Goal: Task Accomplishment & Management: Manage account settings

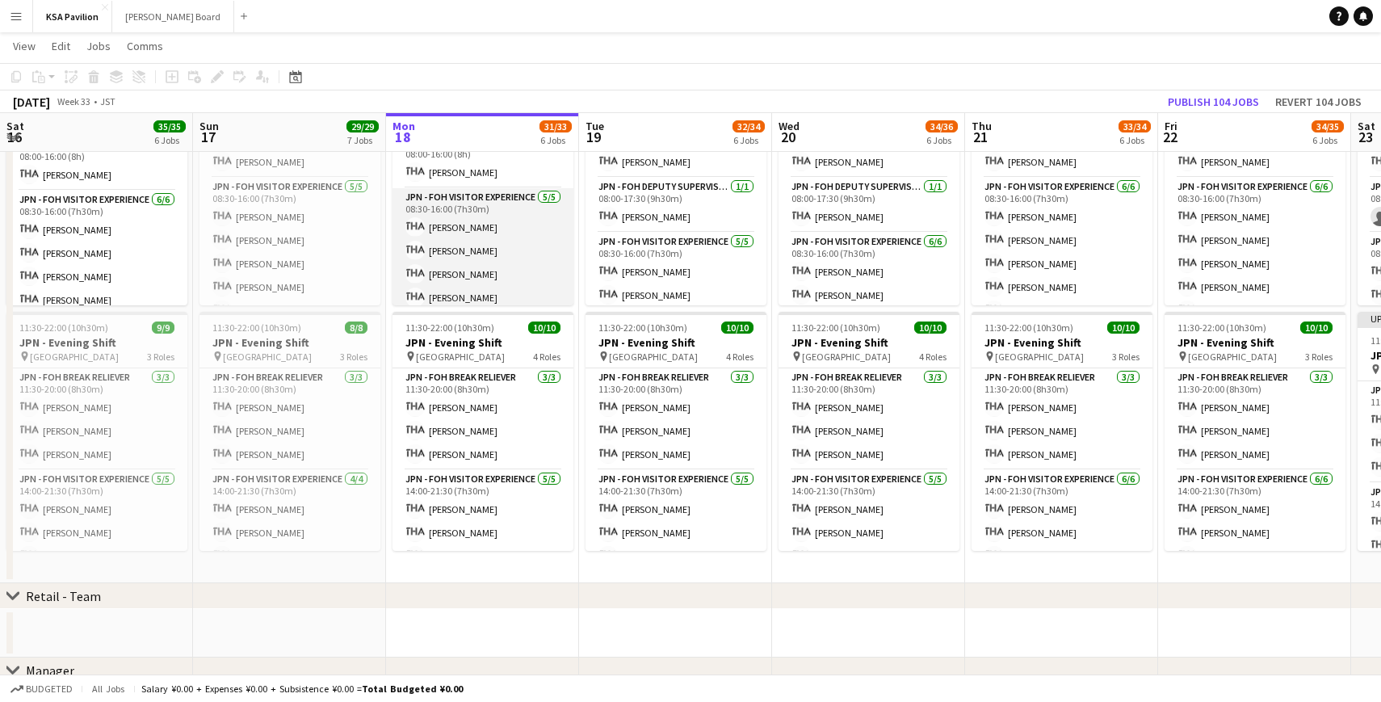
scroll to position [28, 0]
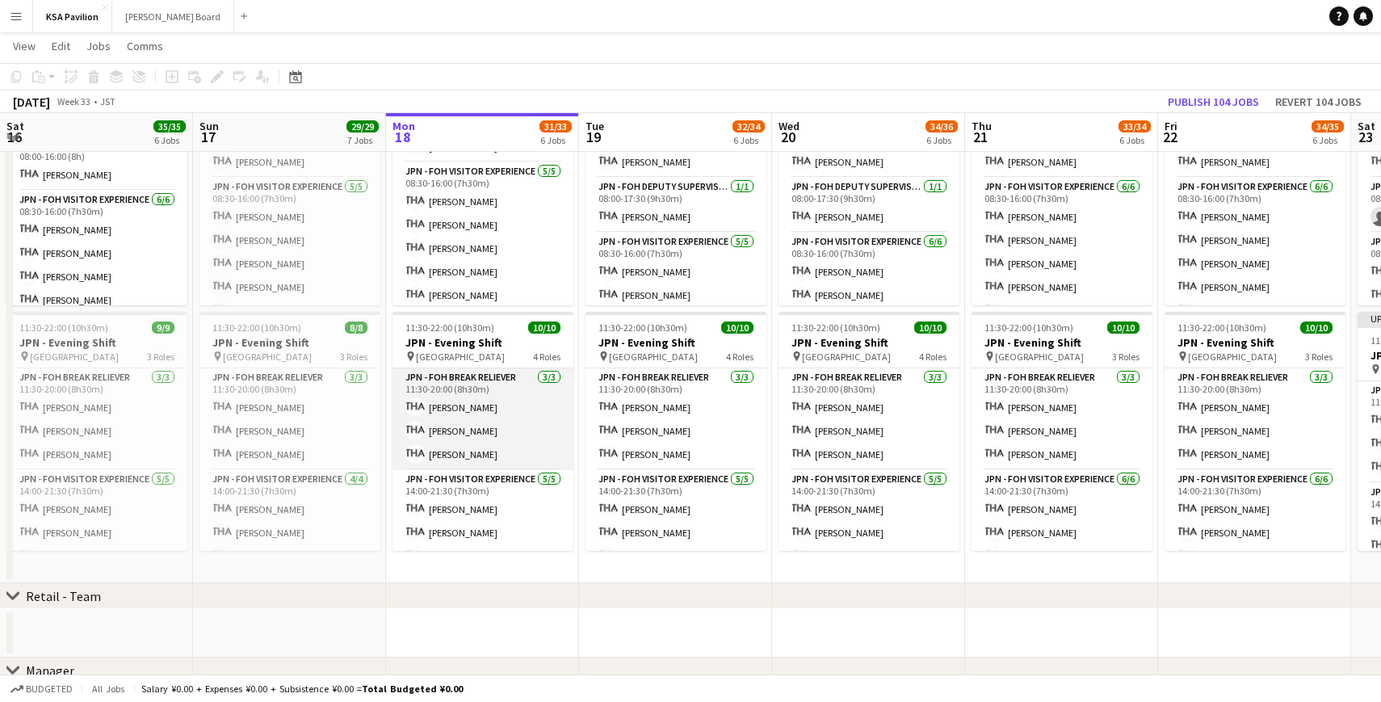
click at [499, 411] on app-card-role "JPN - FOH Break Reliever [DATE] 11:30-20:00 (8h30m) [PERSON_NAME] Shiori [PERSO…" at bounding box center [482, 419] width 181 height 102
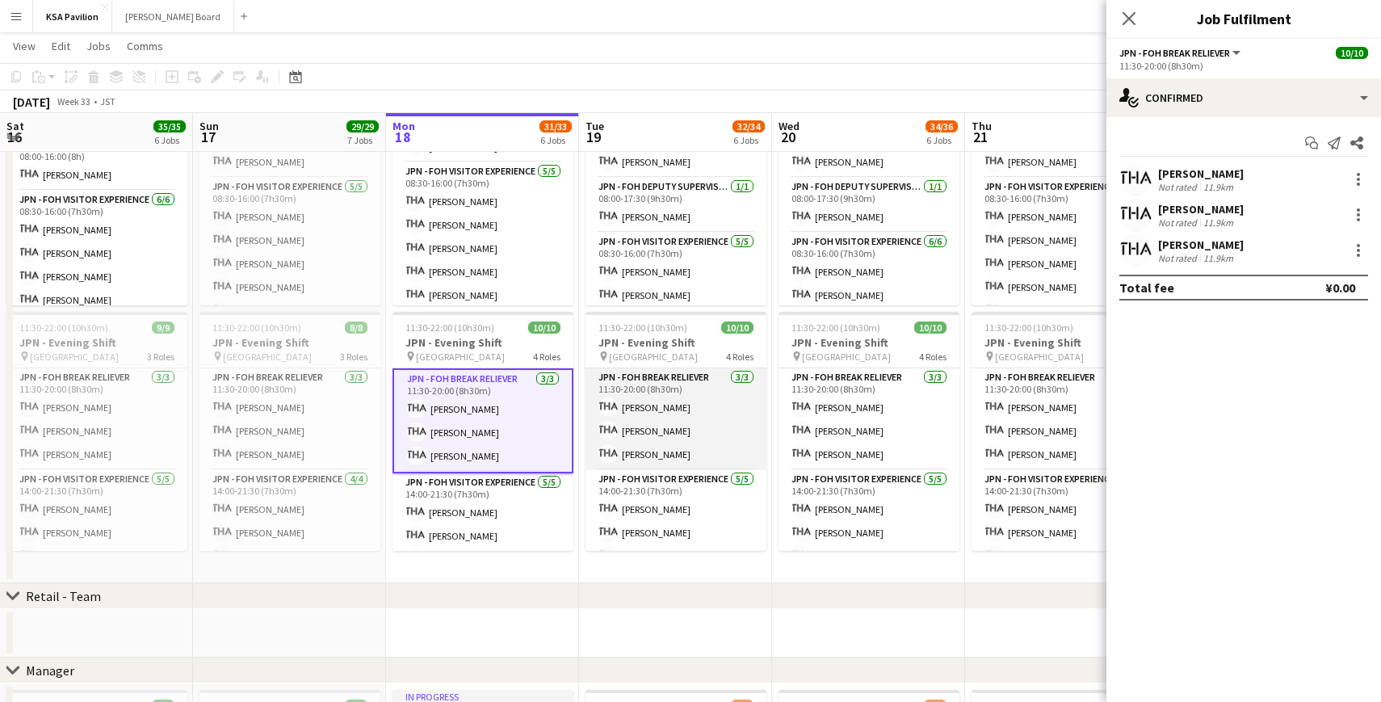
click at [652, 430] on app-card-role "JPN - FOH Break Reliever [DATE] 11:30-20:00 (8h30m) [PERSON_NAME] [PERSON_NAME]" at bounding box center [675, 419] width 181 height 102
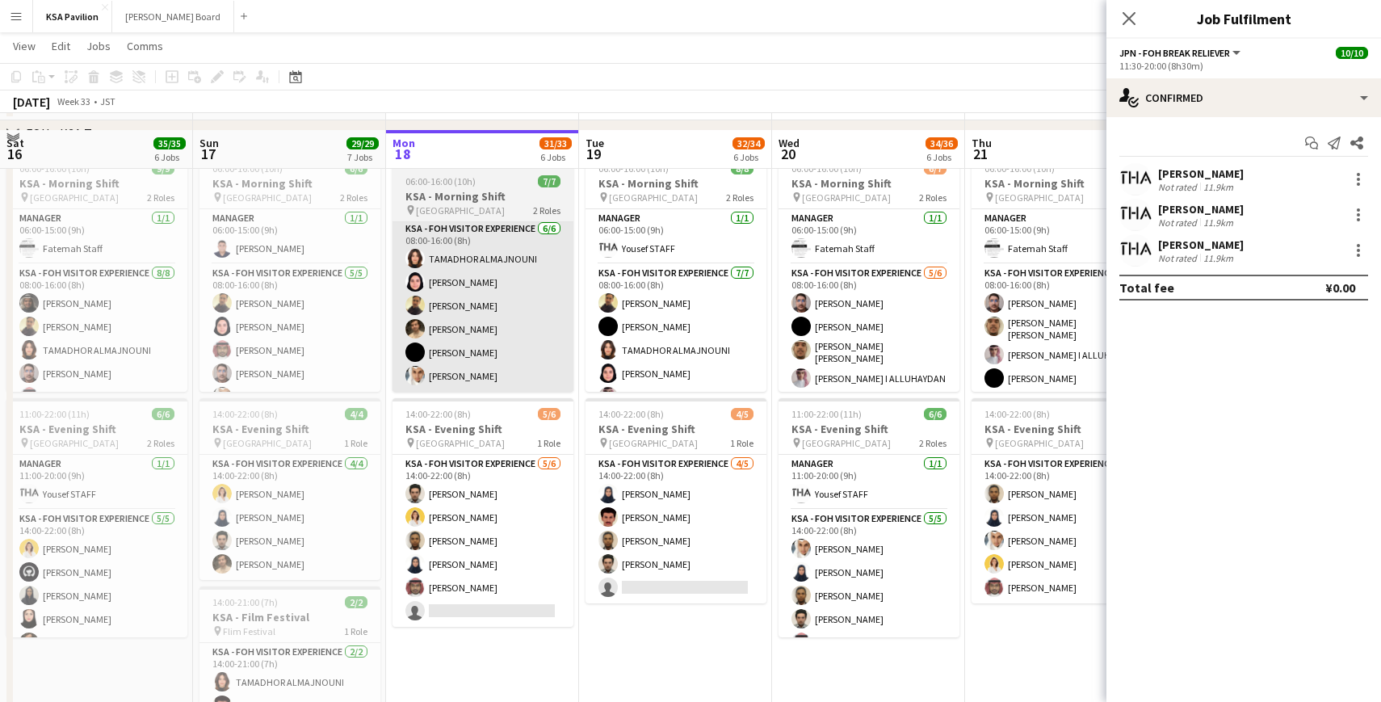
scroll to position [82, 0]
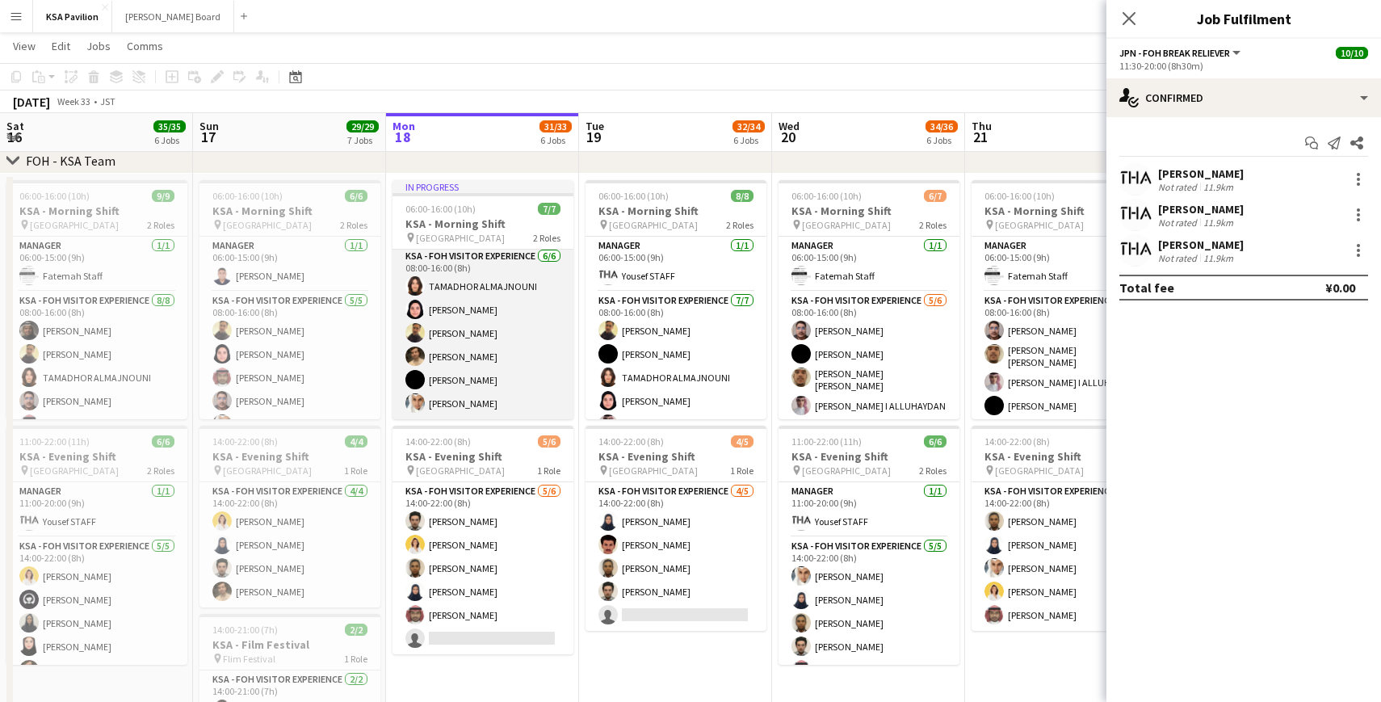
click at [484, 300] on app-card-role "KSA - FOH Visitor Experience [DATE] 08:00-16:00 (8h) TAMADHOR ALMAJNOUNI Dur [P…" at bounding box center [482, 333] width 181 height 172
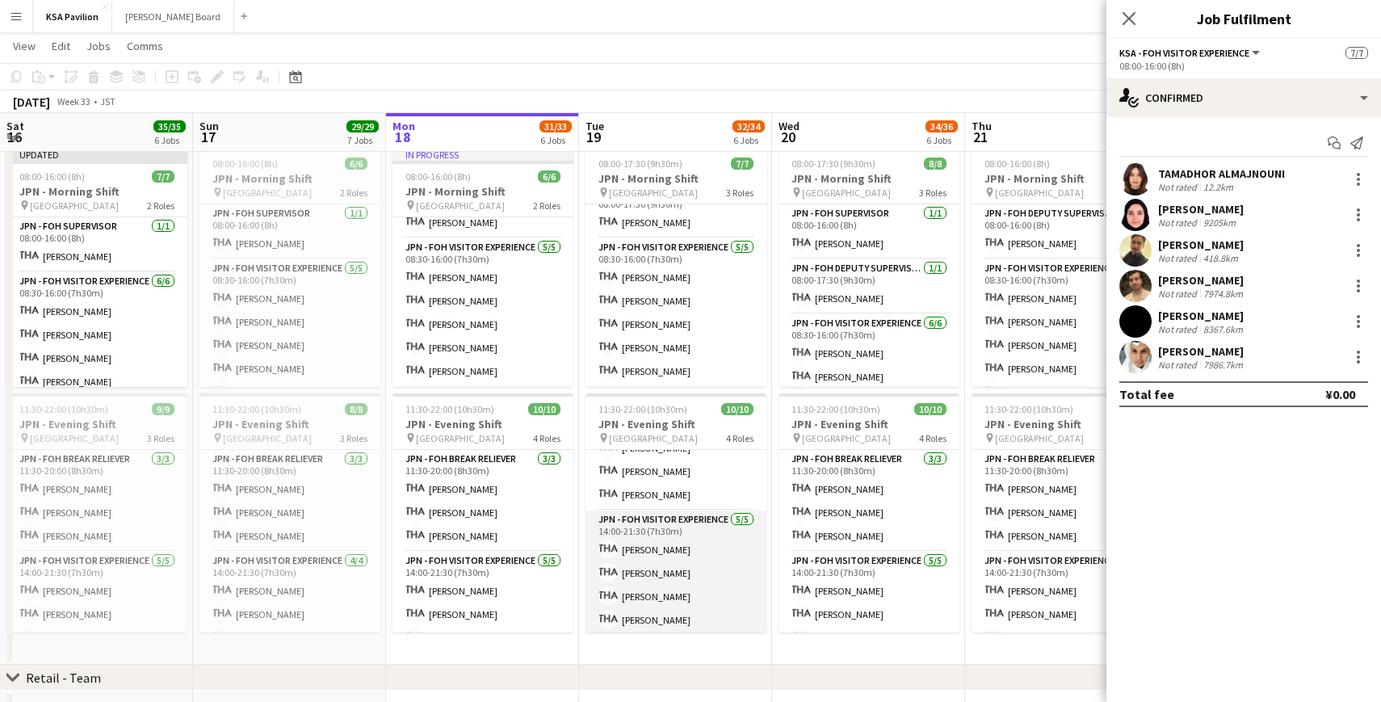
scroll to position [0, 0]
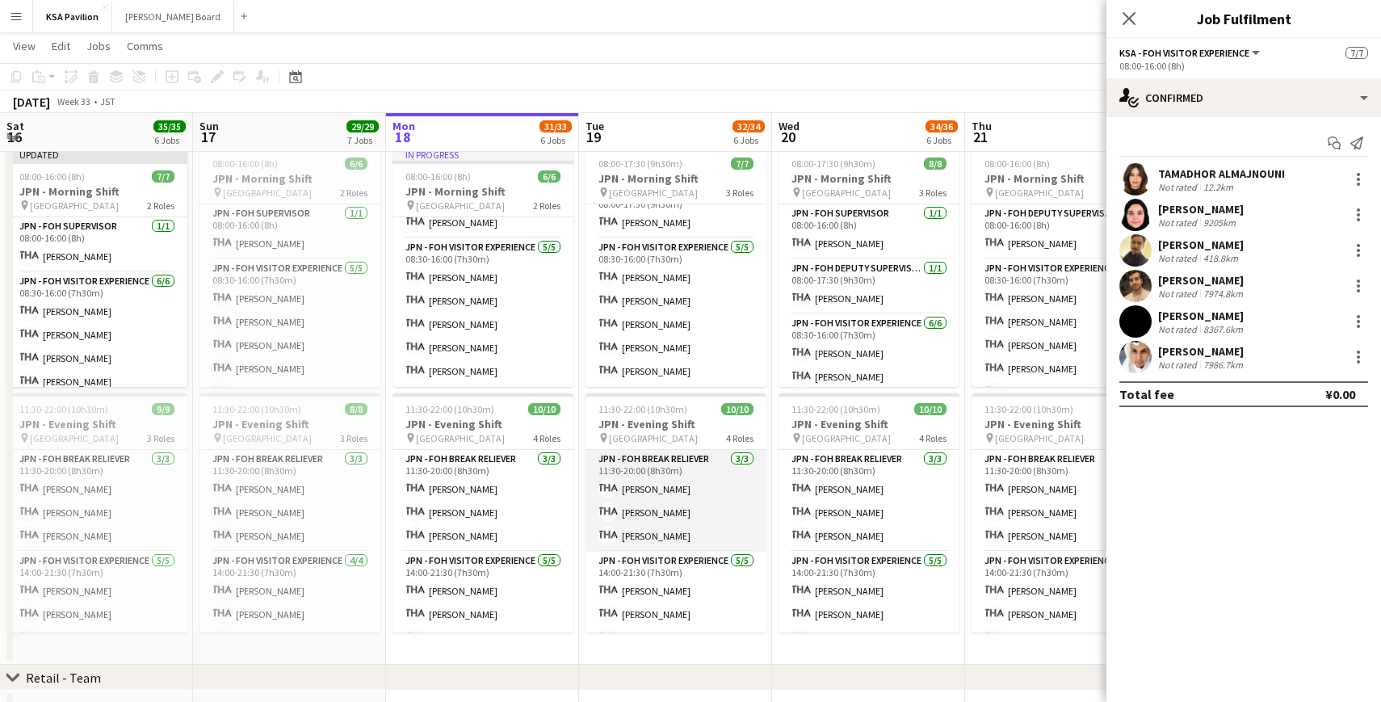
click at [668, 531] on app-card-role "JPN - FOH Break Reliever [DATE] 11:30-20:00 (8h30m) [PERSON_NAME] [PERSON_NAME]" at bounding box center [675, 501] width 181 height 102
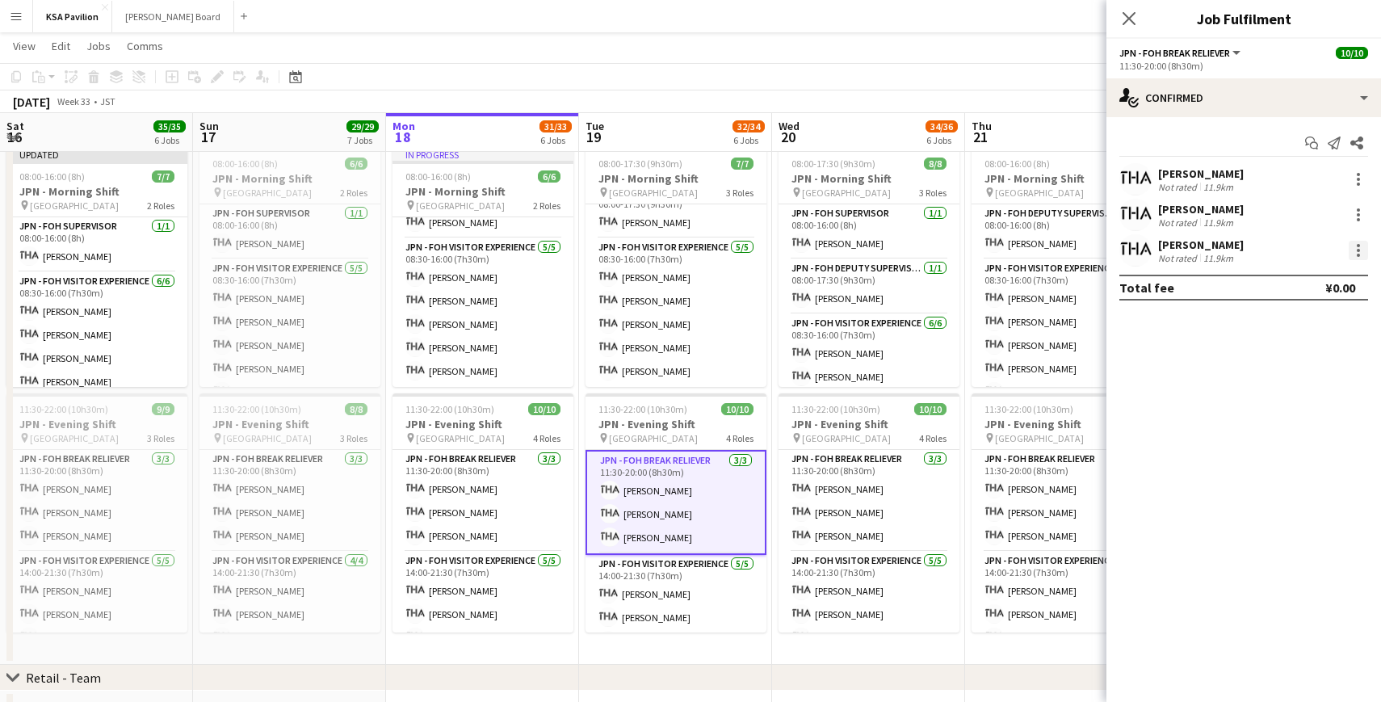
click at [1352, 254] on div at bounding box center [1357, 250] width 19 height 19
click at [1293, 442] on span "Remove" at bounding box center [1279, 435] width 48 height 14
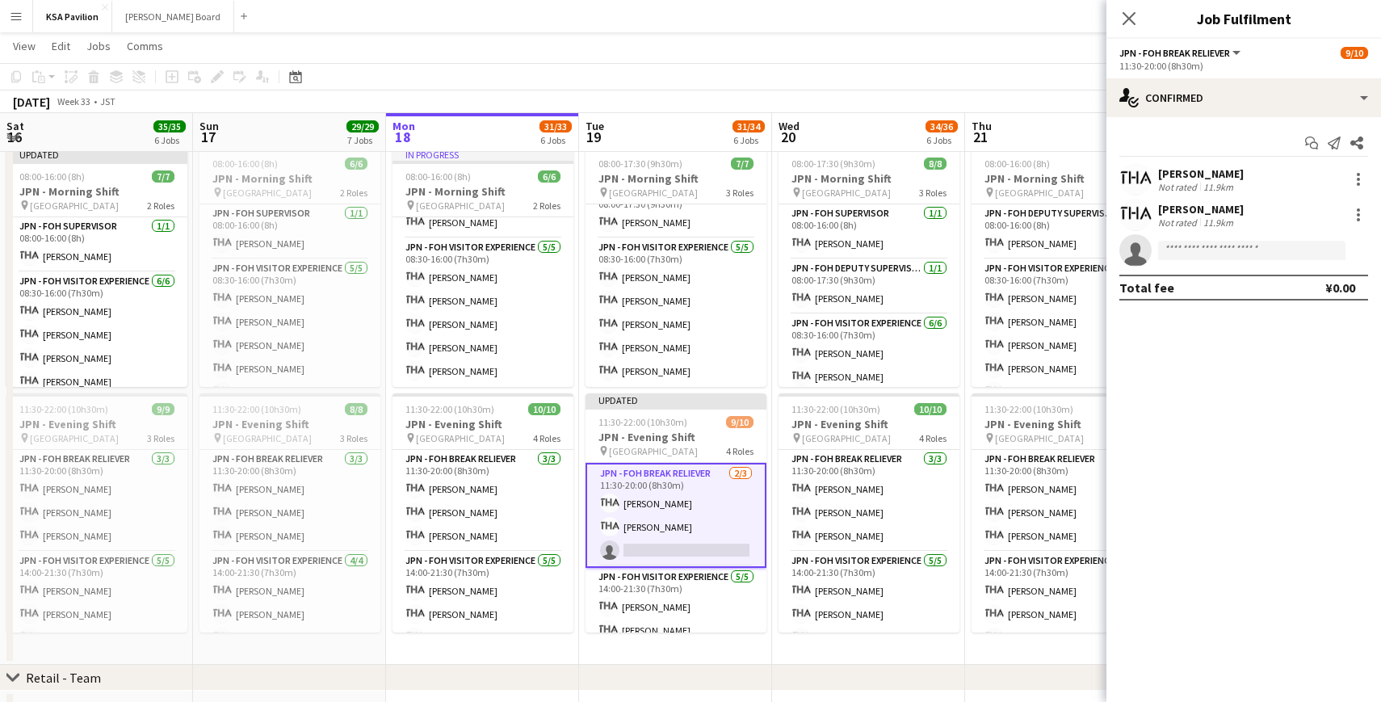
click at [670, 543] on app-card-role "JPN - FOH Break Reliever [DATE] 11:30-20:00 (8h30m) [PERSON_NAME] single-neutra…" at bounding box center [675, 515] width 181 height 105
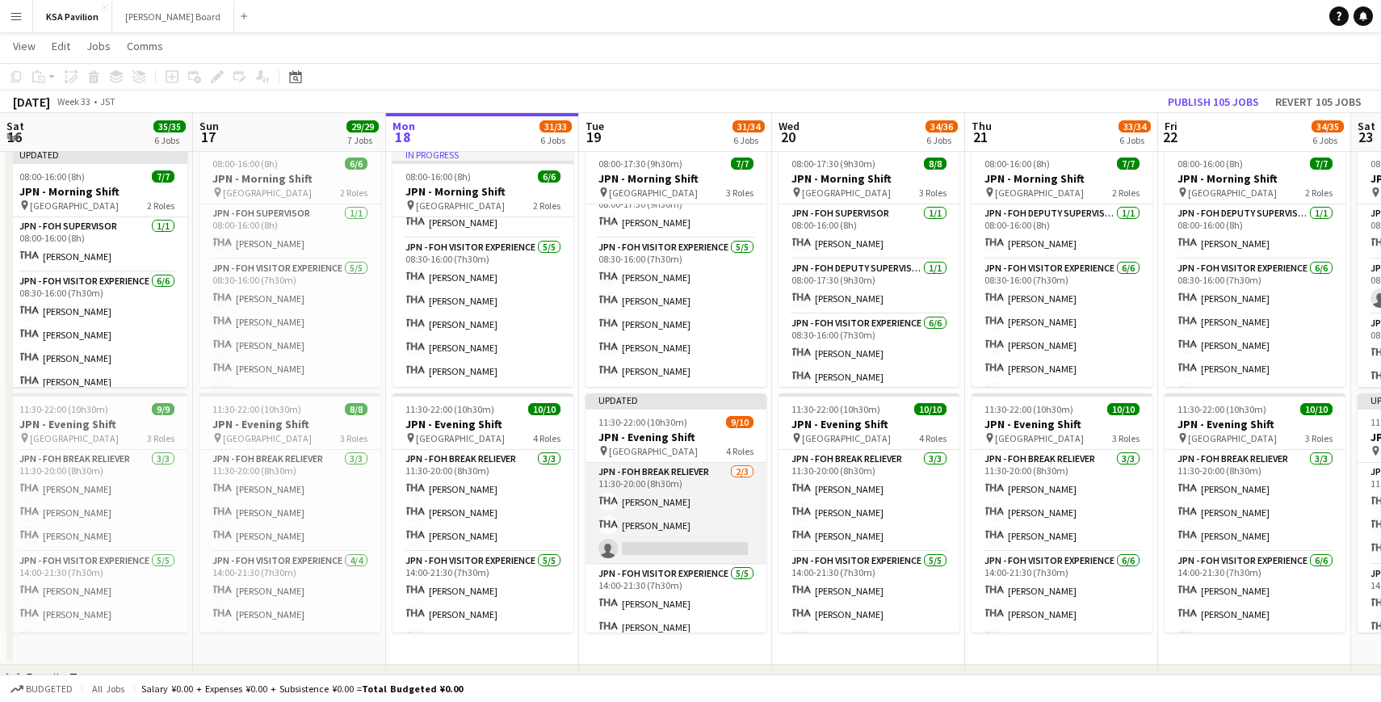
click at [694, 548] on app-card-role "JPN - FOH Break Reliever [DATE] 11:30-20:00 (8h30m) [PERSON_NAME] single-neutra…" at bounding box center [675, 514] width 181 height 102
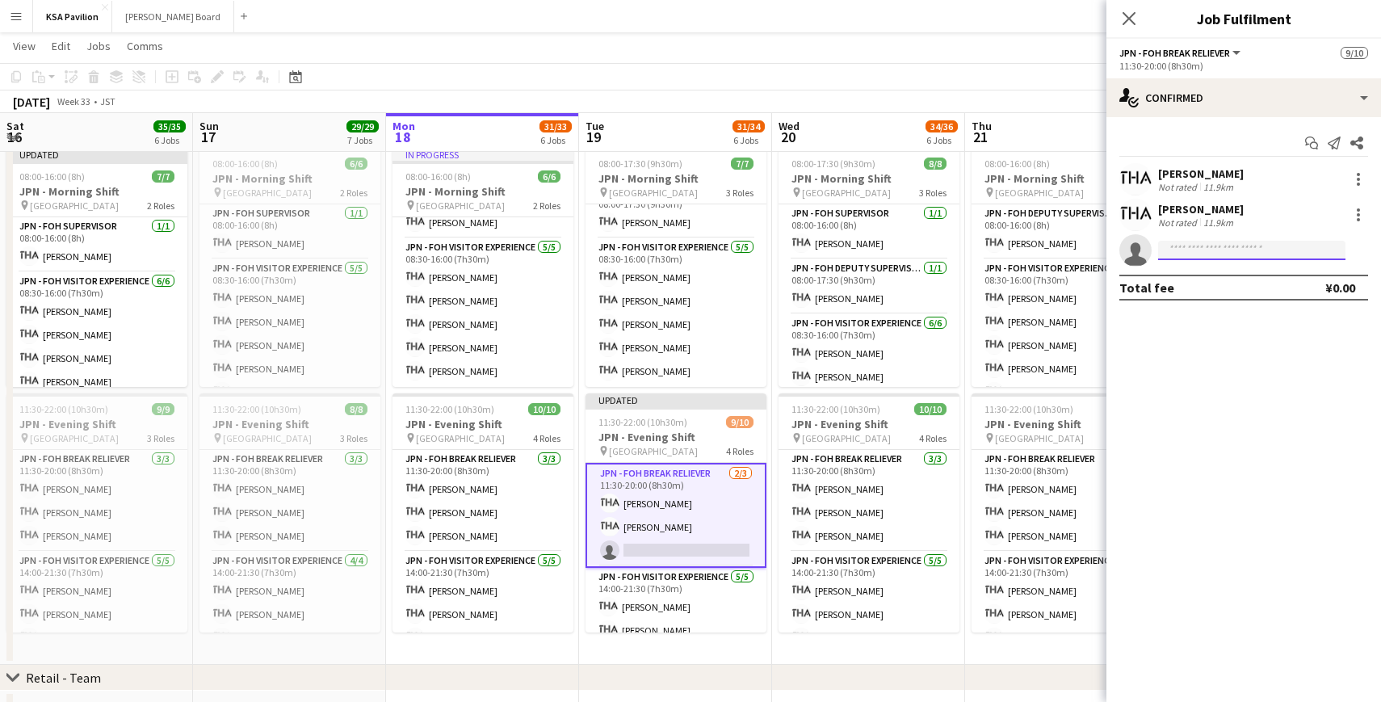
click at [1192, 254] on input at bounding box center [1251, 250] width 187 height 19
type input "*****"
click at [1191, 286] on span "[EMAIL_ADDRESS][DOMAIN_NAME]" at bounding box center [1251, 286] width 161 height 13
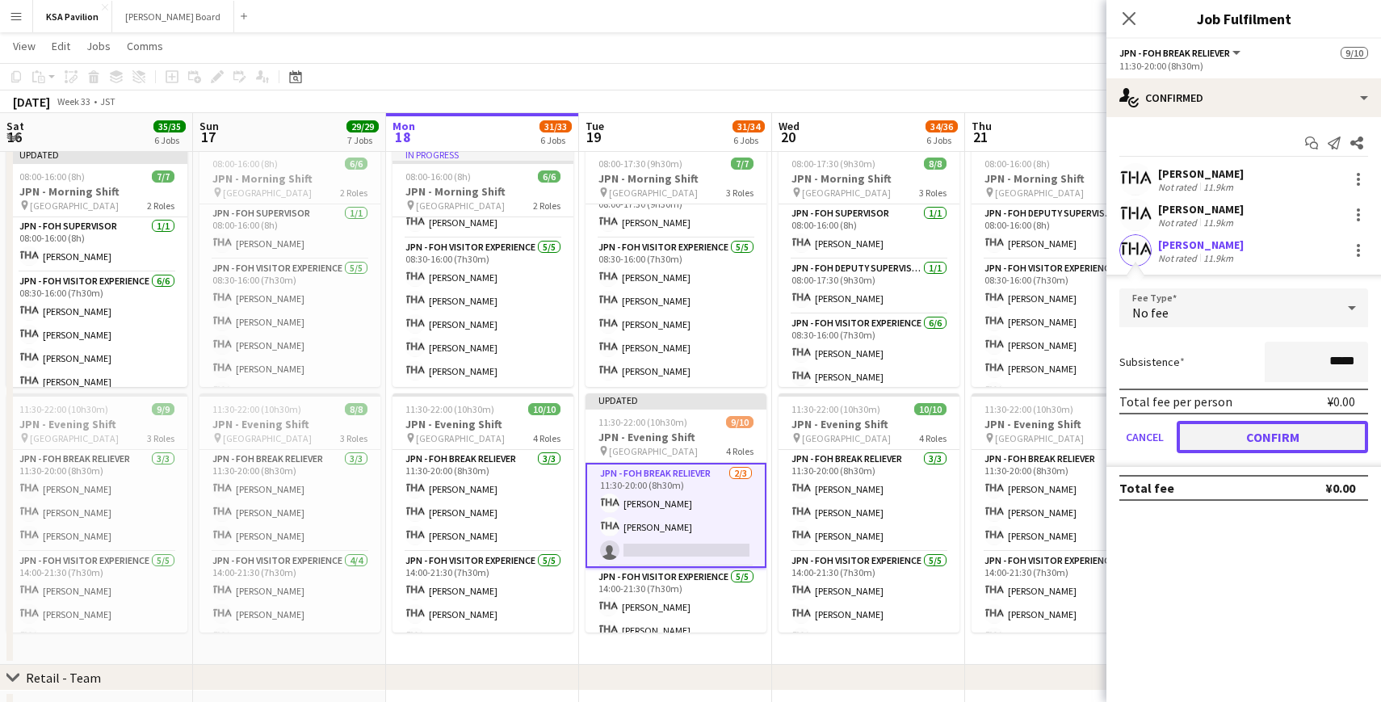
click at [1259, 432] on button "Confirm" at bounding box center [1271, 437] width 191 height 32
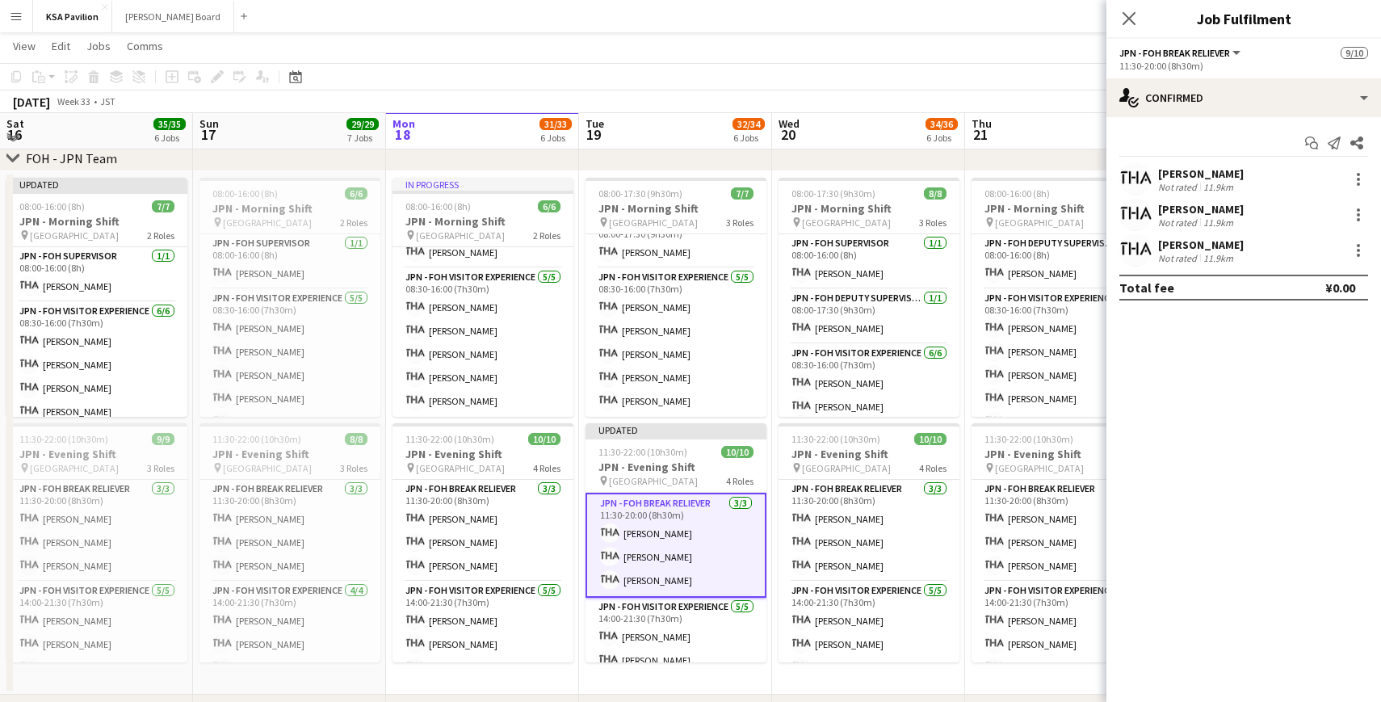
scroll to position [717, 0]
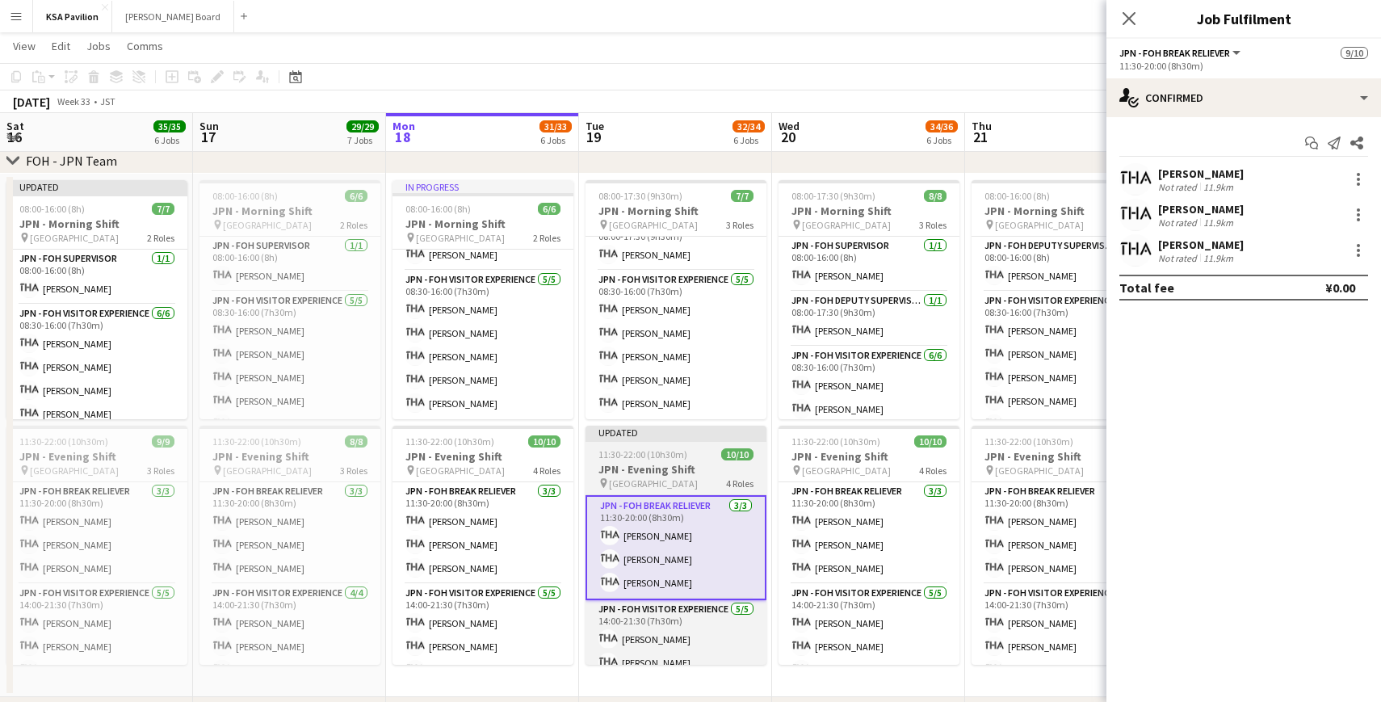
click at [640, 442] on app-job-card "Updated 11:30-22:00 (10h30m) 10/10 JPN - Evening Shift pin [GEOGRAPHIC_DATA] Pa…" at bounding box center [675, 544] width 181 height 239
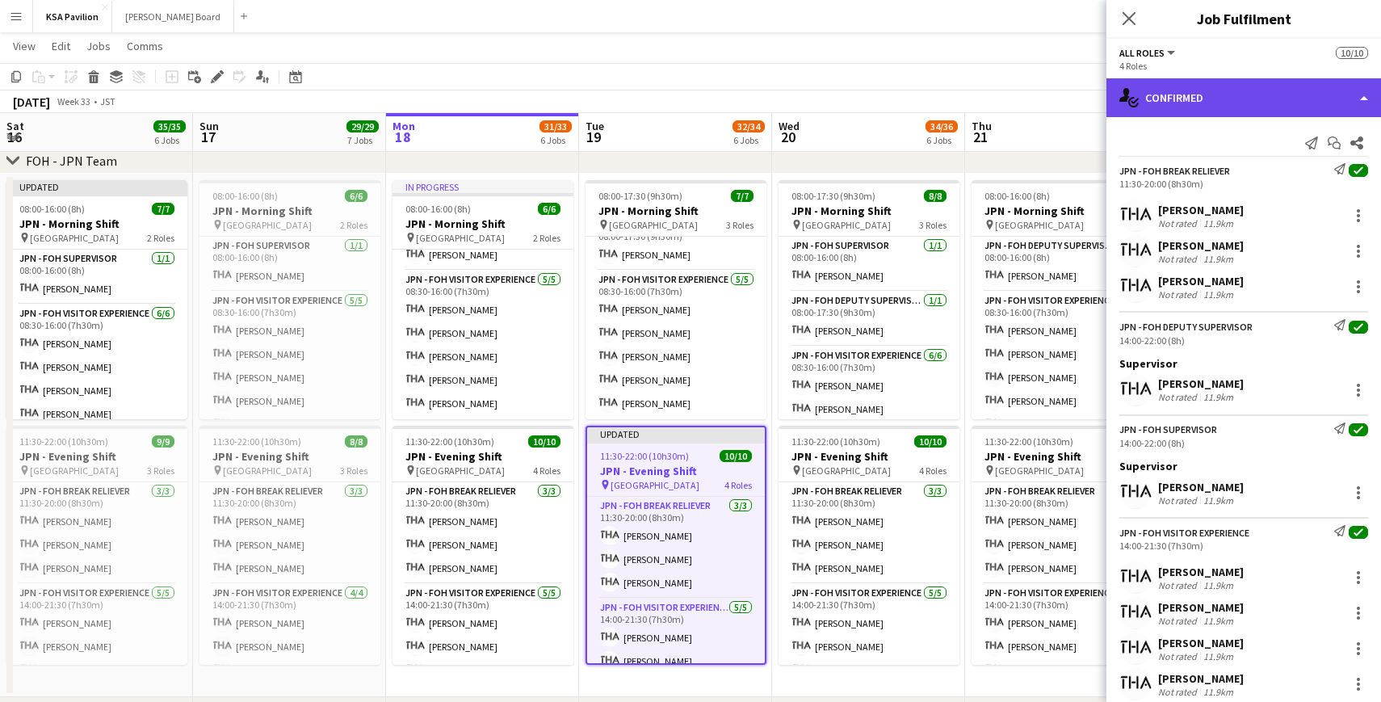
click at [1370, 97] on div "single-neutral-actions-check-2 Confirmed" at bounding box center [1243, 97] width 275 height 39
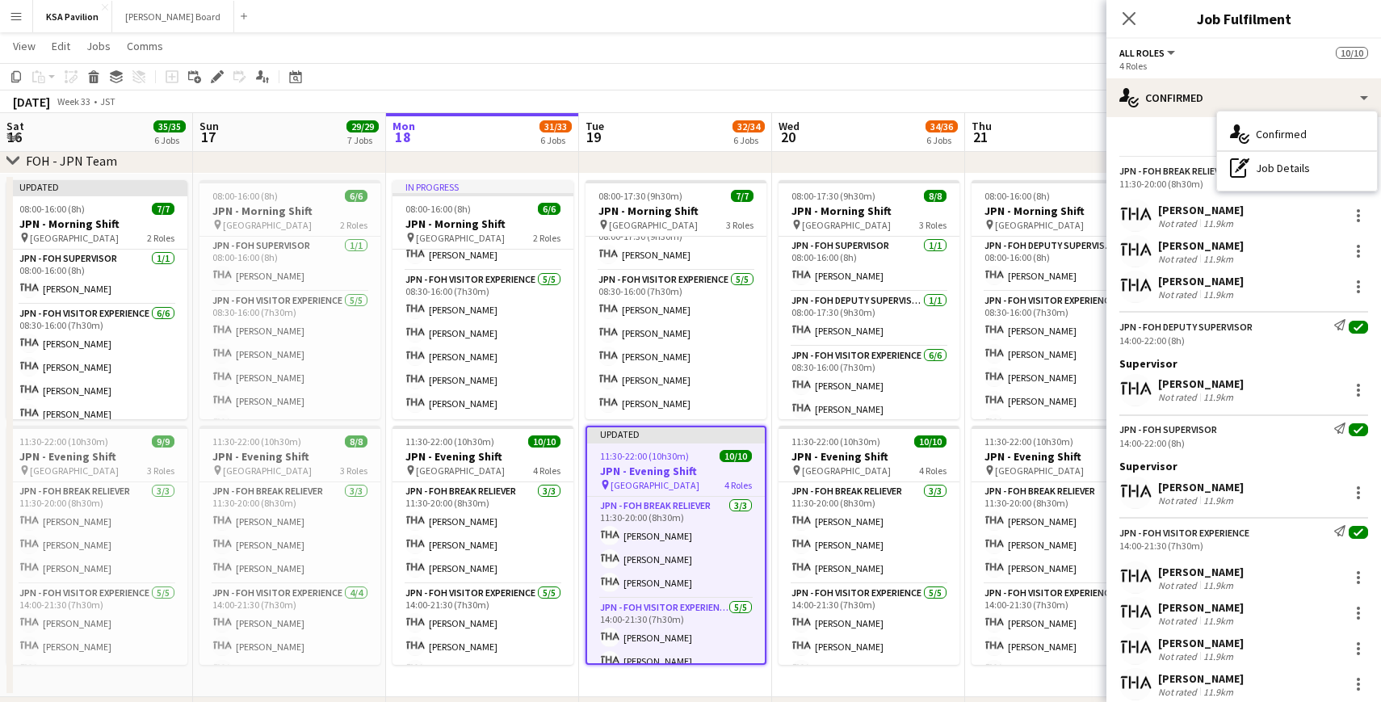
click at [774, 65] on app-toolbar "Copy Paste Paste Command V Paste with crew Command Shift V Paste linked Job [GE…" at bounding box center [690, 76] width 1381 height 27
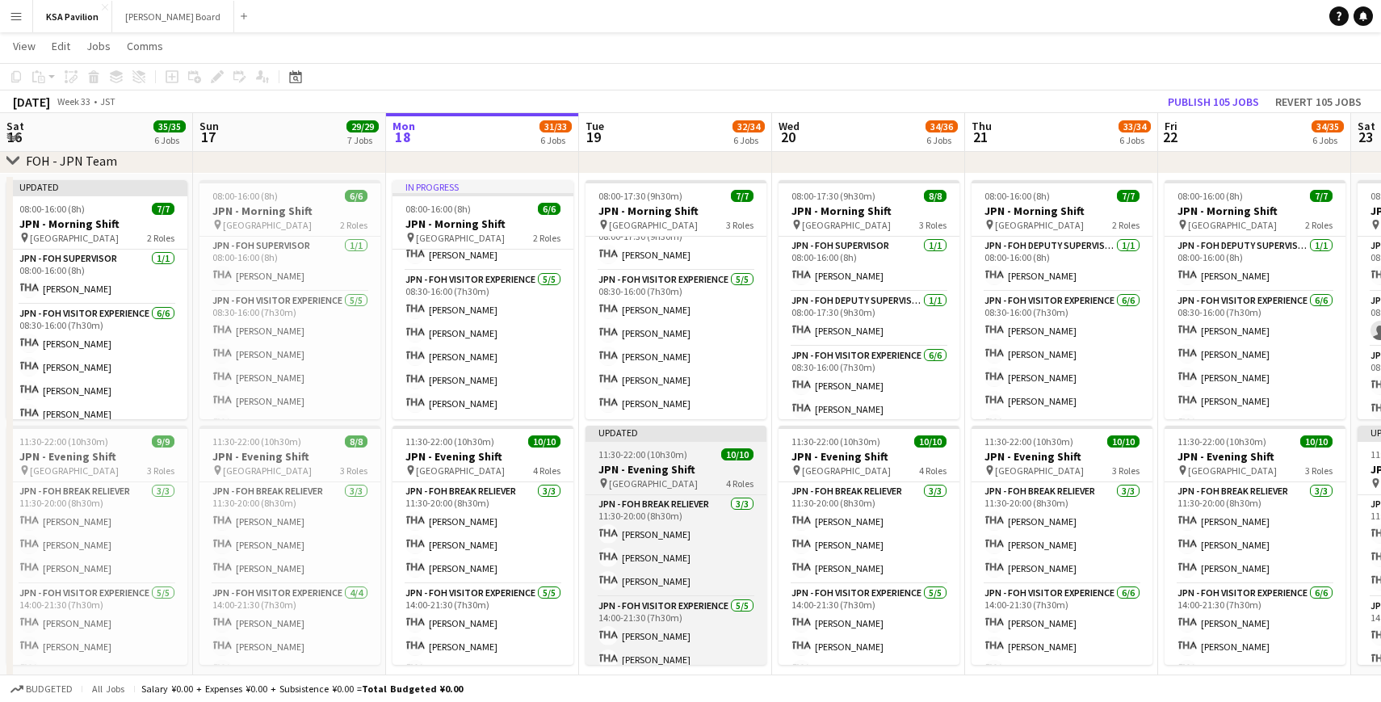
click at [630, 432] on div "Updated" at bounding box center [675, 431] width 181 height 13
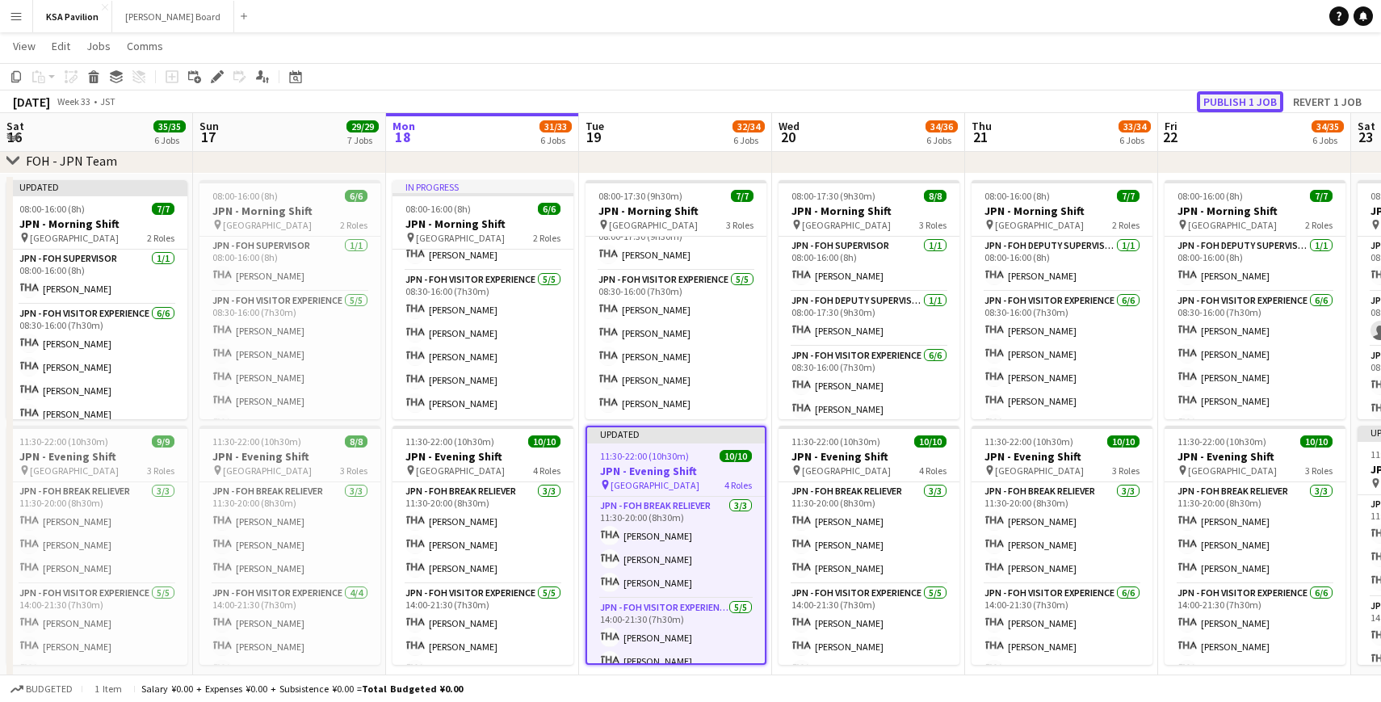
click at [1227, 98] on button "Publish 1 job" at bounding box center [1240, 101] width 86 height 21
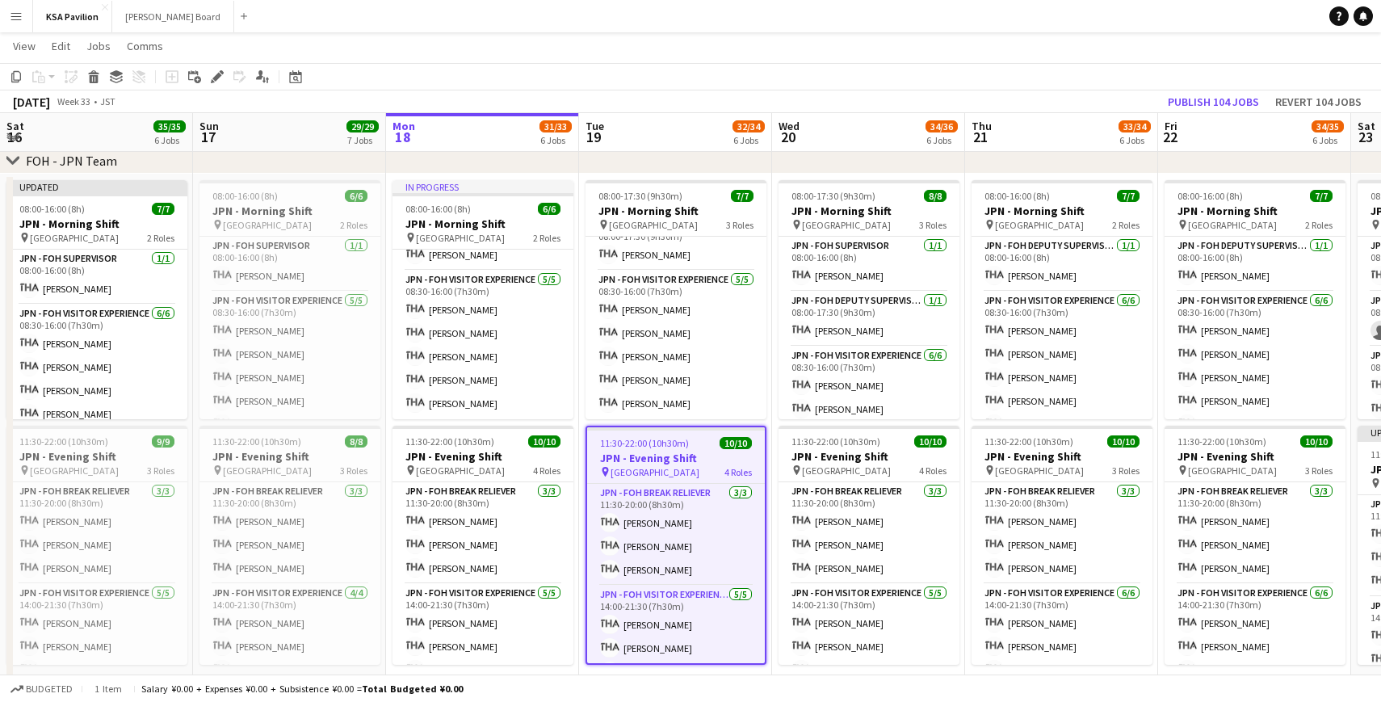
click at [19, 19] on app-icon "Menu" at bounding box center [16, 16] width 13 height 13
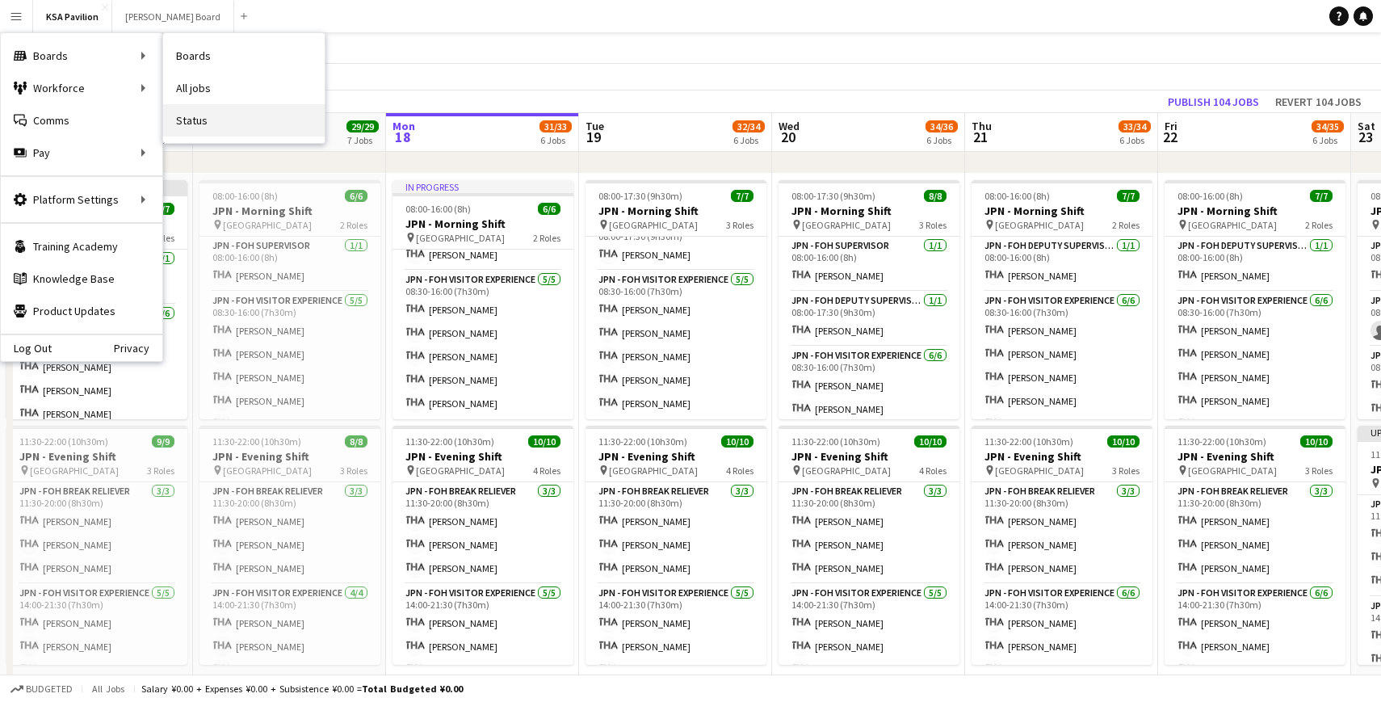
click at [243, 132] on link "Status" at bounding box center [243, 120] width 161 height 32
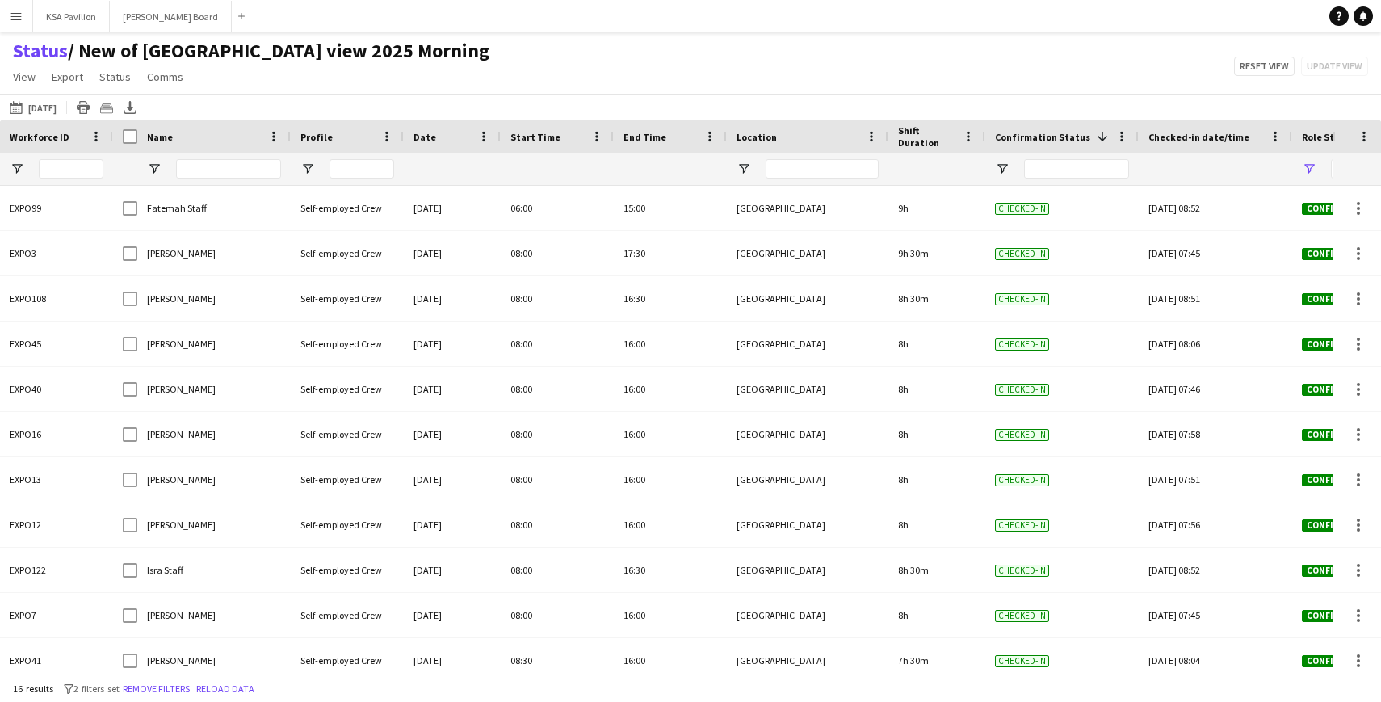
click at [27, 96] on div "[DATE] [DATE] [DATE] This Week This Month [DATE] Last Week Last Month [DATE] Ne…" at bounding box center [690, 107] width 1381 height 27
click at [31, 114] on button "[DATE] [DATE]" at bounding box center [32, 107] width 53 height 19
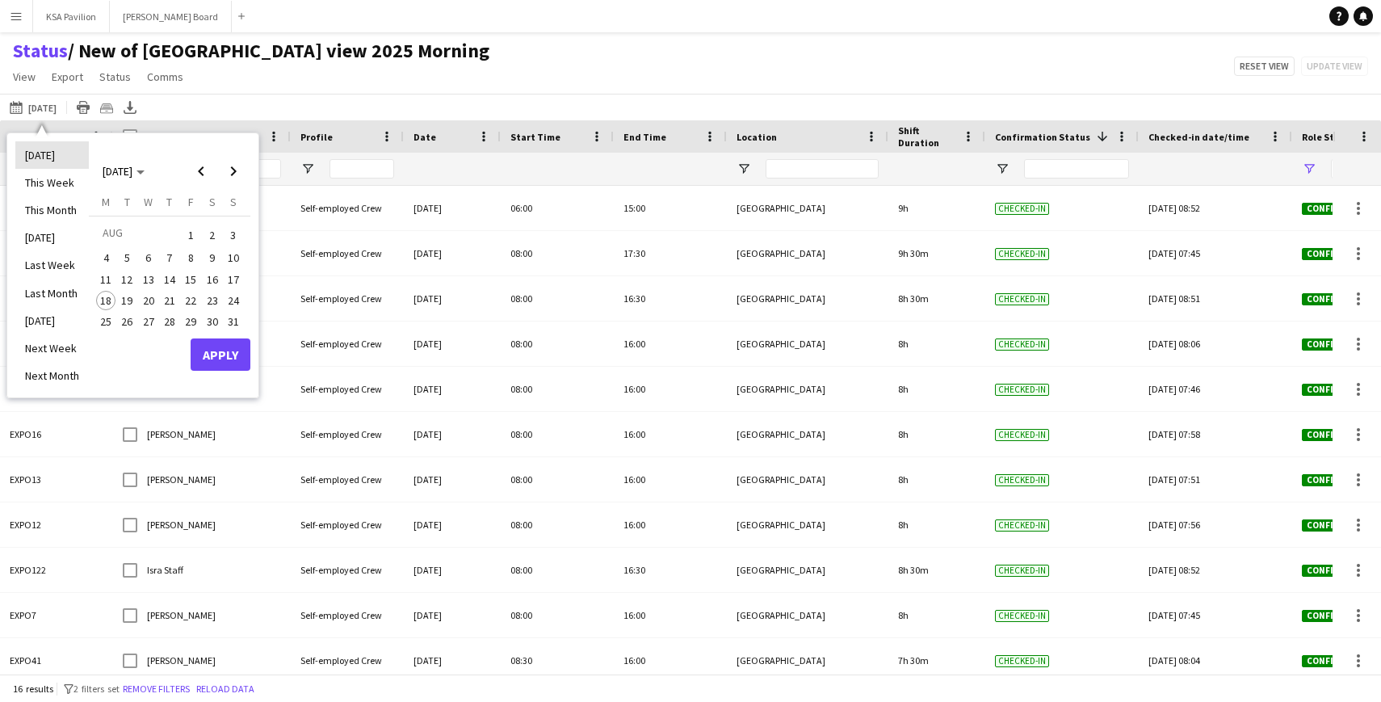
click at [57, 154] on li "[DATE]" at bounding box center [51, 154] width 73 height 27
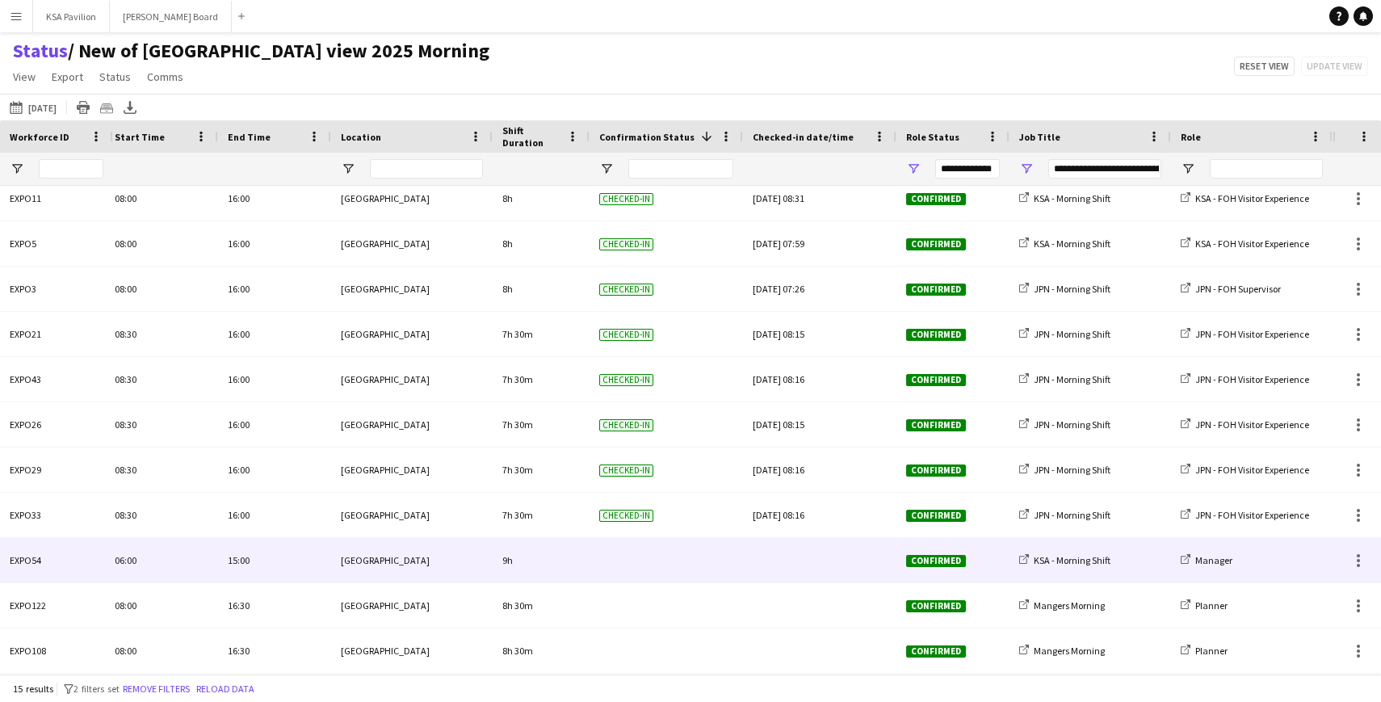
scroll to position [0, 224]
click at [1360, 564] on div at bounding box center [1357, 560] width 19 height 19
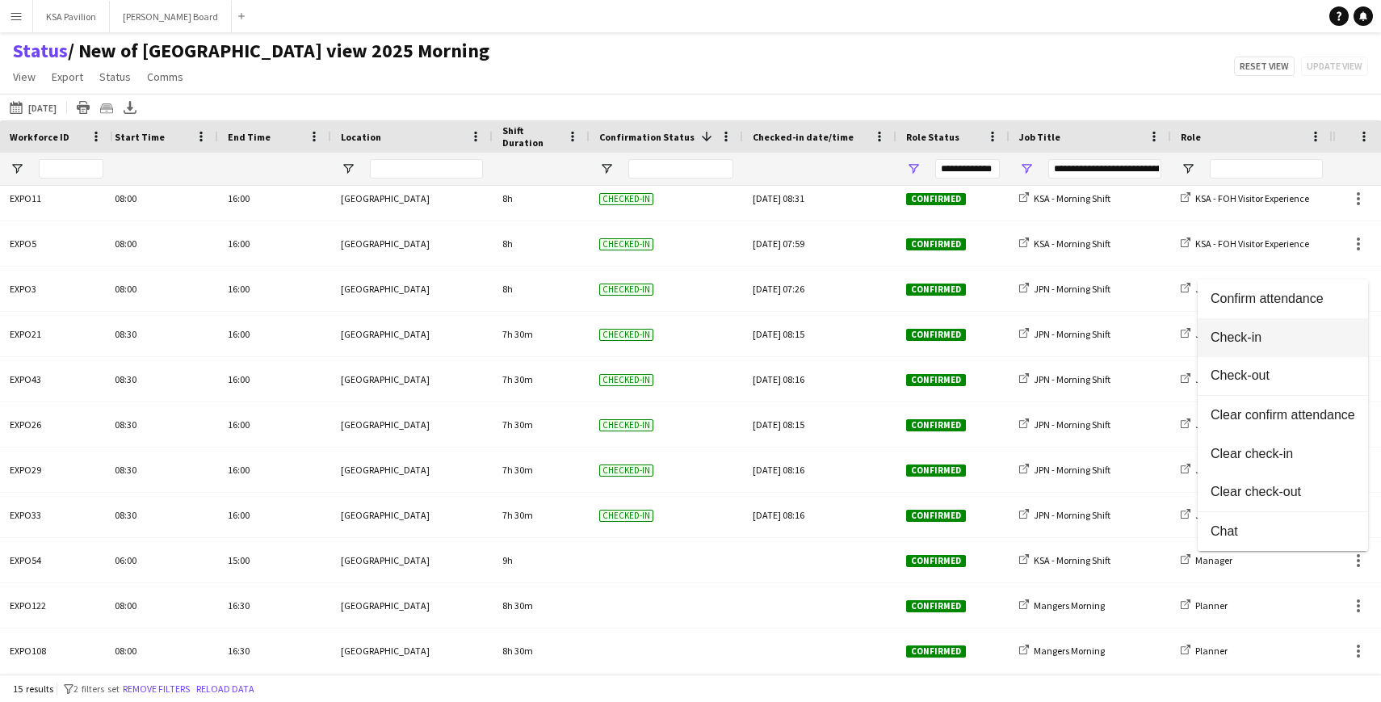
click at [1283, 340] on span "Check-in" at bounding box center [1282, 337] width 145 height 15
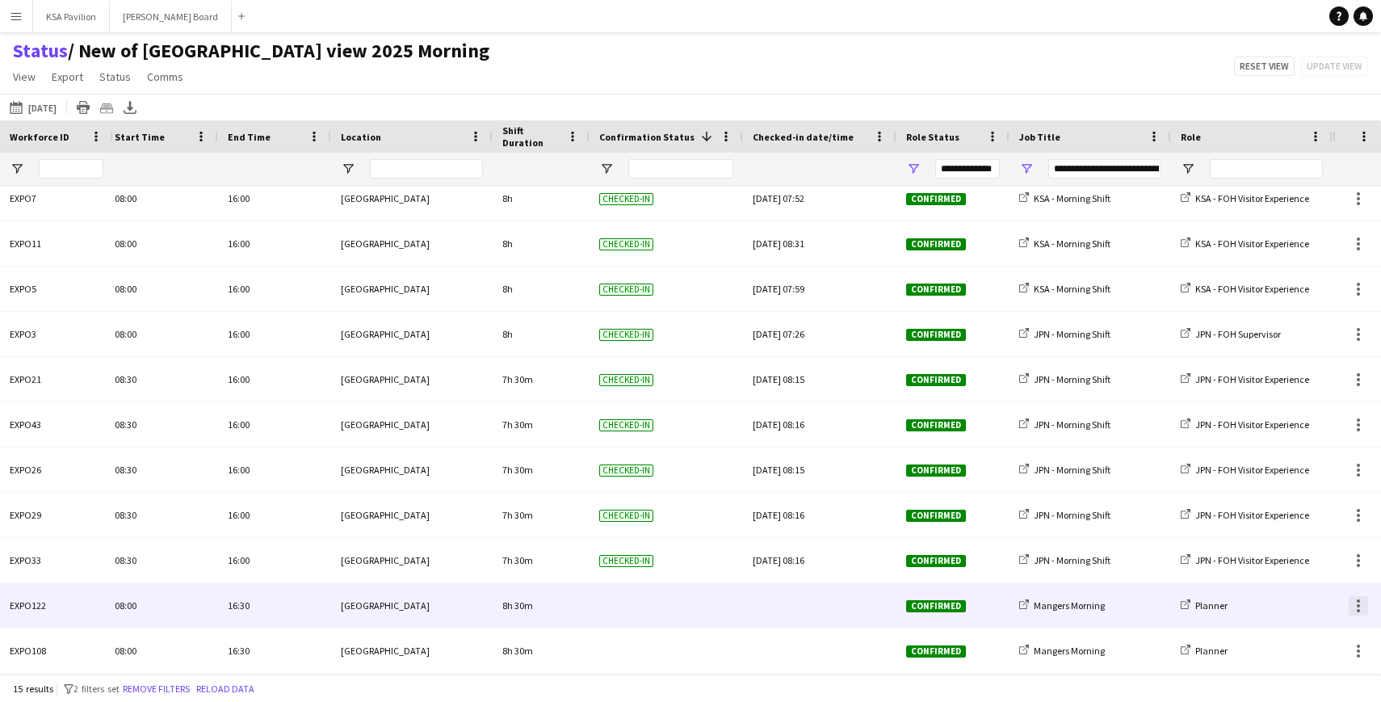
click at [1360, 601] on div at bounding box center [1357, 605] width 19 height 19
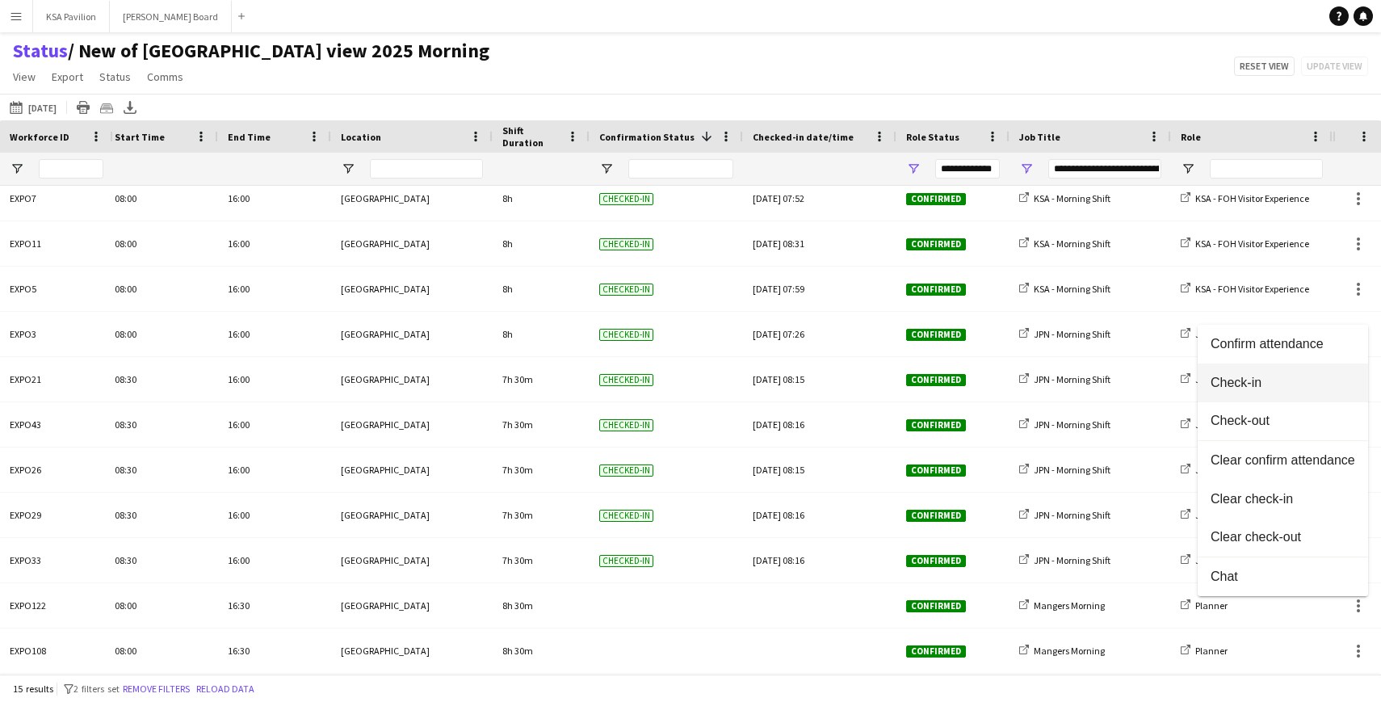
click at [1284, 379] on span "Check-in" at bounding box center [1282, 382] width 145 height 15
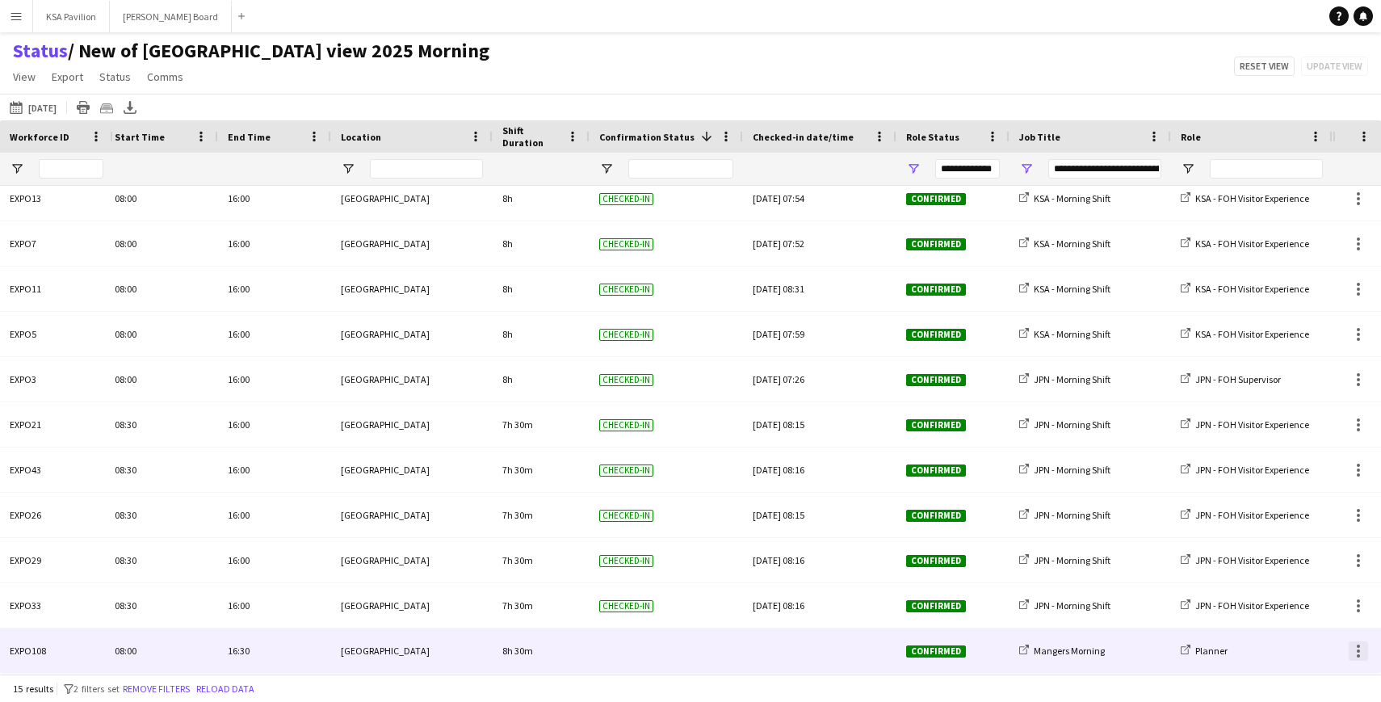
click at [1358, 651] on div at bounding box center [1357, 650] width 3 height 3
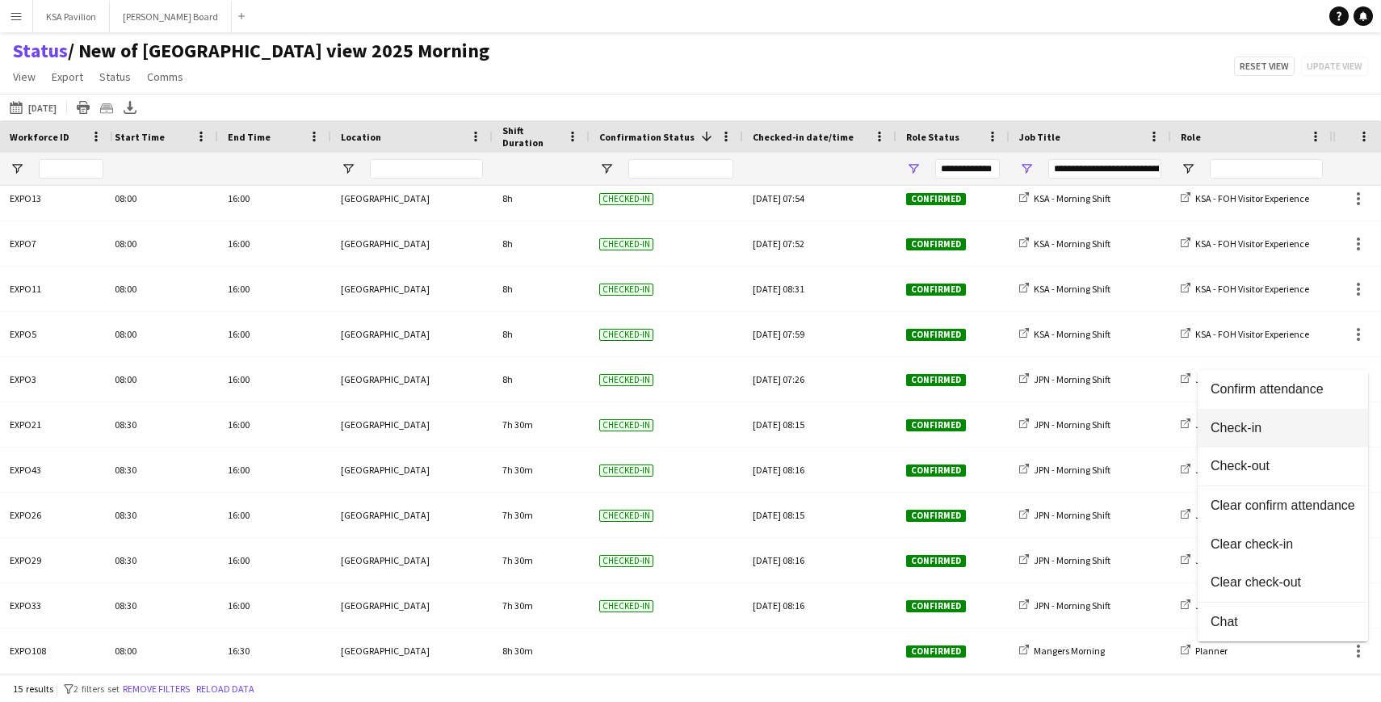
click at [1289, 415] on button "Check-in" at bounding box center [1282, 428] width 170 height 39
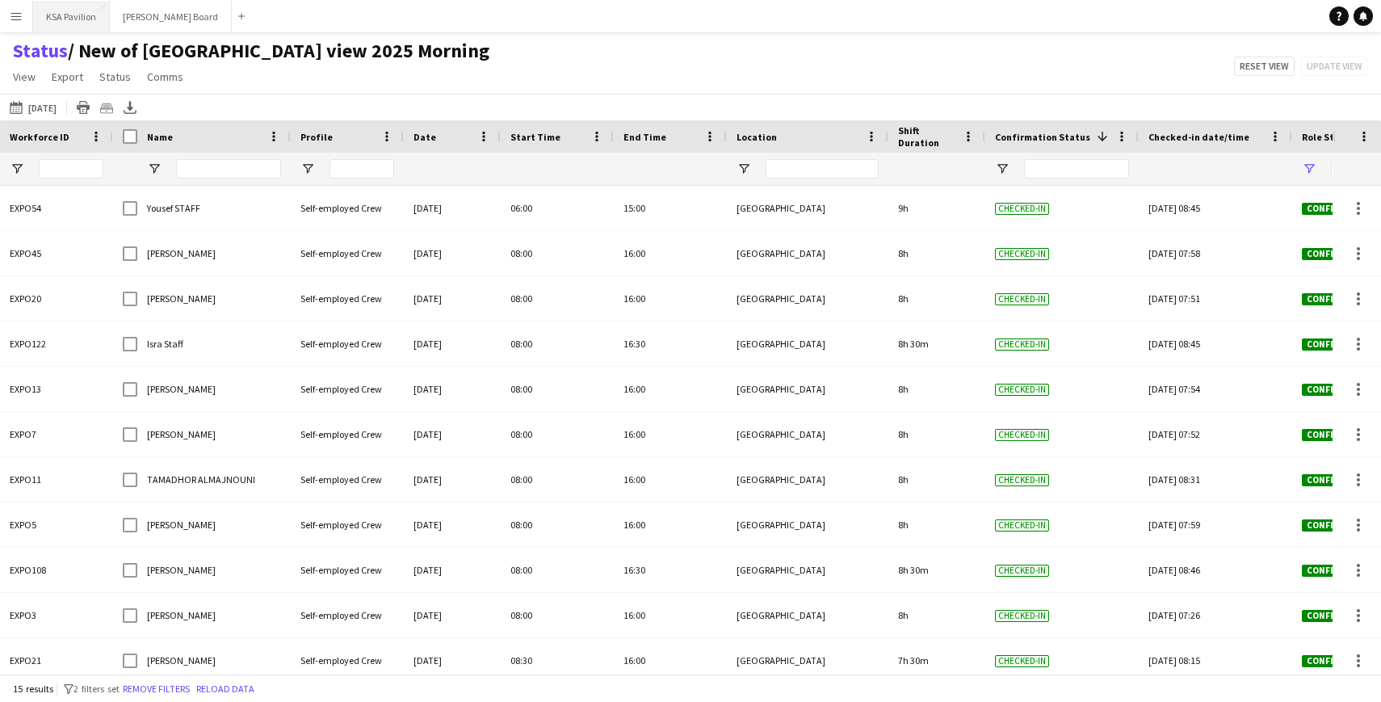
click at [48, 18] on button "KSA Pavilion Close" at bounding box center [71, 16] width 77 height 31
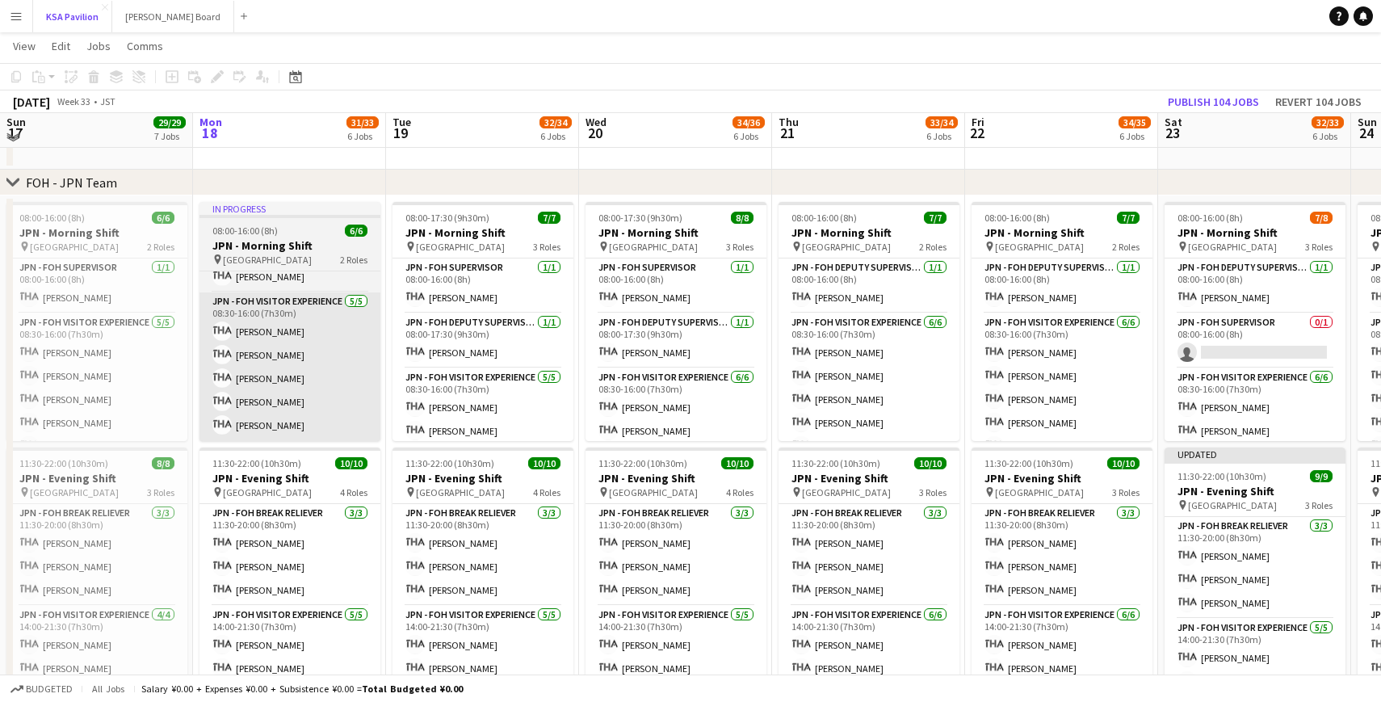
scroll to position [700, 0]
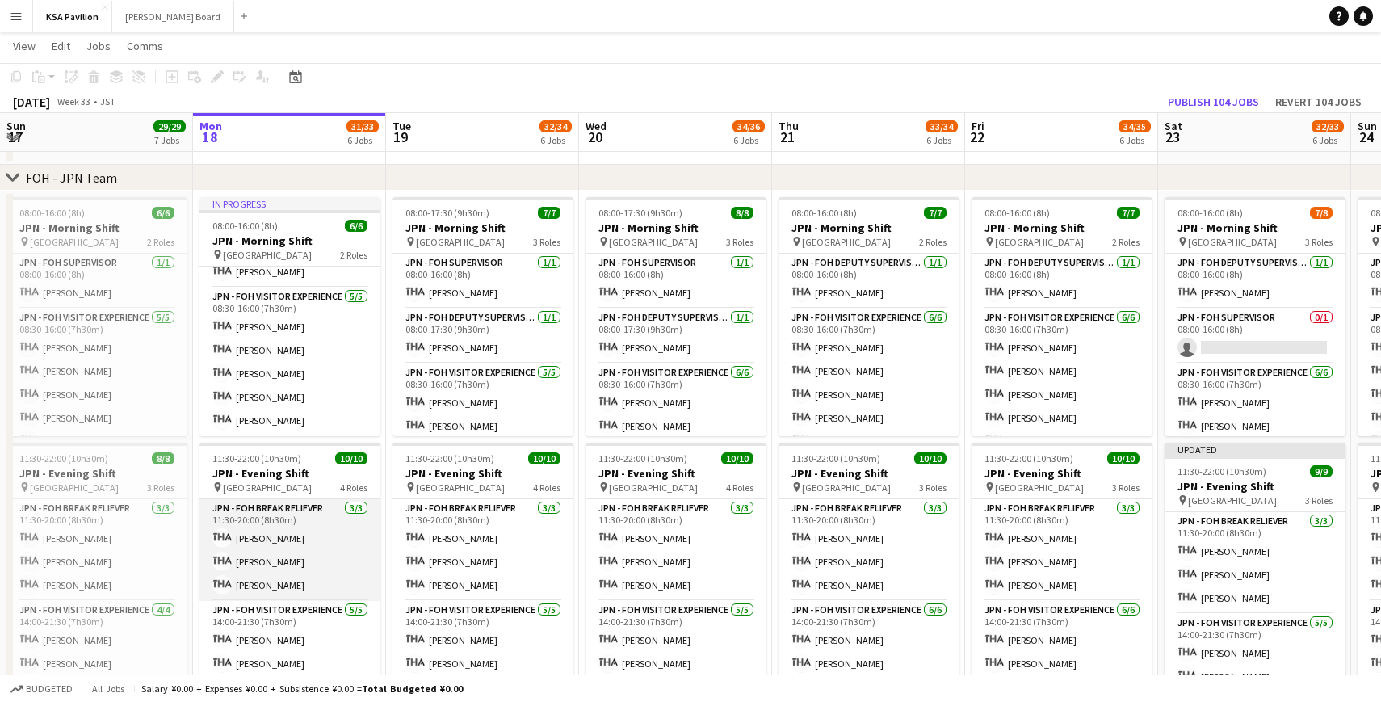
click at [263, 555] on app-card-role "JPN - FOH Break Reliever [DATE] 11:30-20:00 (8h30m) [PERSON_NAME] Shiori [PERSO…" at bounding box center [289, 550] width 181 height 102
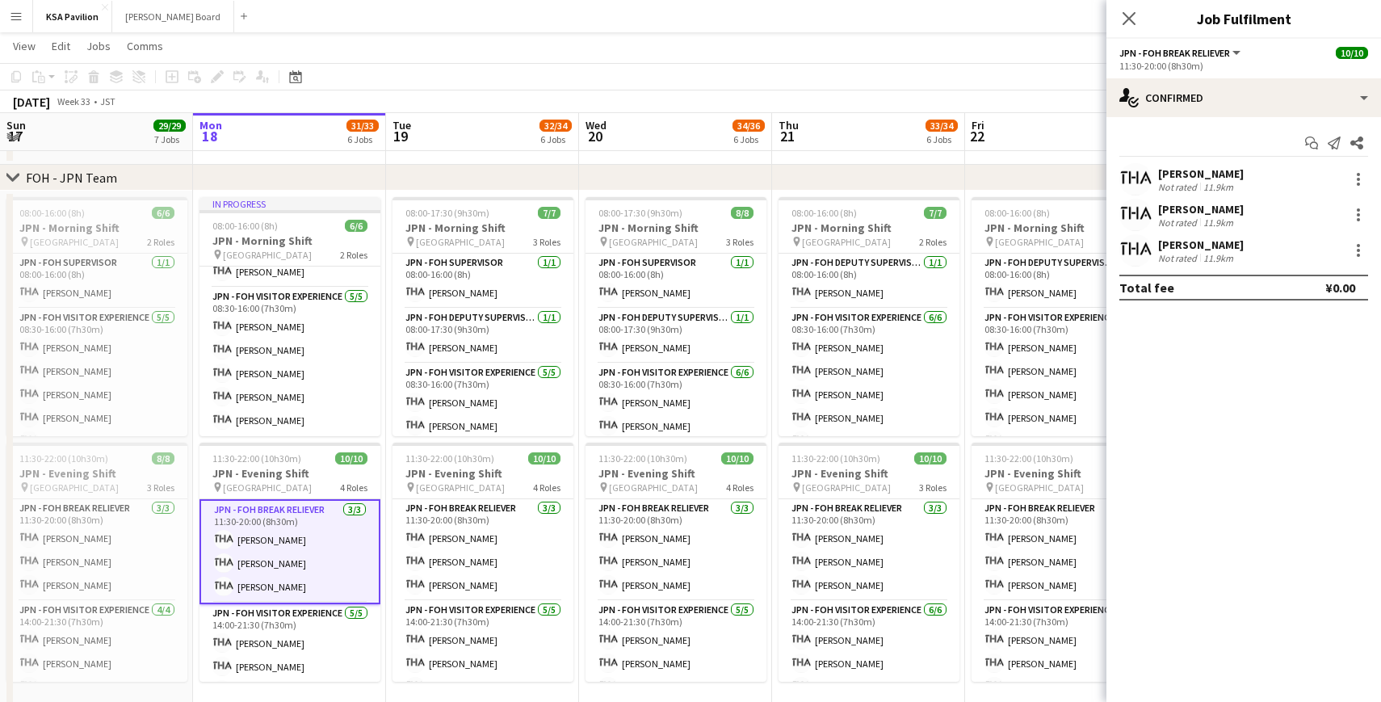
scroll to position [692, 0]
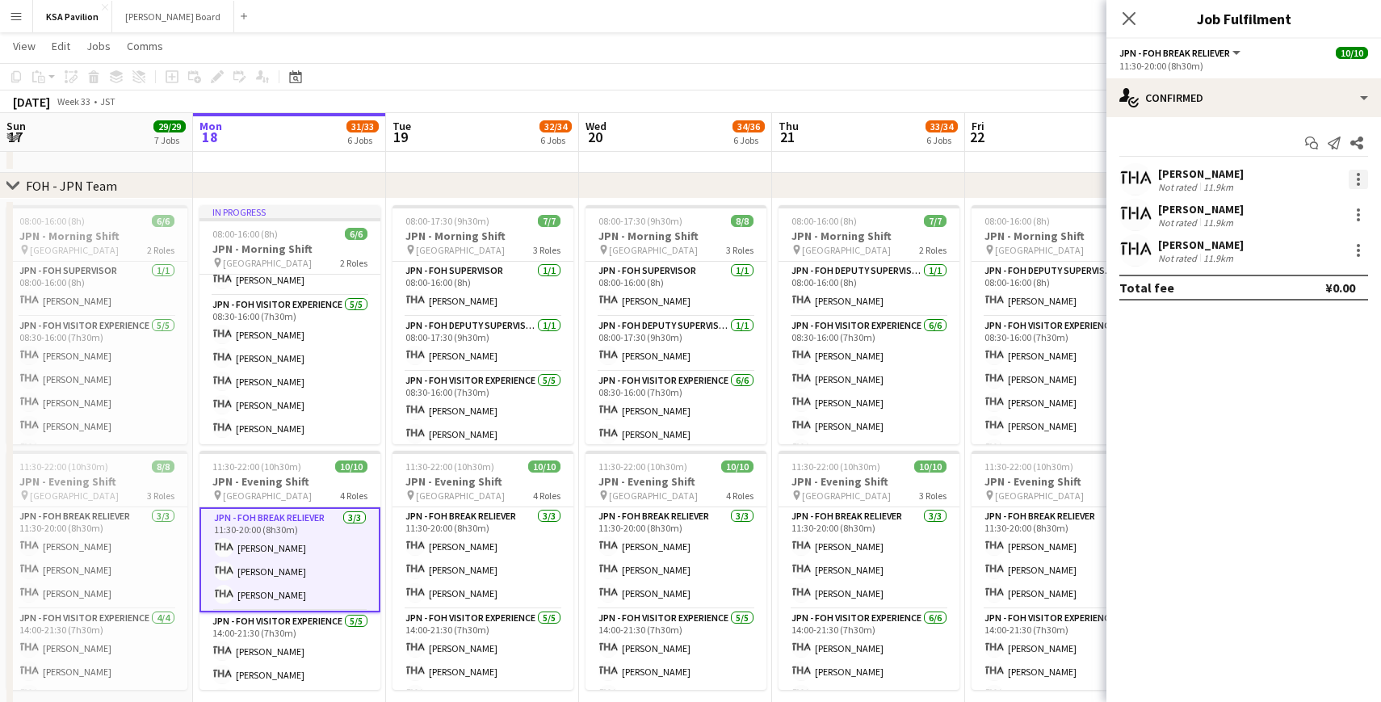
click at [1355, 178] on div at bounding box center [1357, 179] width 19 height 19
click at [1297, 360] on span "Remove" at bounding box center [1279, 364] width 48 height 14
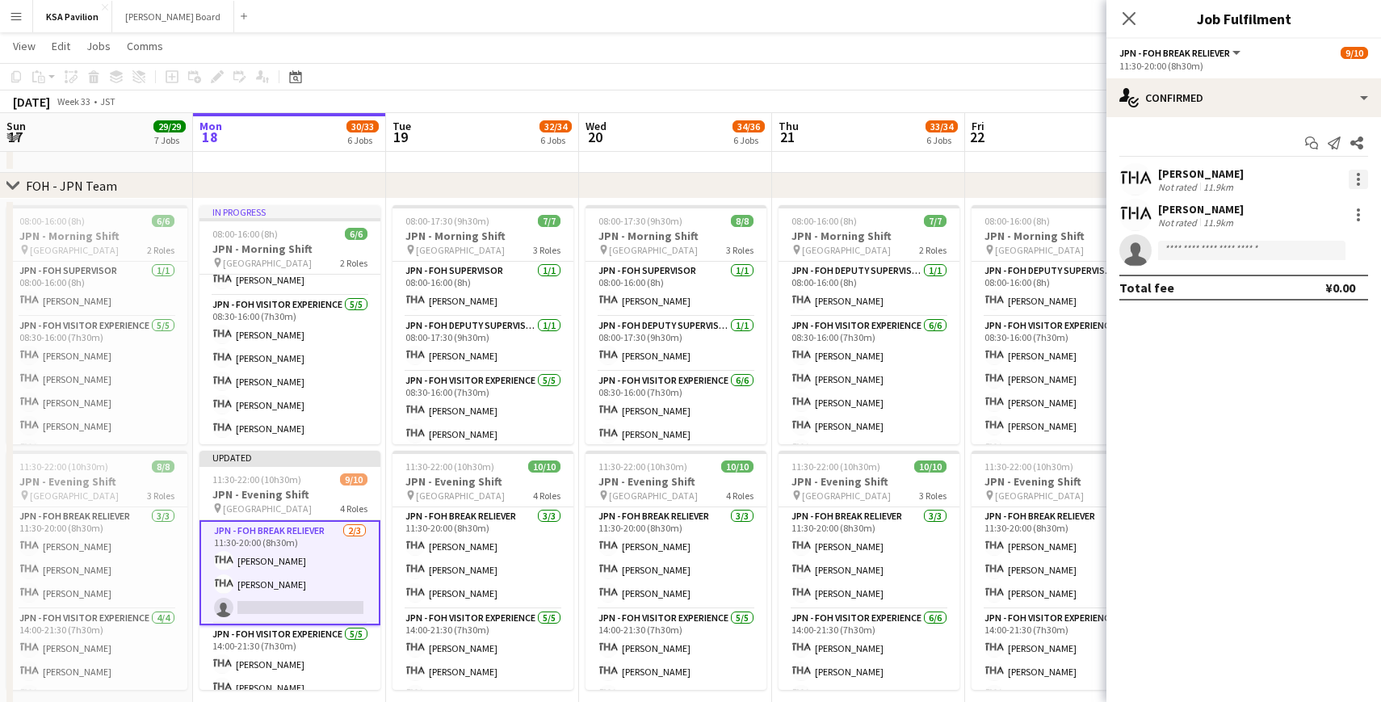
click at [1356, 174] on div at bounding box center [1357, 174] width 3 height 3
click at [1302, 357] on span "Remove" at bounding box center [1279, 364] width 48 height 14
click at [1353, 174] on div at bounding box center [1357, 179] width 19 height 19
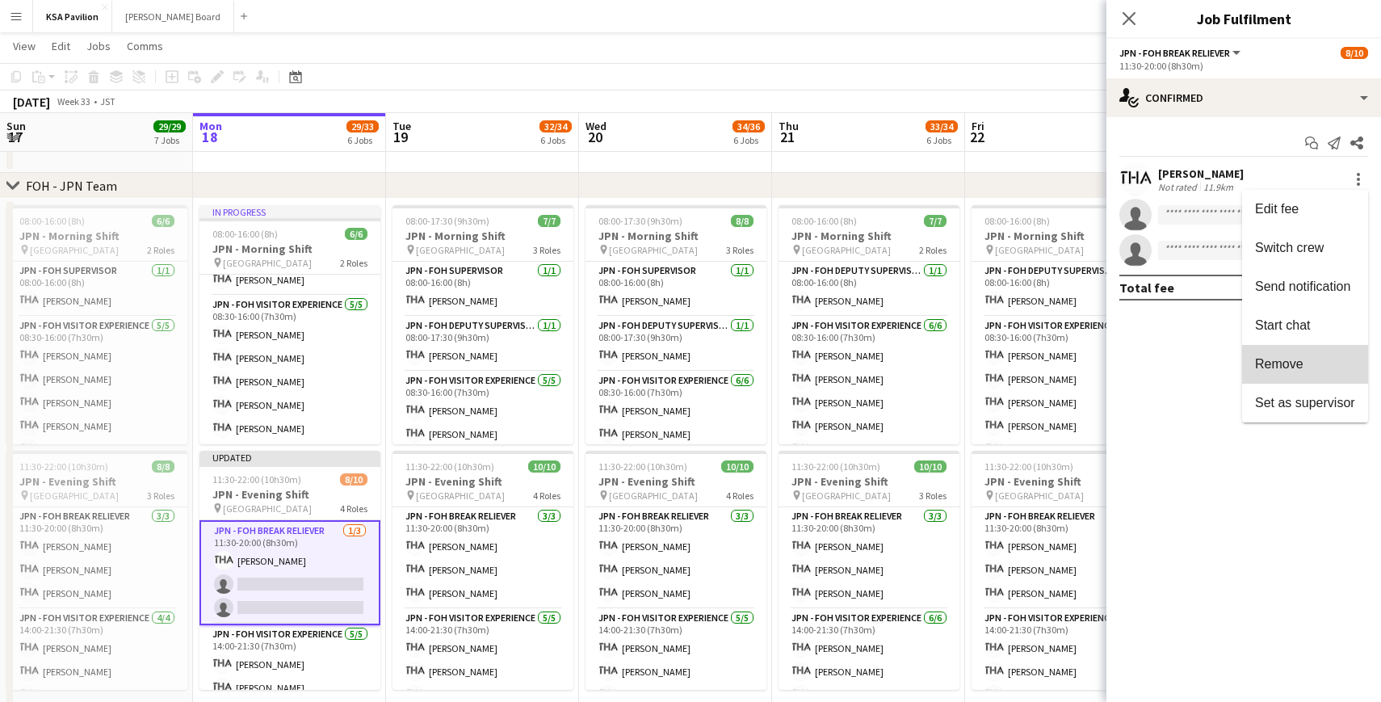
click at [1300, 357] on span "Remove" at bounding box center [1279, 364] width 48 height 14
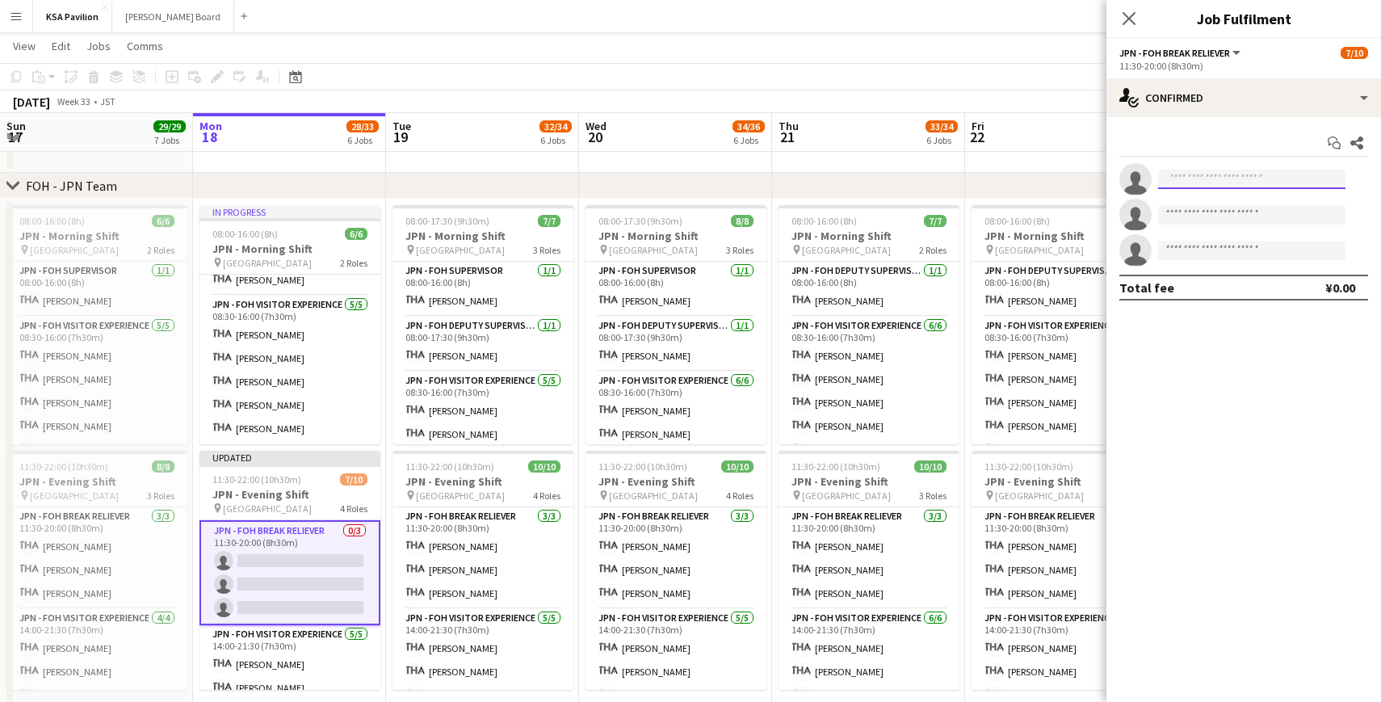
click at [1206, 180] on input at bounding box center [1251, 179] width 187 height 19
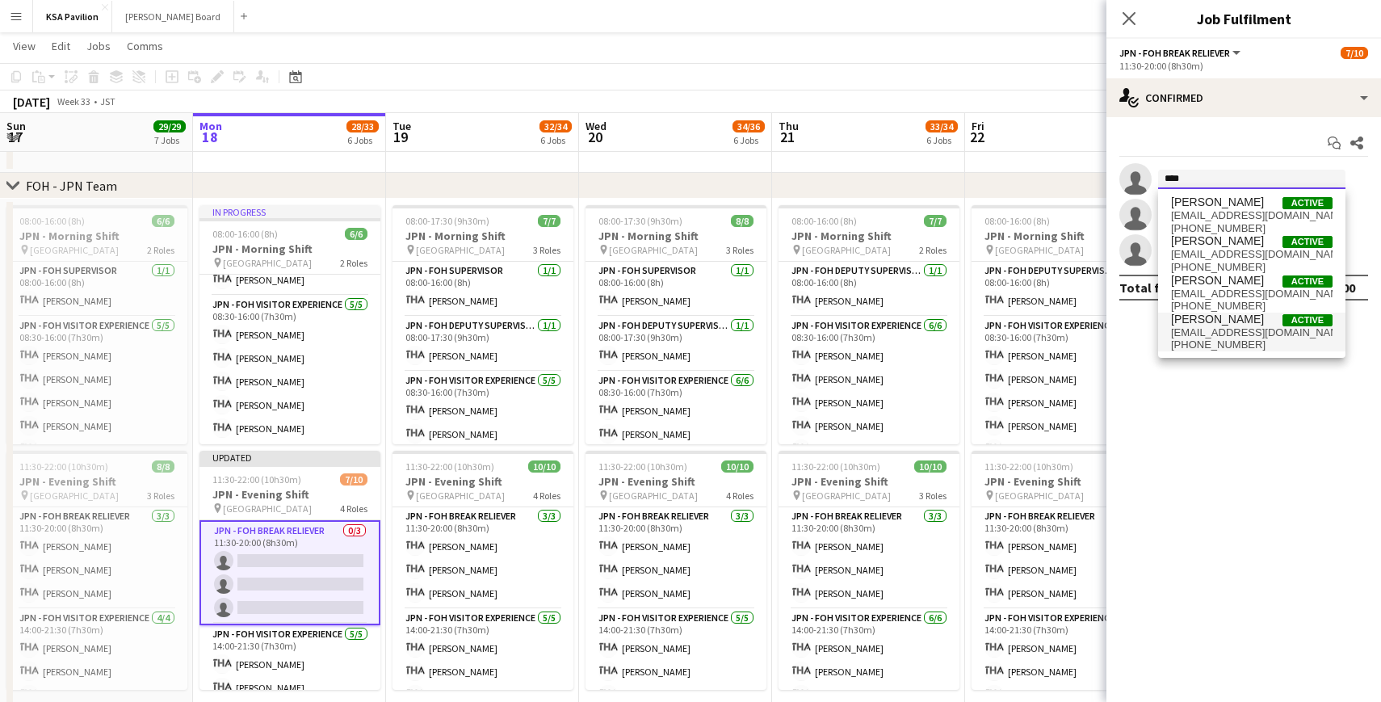
type input "****"
click at [1226, 324] on span "[PERSON_NAME]" at bounding box center [1217, 319] width 93 height 14
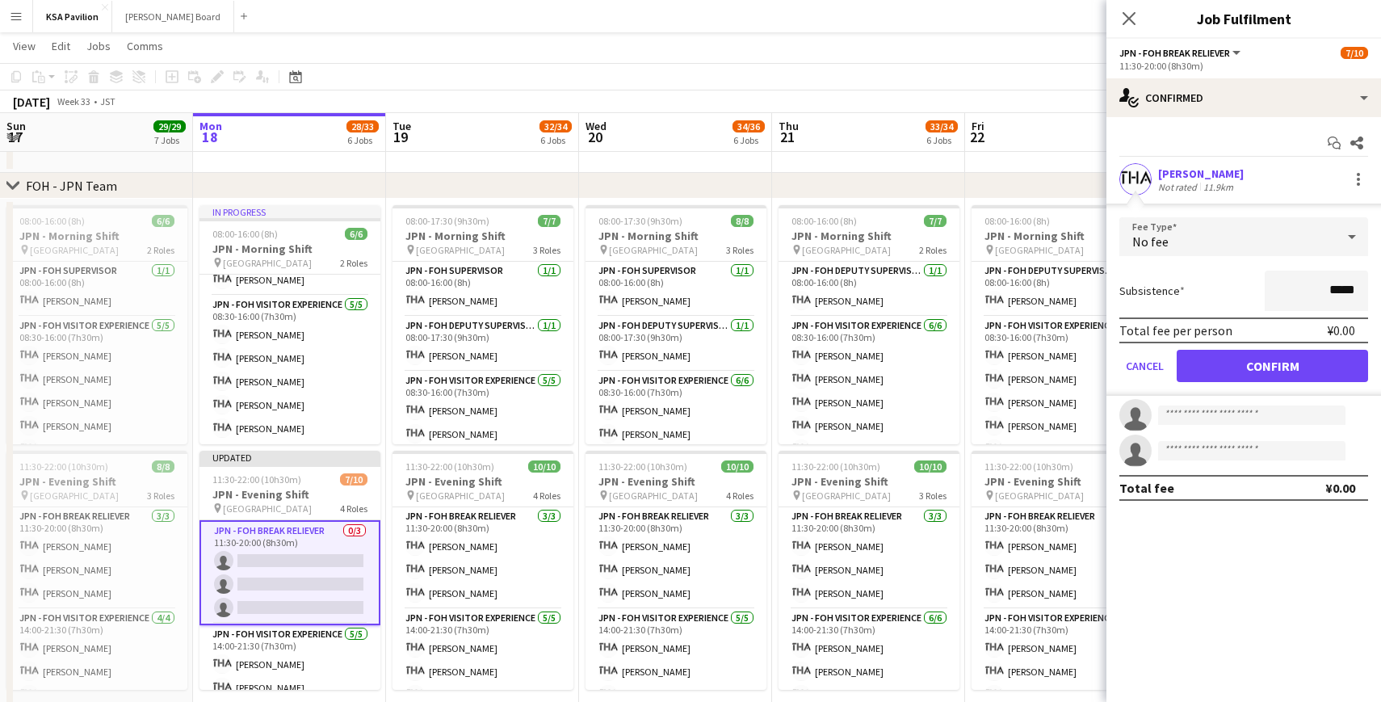
click at [1234, 181] on div "11.9km" at bounding box center [1218, 187] width 36 height 12
click at [1280, 372] on button "Confirm" at bounding box center [1271, 366] width 191 height 32
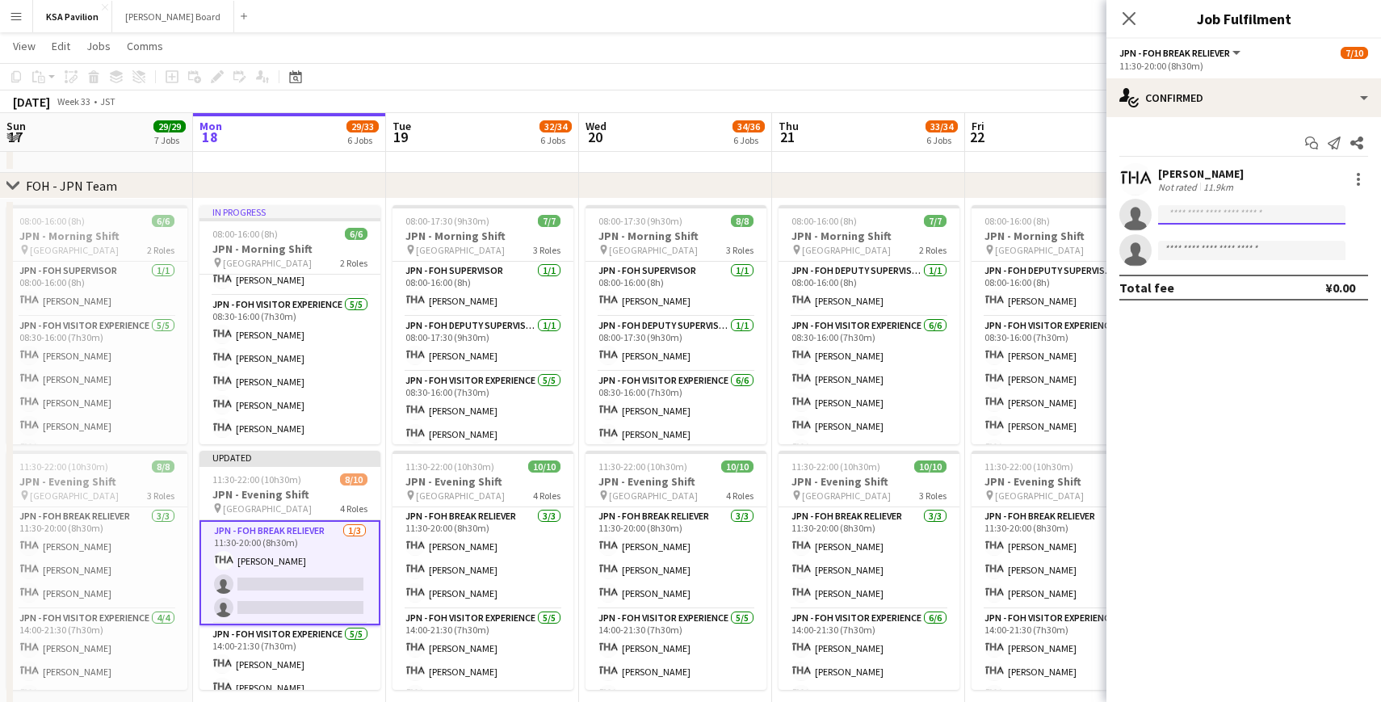
click at [1217, 214] on input at bounding box center [1251, 214] width 187 height 19
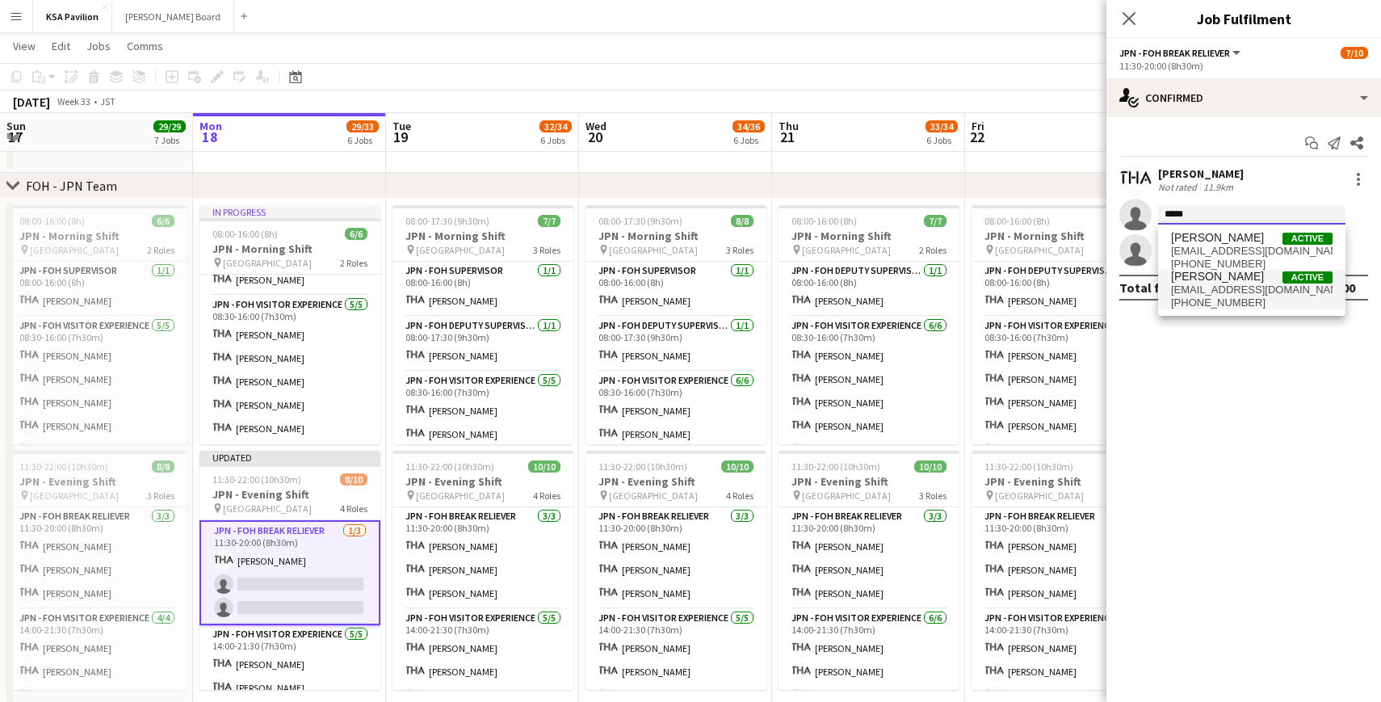
type input "*****"
click at [1216, 289] on span "[EMAIL_ADDRESS][DOMAIN_NAME]" at bounding box center [1251, 289] width 161 height 13
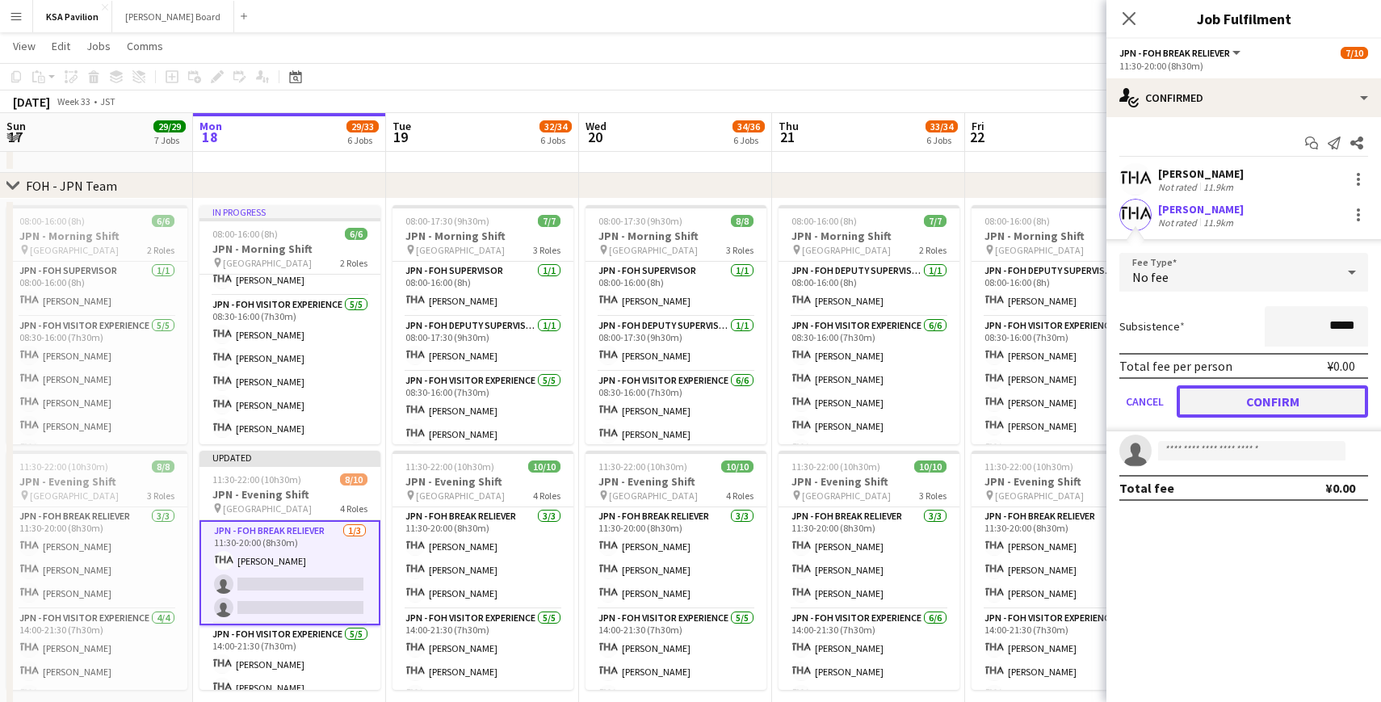
click at [1266, 400] on button "Confirm" at bounding box center [1271, 401] width 191 height 32
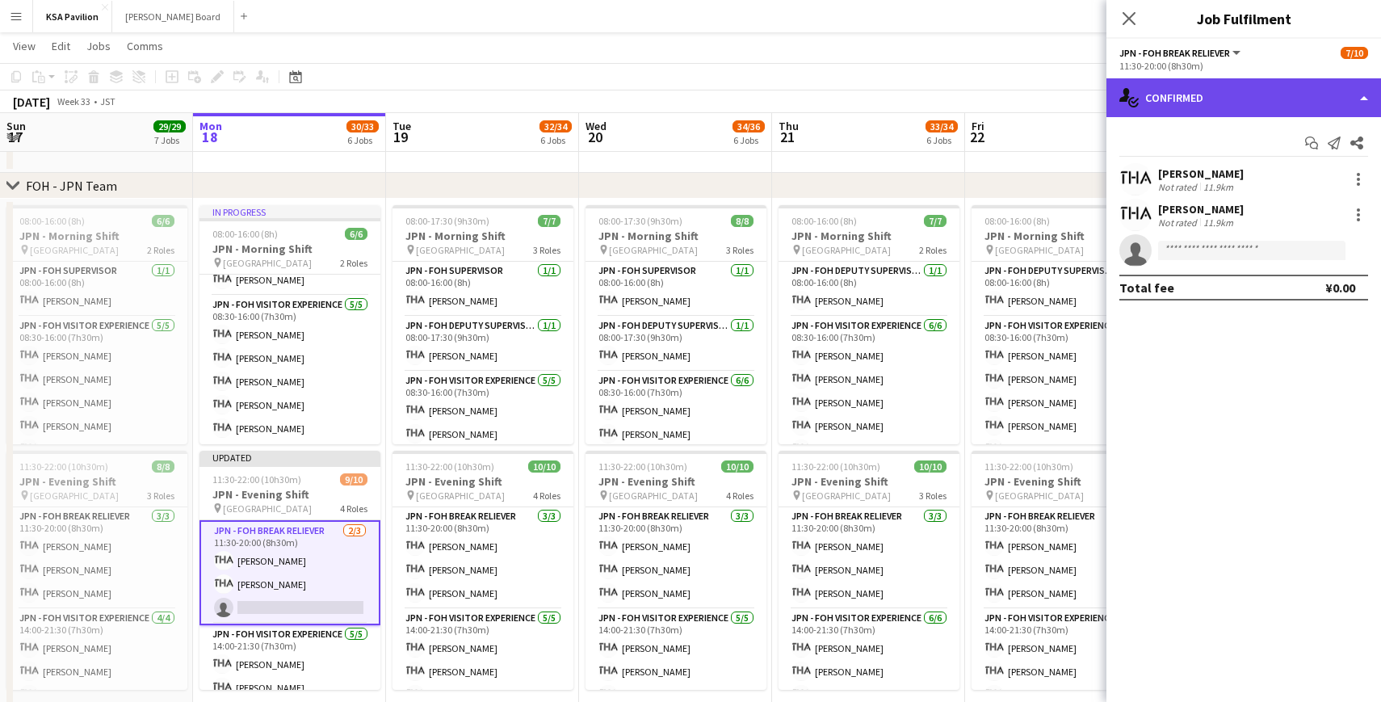
click at [1363, 94] on div "single-neutral-actions-check-2 Confirmed" at bounding box center [1243, 97] width 275 height 39
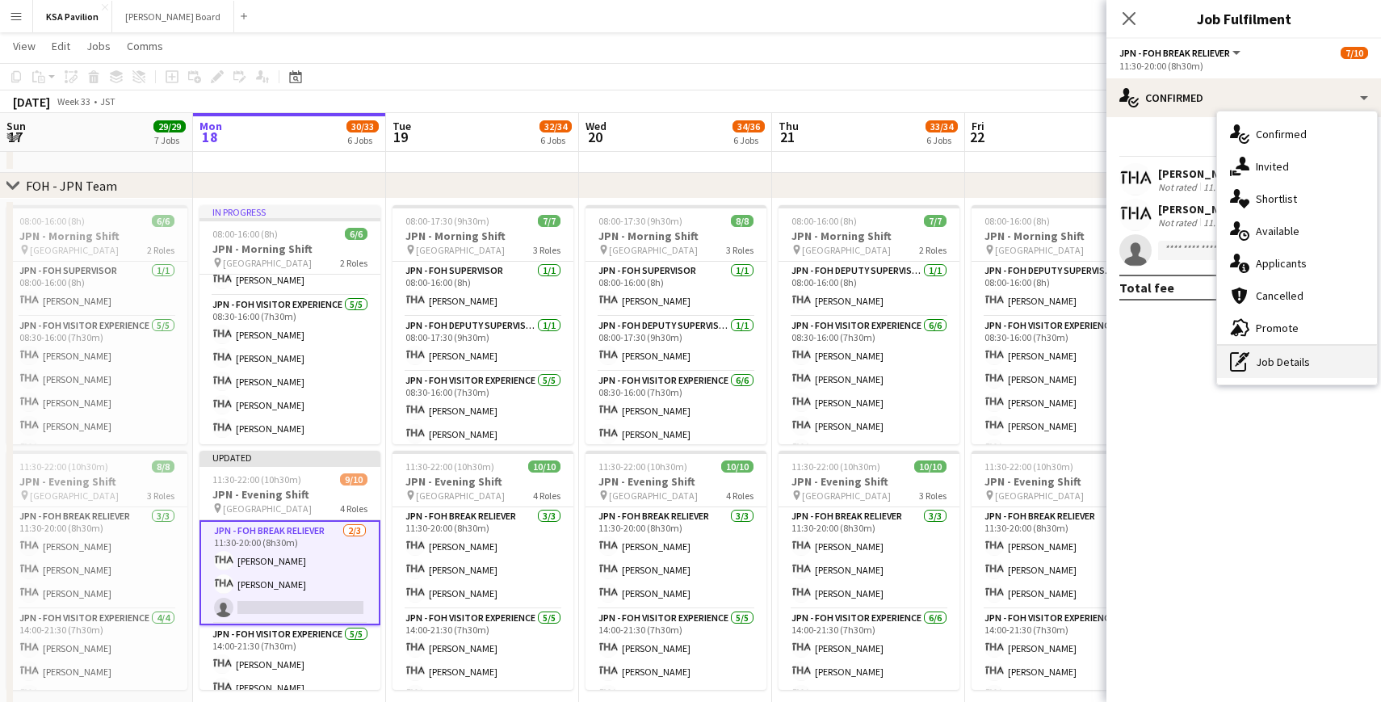
click at [1272, 368] on div "pen-write Job Details" at bounding box center [1297, 362] width 160 height 32
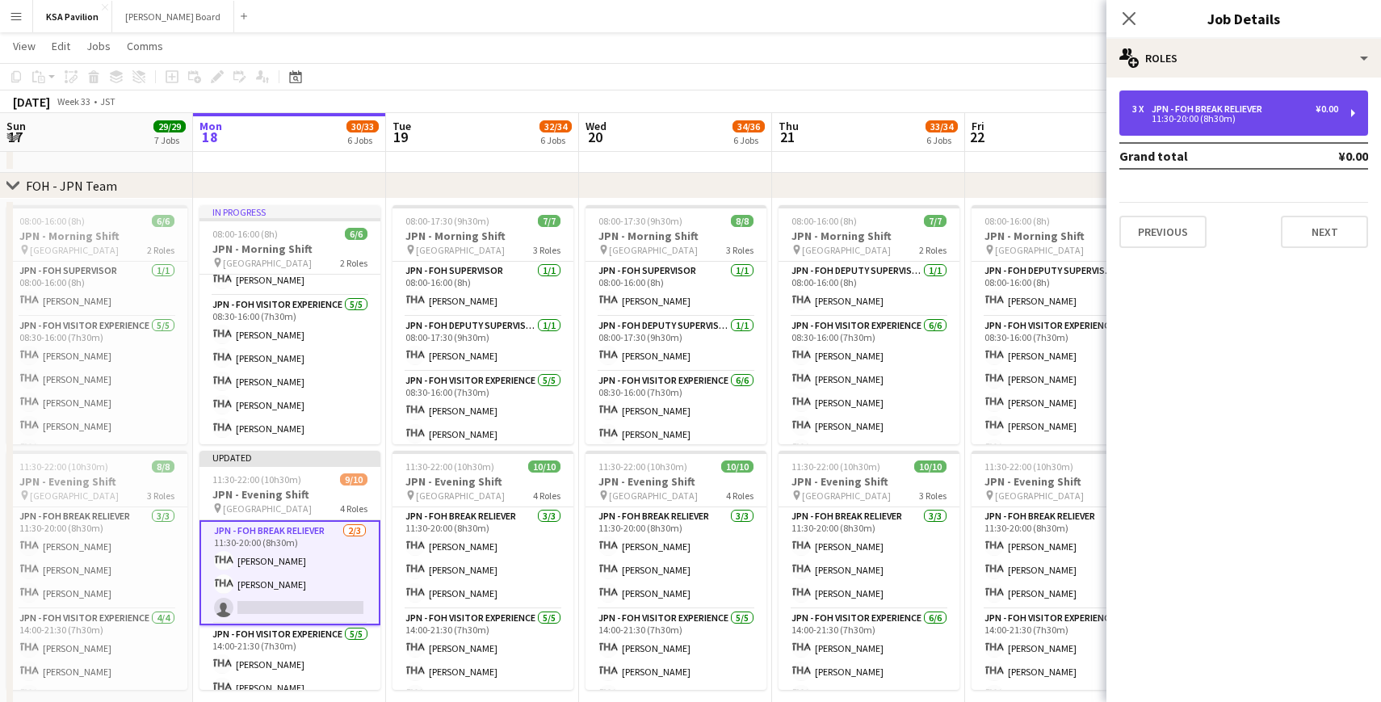
click at [1351, 115] on div "3 x JPN - FOH Break Reliever ¥0.00 11:30-20:00 (8h30m)" at bounding box center [1243, 112] width 249 height 45
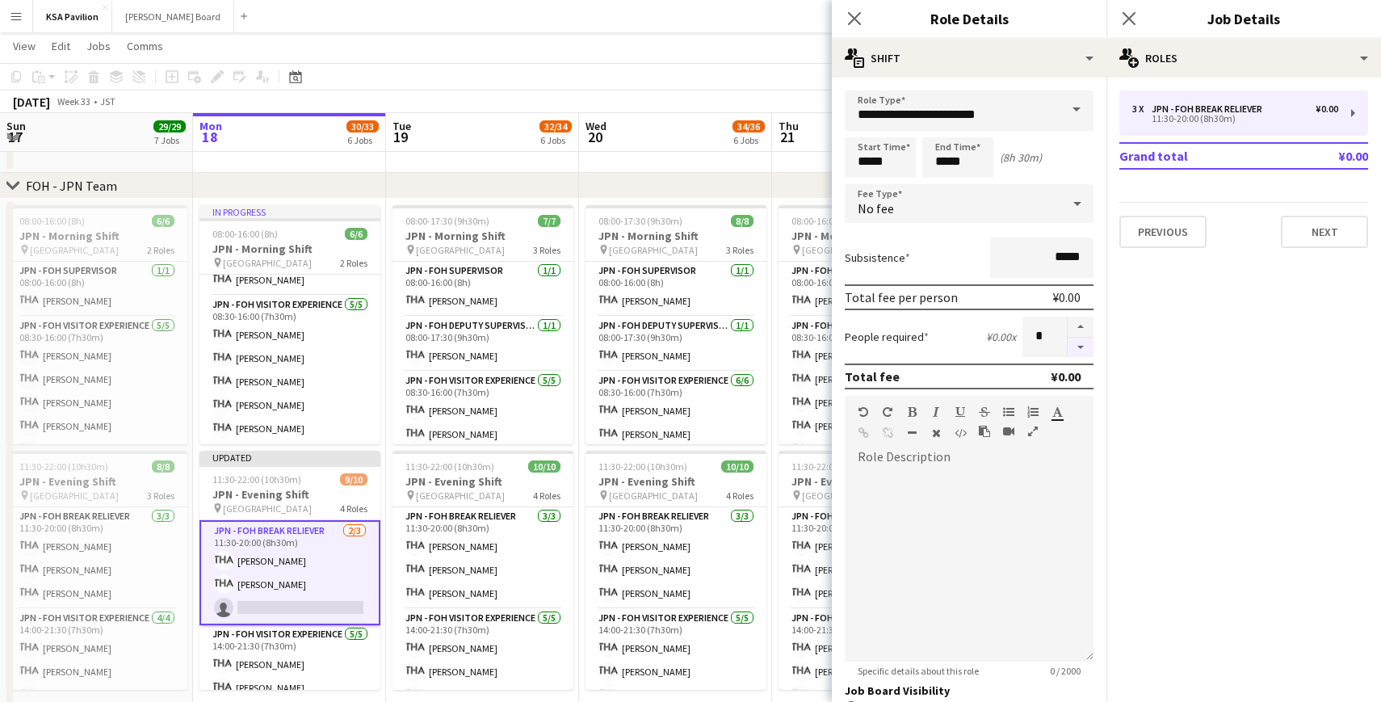
click at [1080, 346] on button "button" at bounding box center [1080, 347] width 26 height 20
type input "*"
click at [852, 19] on icon "Close pop-in" at bounding box center [853, 17] width 15 height 15
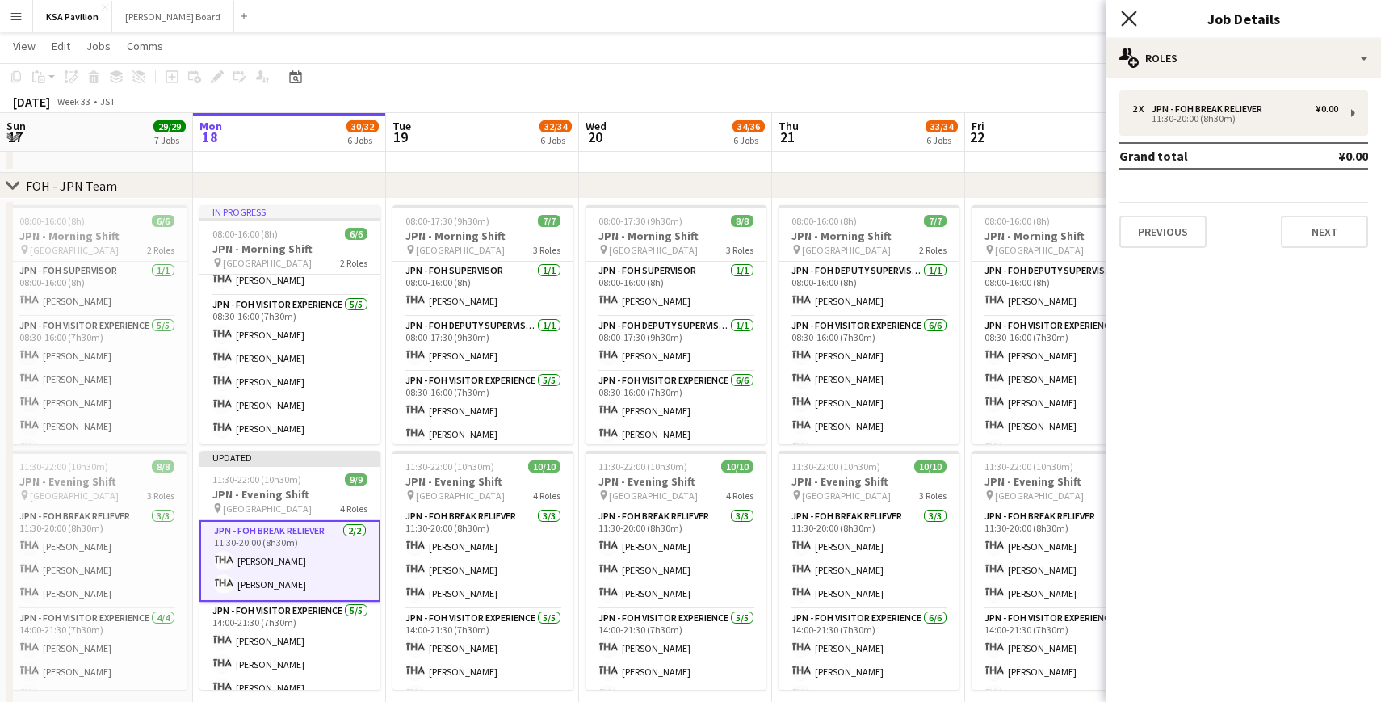
click at [1134, 21] on icon "Close pop-in" at bounding box center [1128, 17] width 15 height 15
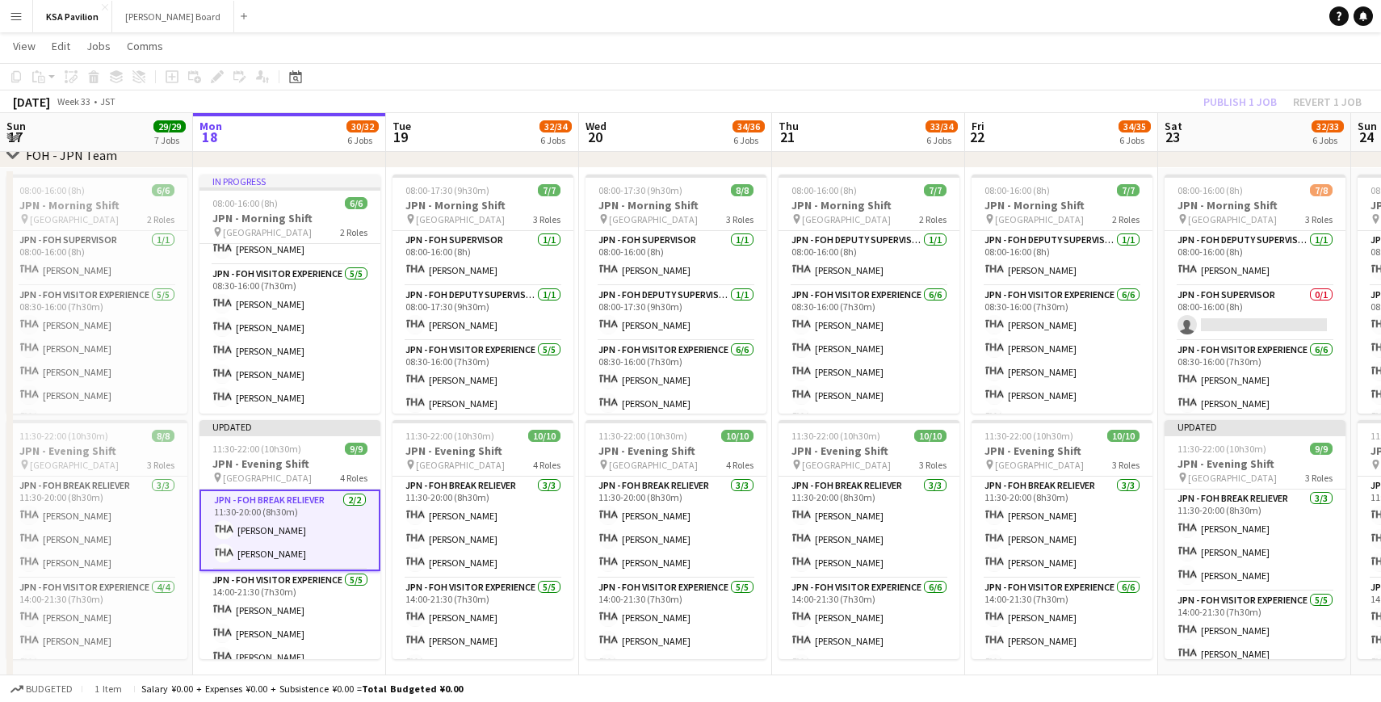
scroll to position [723, 0]
click at [456, 518] on app-card-role "JPN - FOH Break Reliever [DATE] 11:30-20:00 (8h30m) [PERSON_NAME] [PERSON_NAME]" at bounding box center [482, 527] width 181 height 102
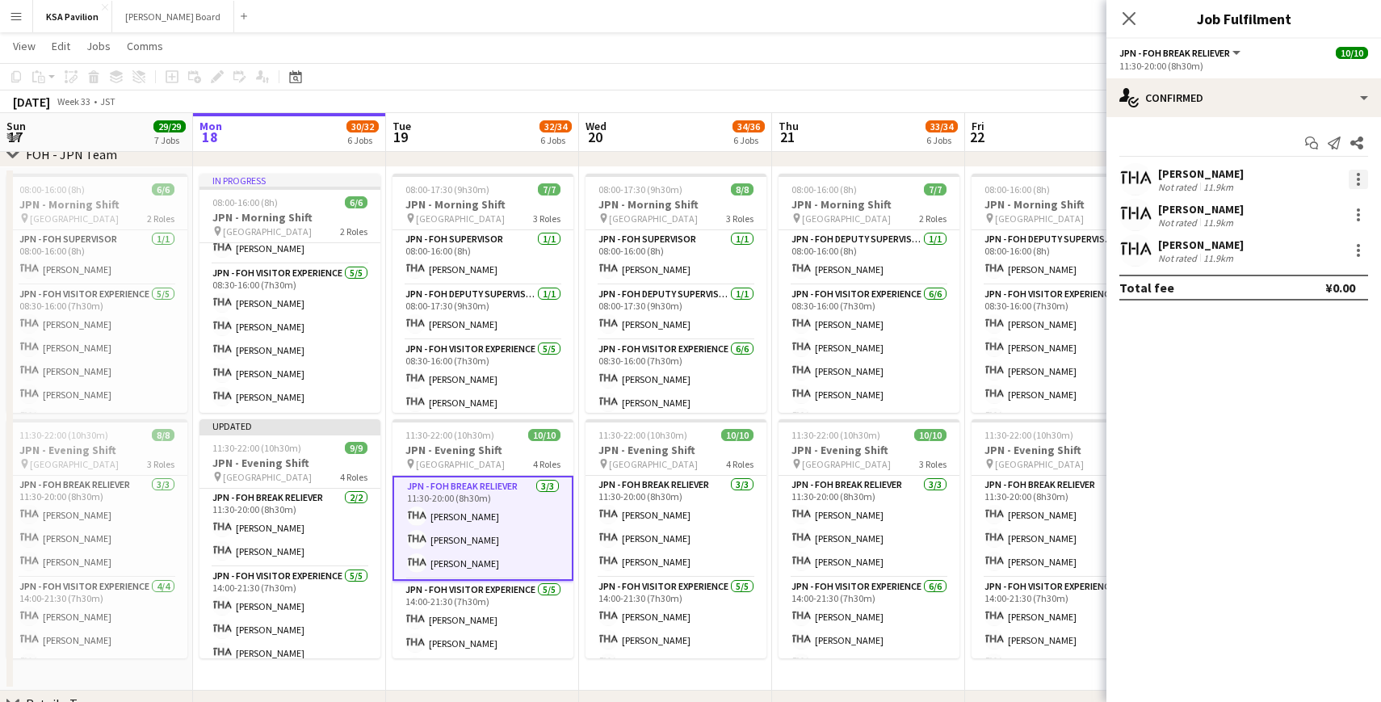
click at [1354, 181] on div at bounding box center [1357, 179] width 19 height 19
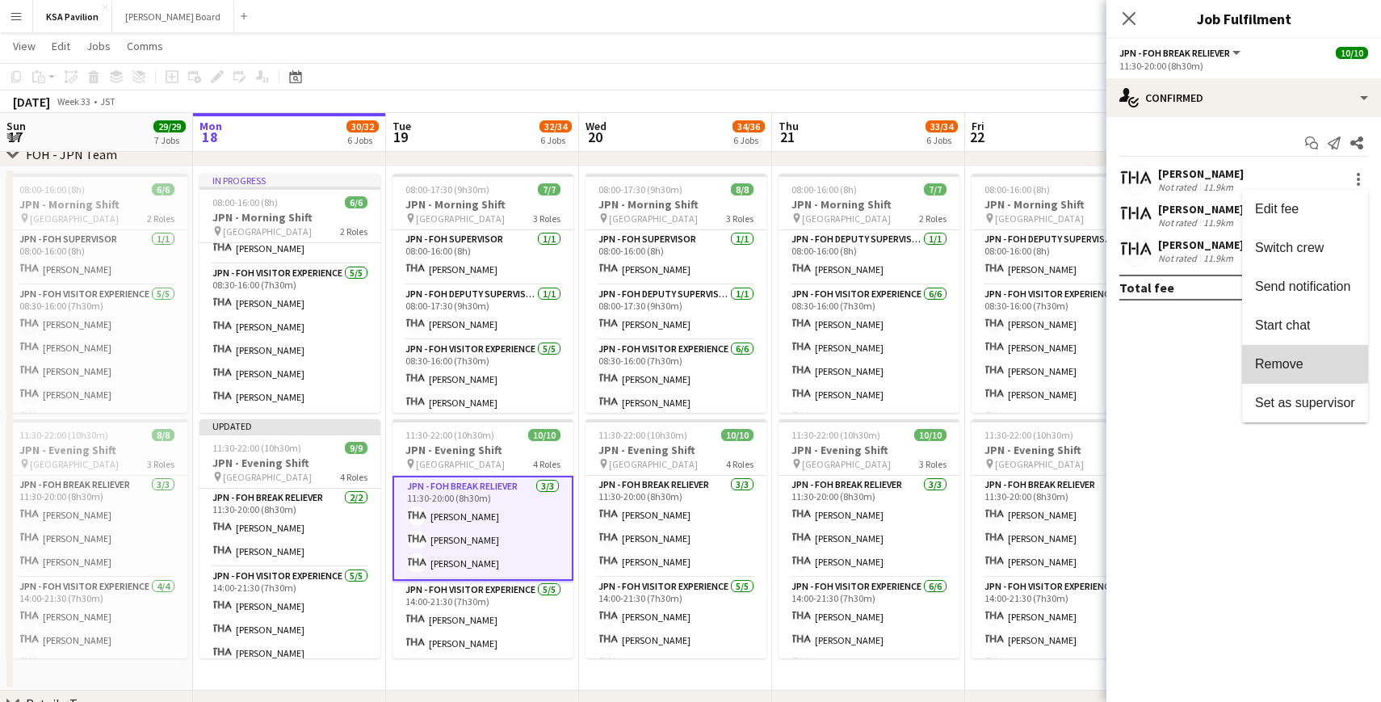
click at [1271, 363] on span "Remove" at bounding box center [1279, 364] width 48 height 14
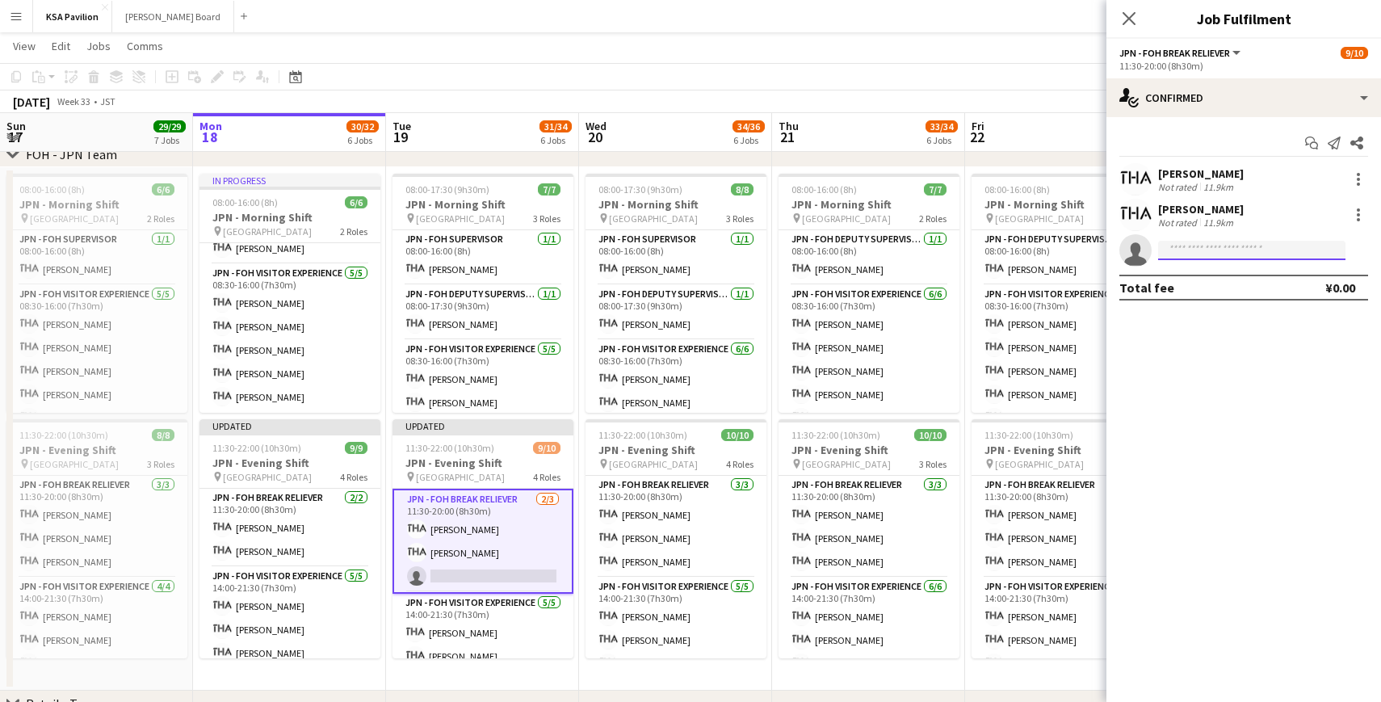
click at [1197, 253] on input at bounding box center [1251, 250] width 187 height 19
type input "*****"
click at [1237, 280] on span "[EMAIL_ADDRESS][DOMAIN_NAME]" at bounding box center [1251, 286] width 161 height 13
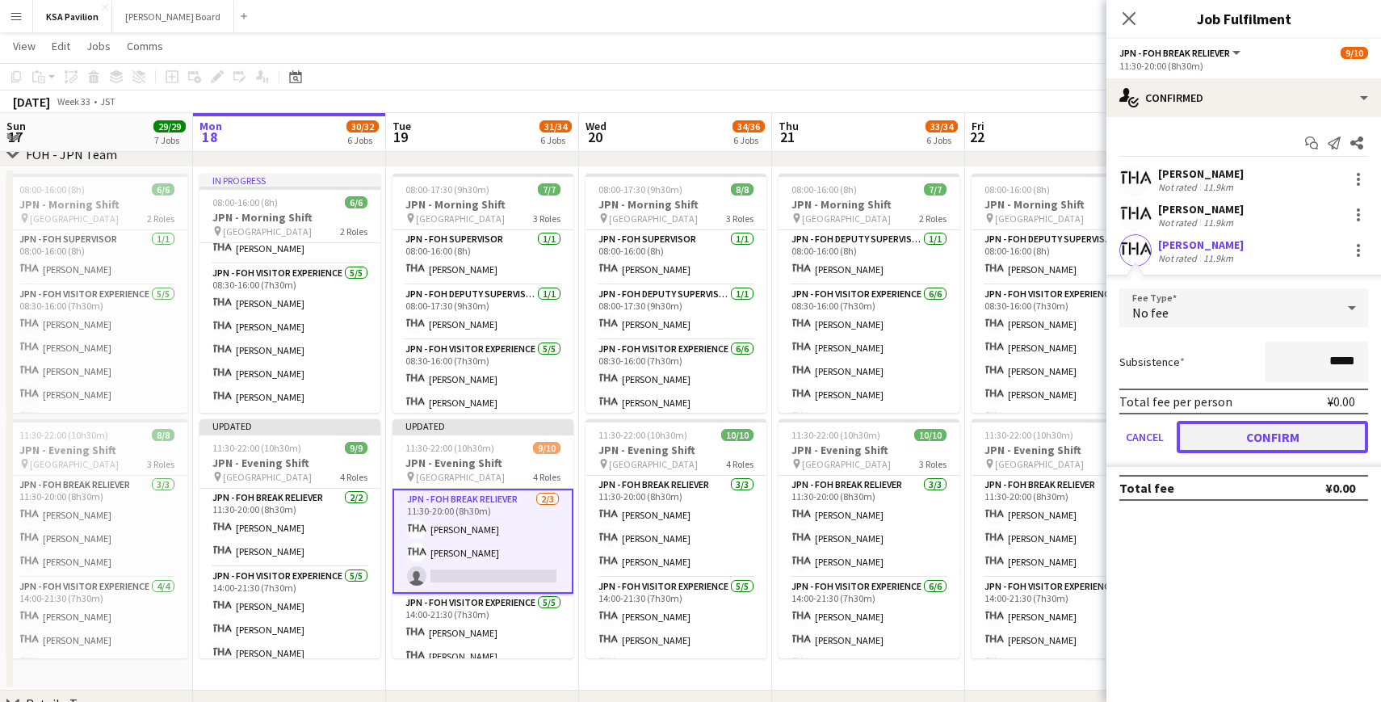
click at [1213, 434] on button "Confirm" at bounding box center [1271, 437] width 191 height 32
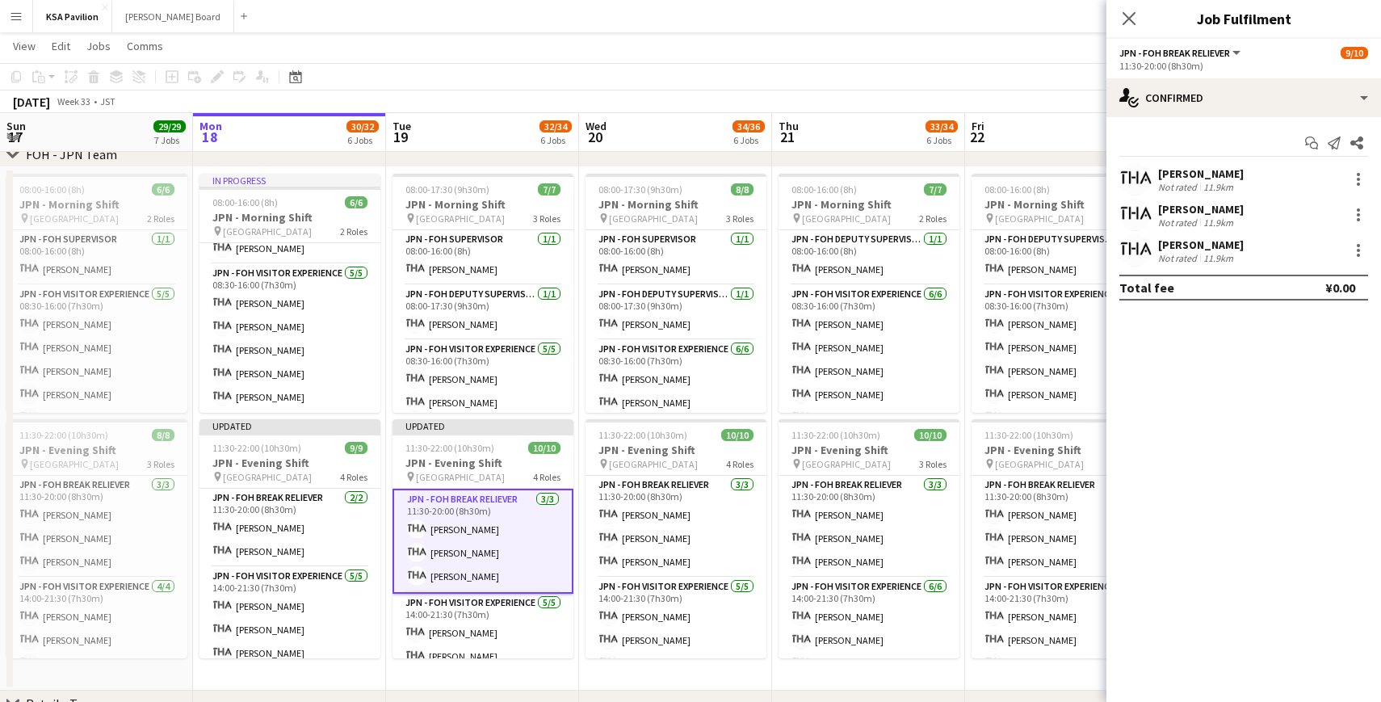
click at [493, 52] on app-page-menu "View Day view expanded Day view collapsed Month view Date picker Jump to [DATE]…" at bounding box center [690, 47] width 1381 height 31
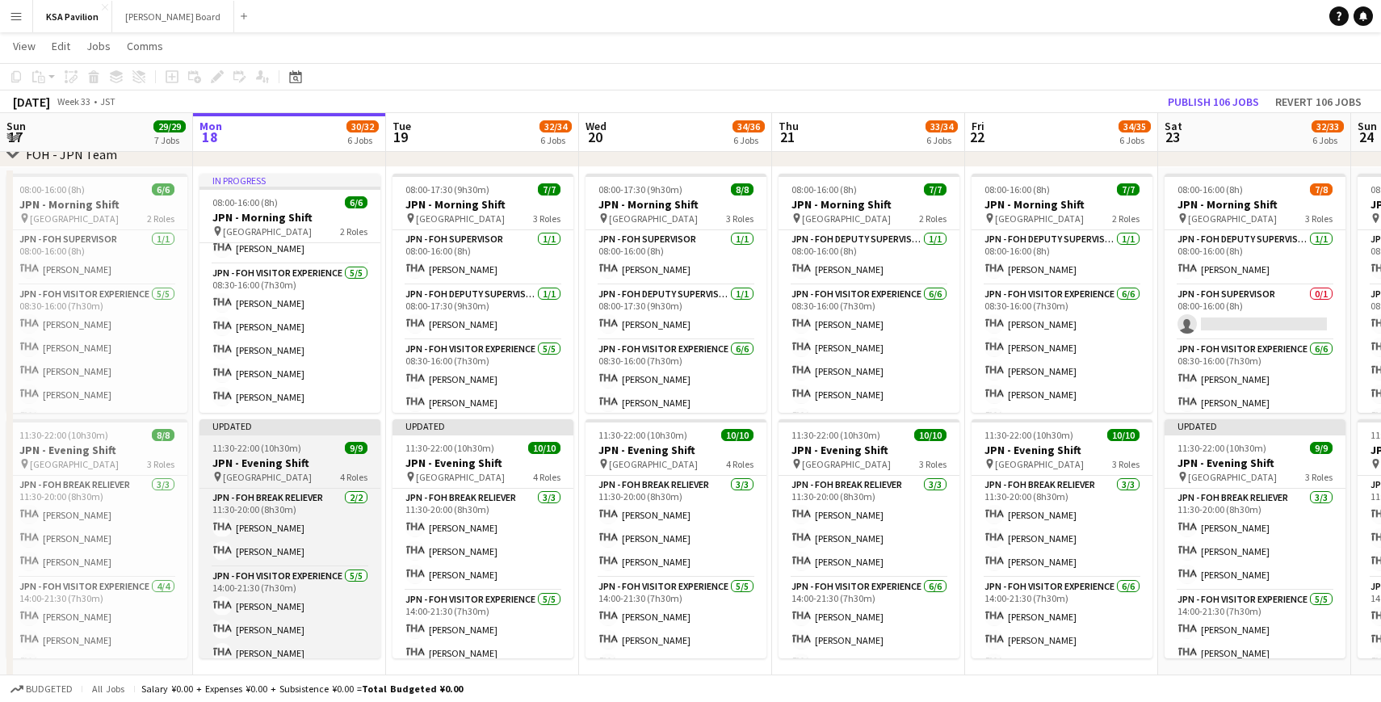
click at [303, 425] on div "Updated" at bounding box center [289, 425] width 181 height 13
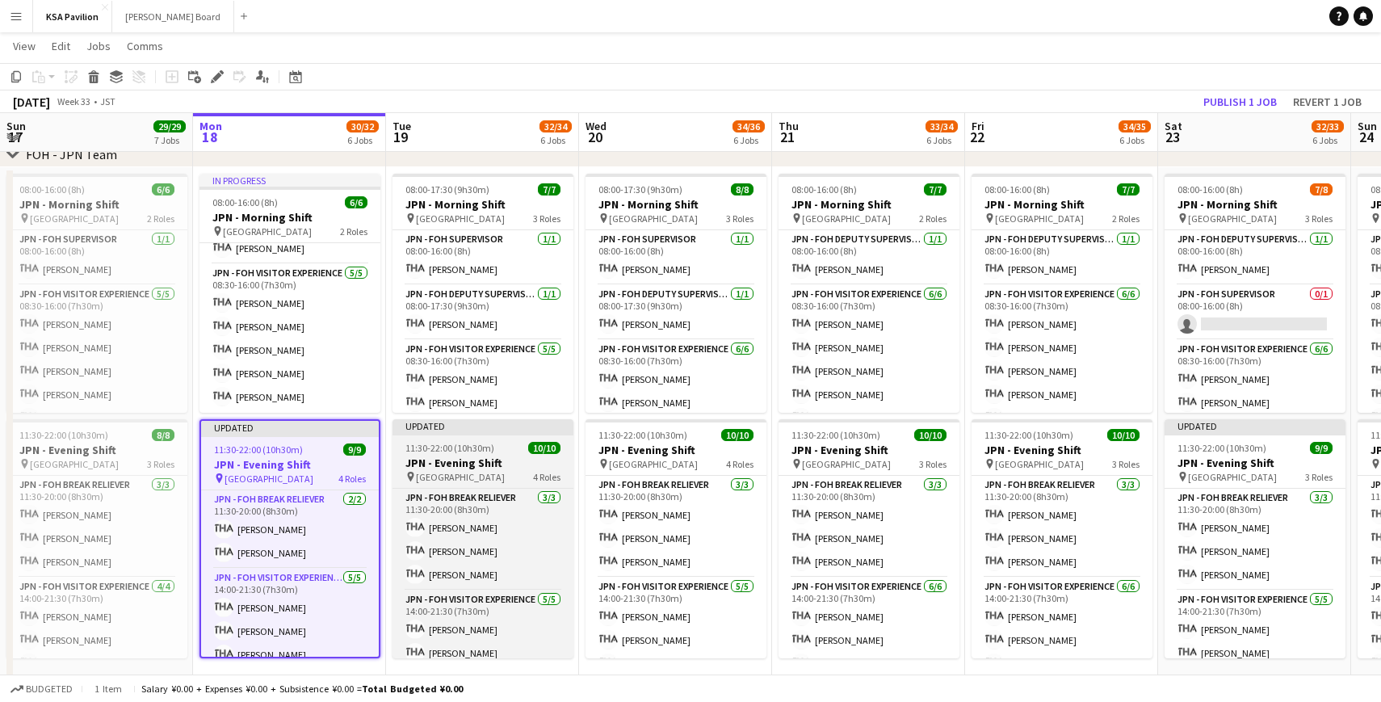
click at [440, 428] on div "Updated" at bounding box center [482, 425] width 181 height 13
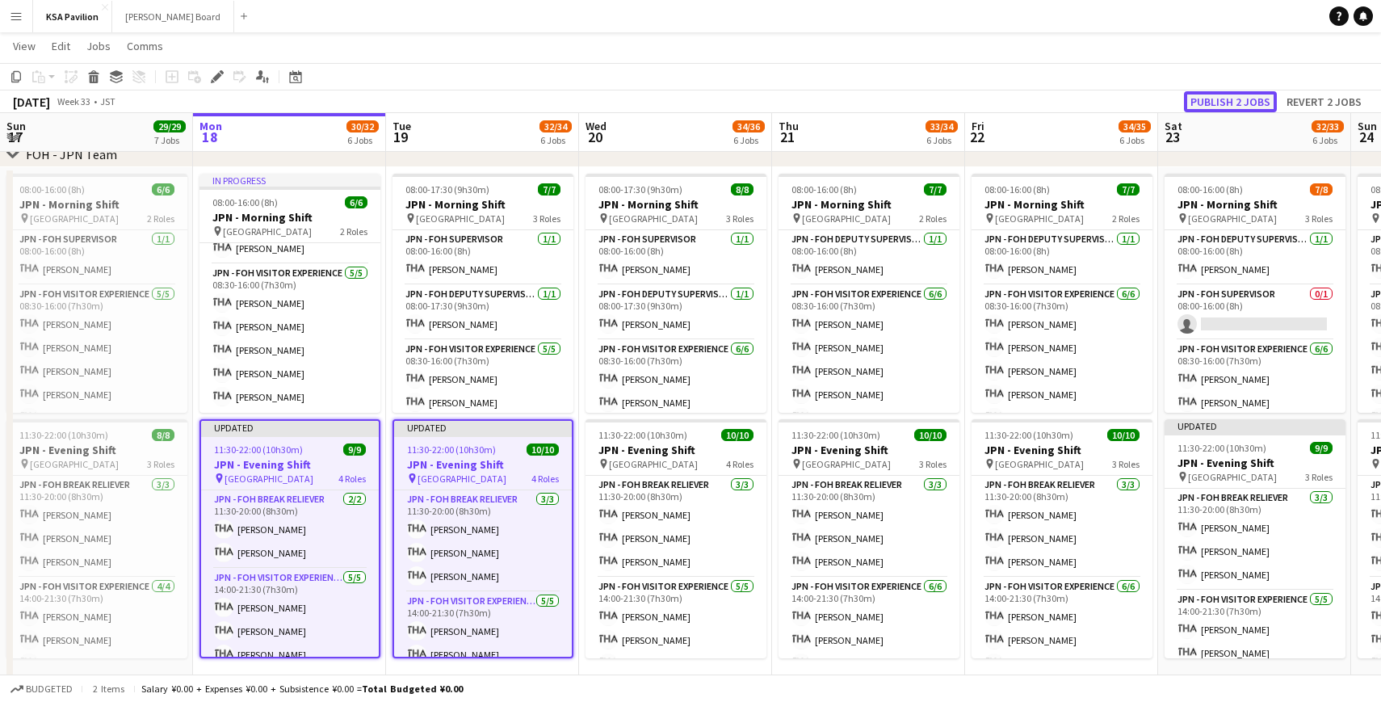
click at [1234, 99] on button "Publish 2 jobs" at bounding box center [1230, 101] width 93 height 21
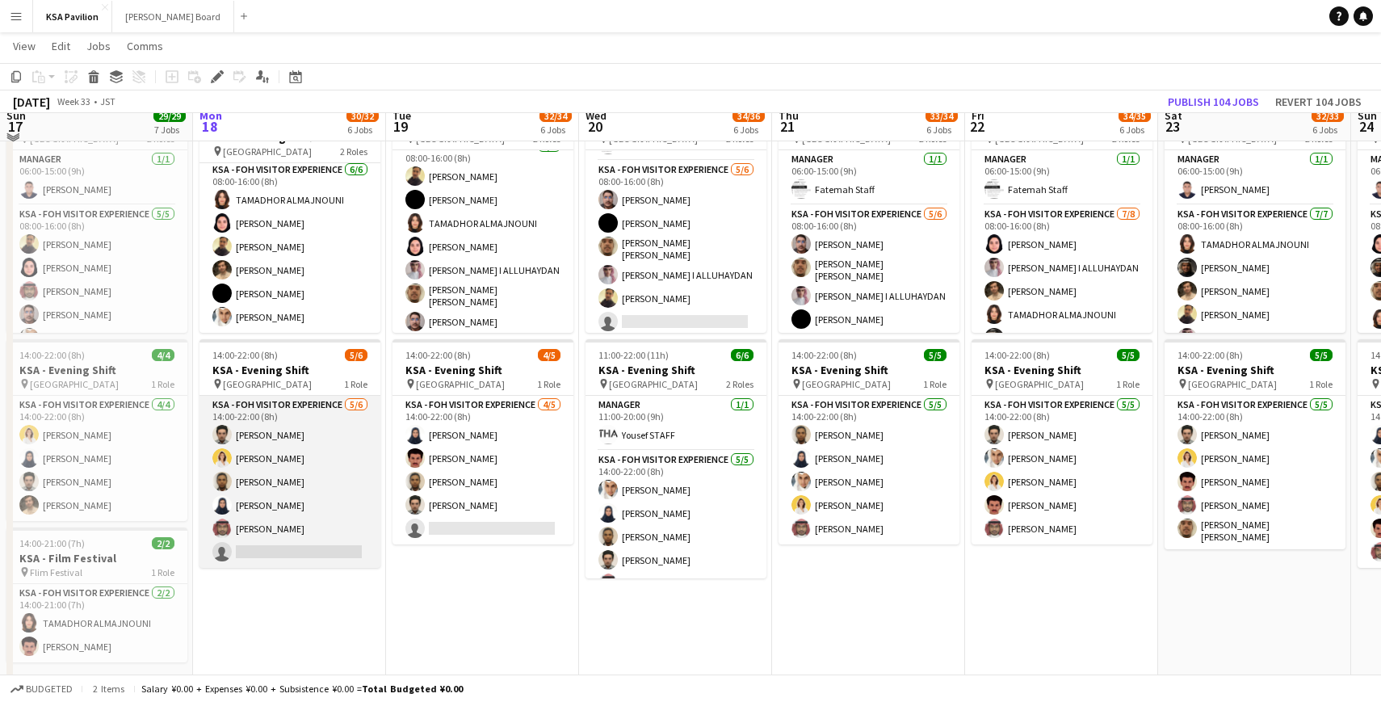
scroll to position [170, 0]
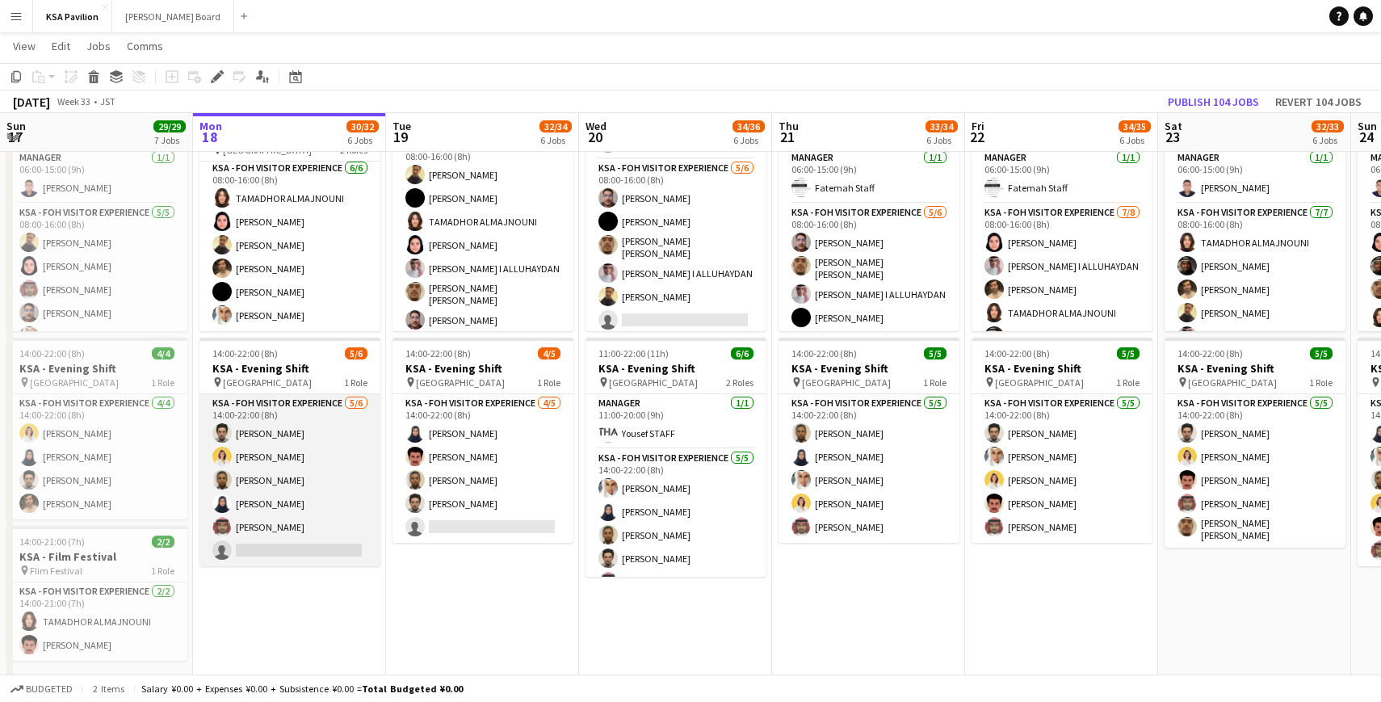
click at [303, 494] on app-card-role "KSA - FOH Visitor Experience [DATE] 14:00-22:00 (8h) [PERSON_NAME] [PERSON_NAME…" at bounding box center [289, 480] width 181 height 172
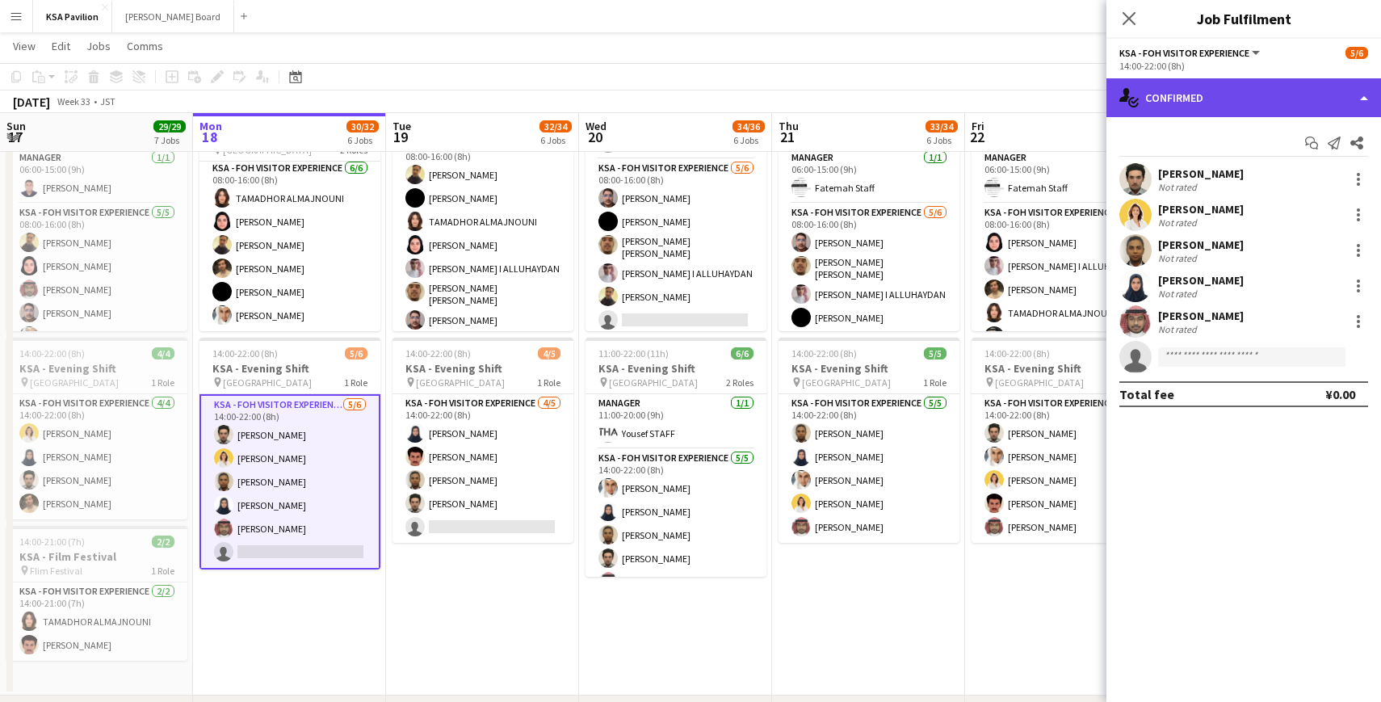
click at [1357, 98] on div "single-neutral-actions-check-2 Confirmed" at bounding box center [1243, 97] width 275 height 39
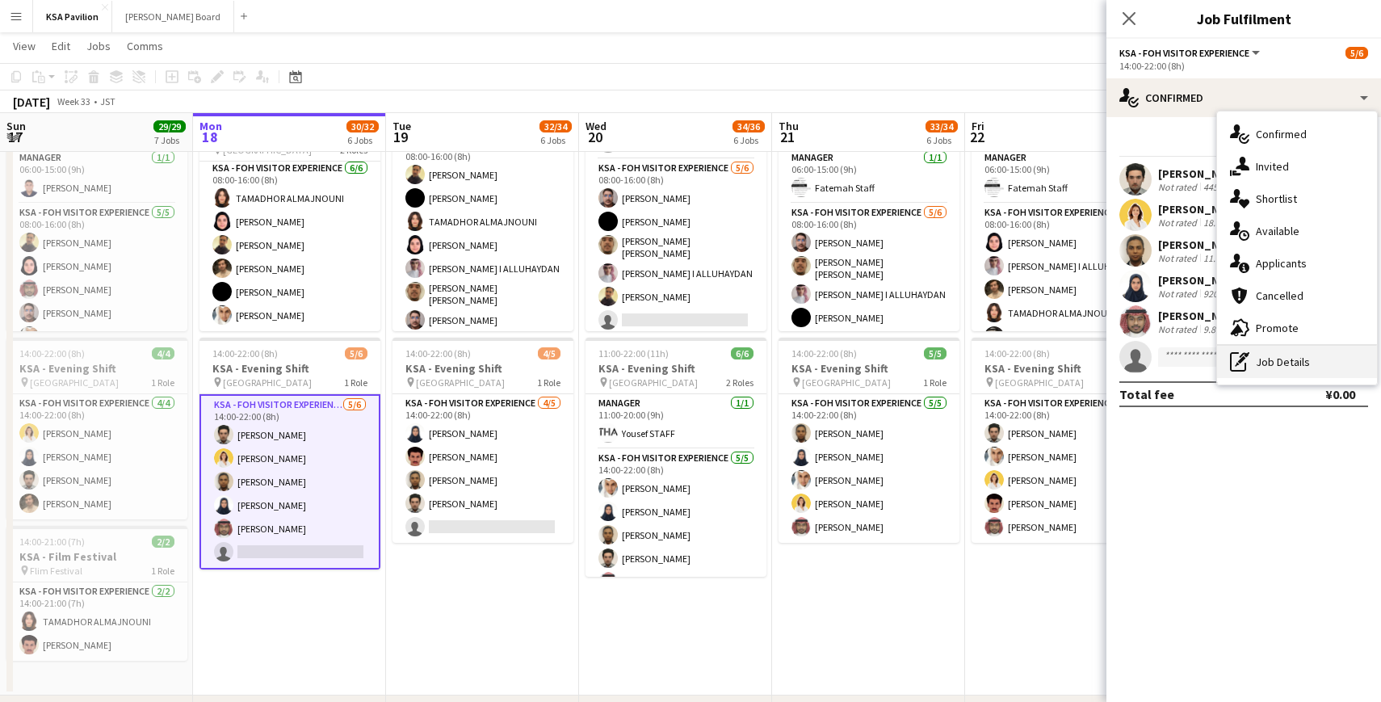
click at [1291, 364] on div "pen-write Job Details" at bounding box center [1297, 362] width 160 height 32
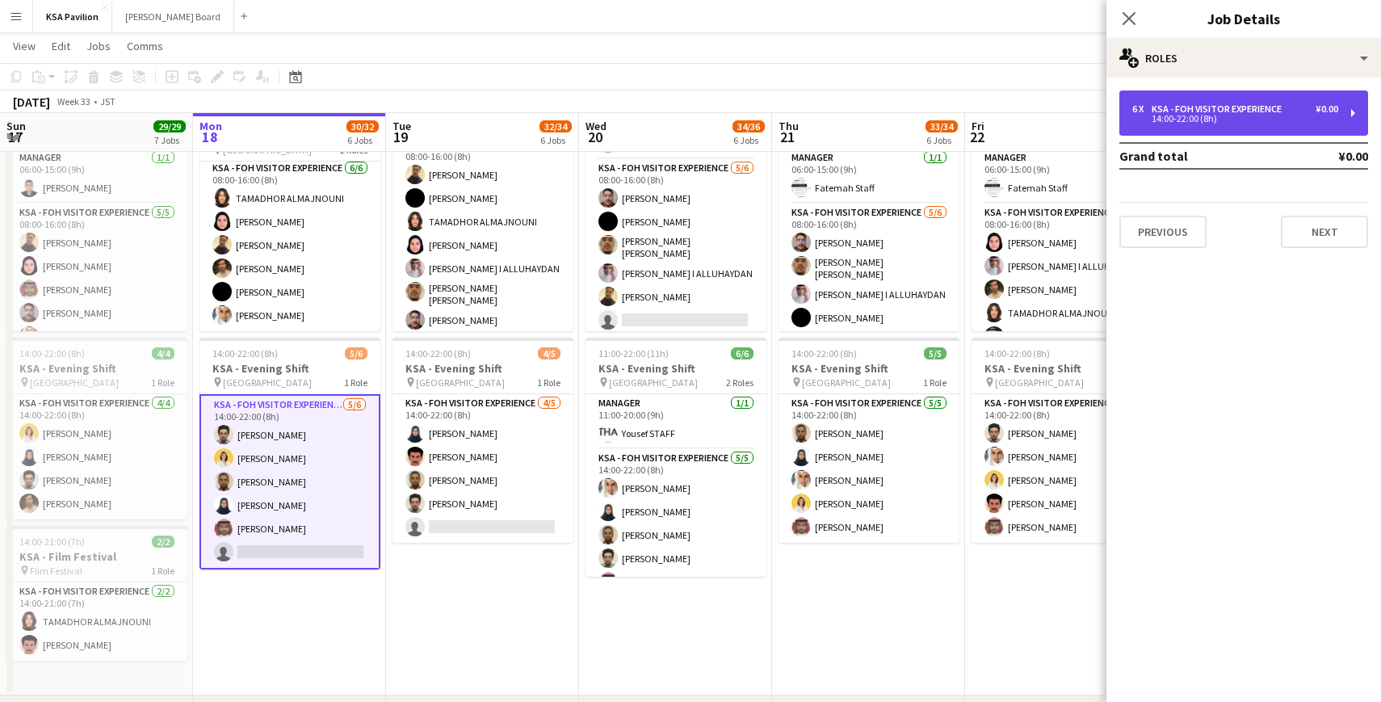
click at [1347, 111] on div "6 x KSA - FOH Visitor Experience ¥0.00 14:00-22:00 (8h)" at bounding box center [1243, 112] width 249 height 45
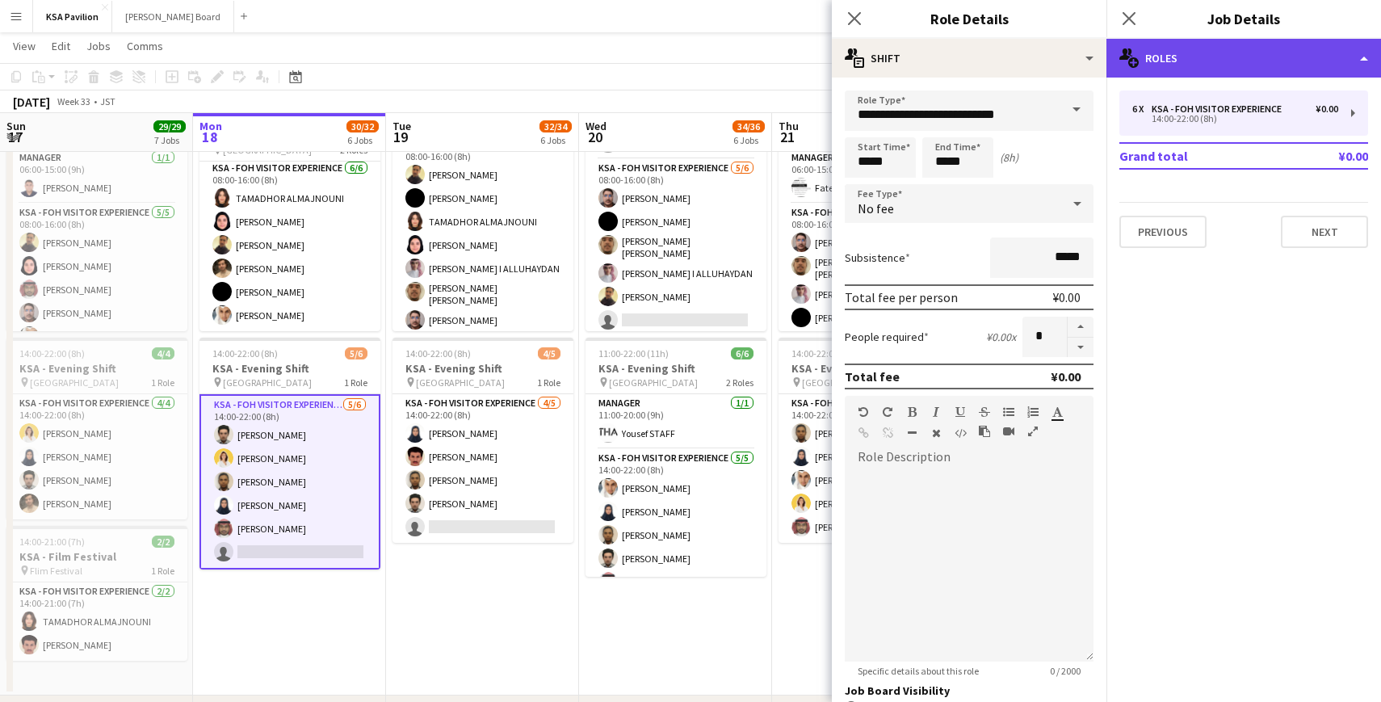
click at [1356, 56] on div "multiple-users-add Roles" at bounding box center [1243, 58] width 275 height 39
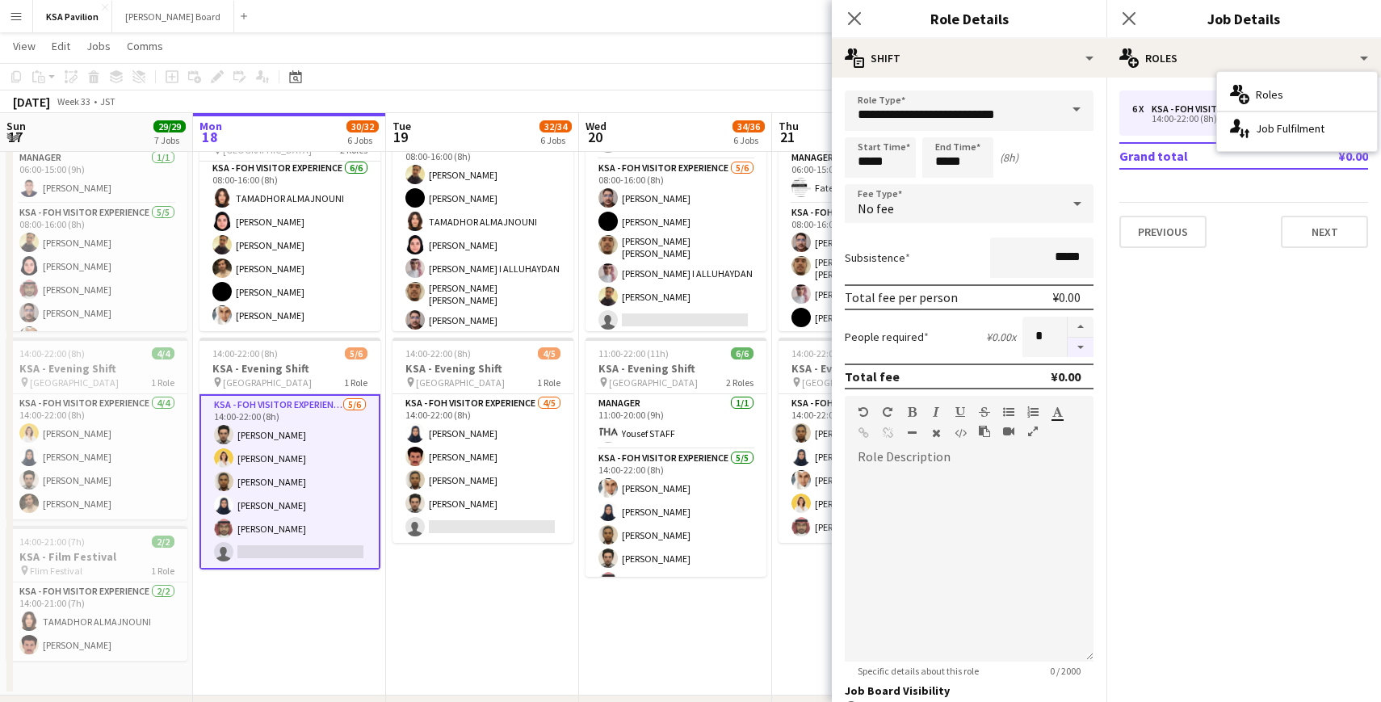
click at [1074, 350] on button "button" at bounding box center [1080, 347] width 26 height 20
type input "*"
click at [1125, 12] on icon "Close pop-in" at bounding box center [1128, 17] width 15 height 15
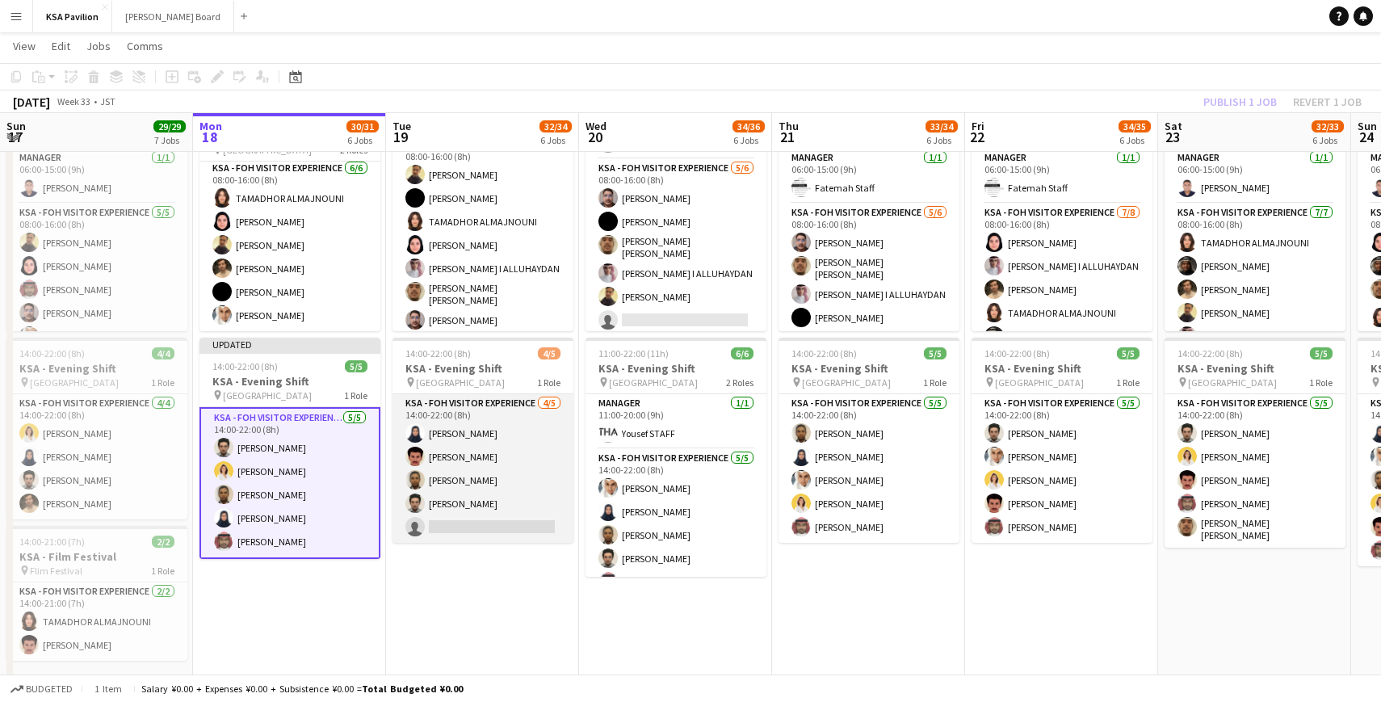
click at [461, 465] on app-card-role "KSA - FOH Visitor Experience [DATE] 14:00-22:00 (8h) [PERSON_NAME] Al Yami [PER…" at bounding box center [482, 468] width 181 height 149
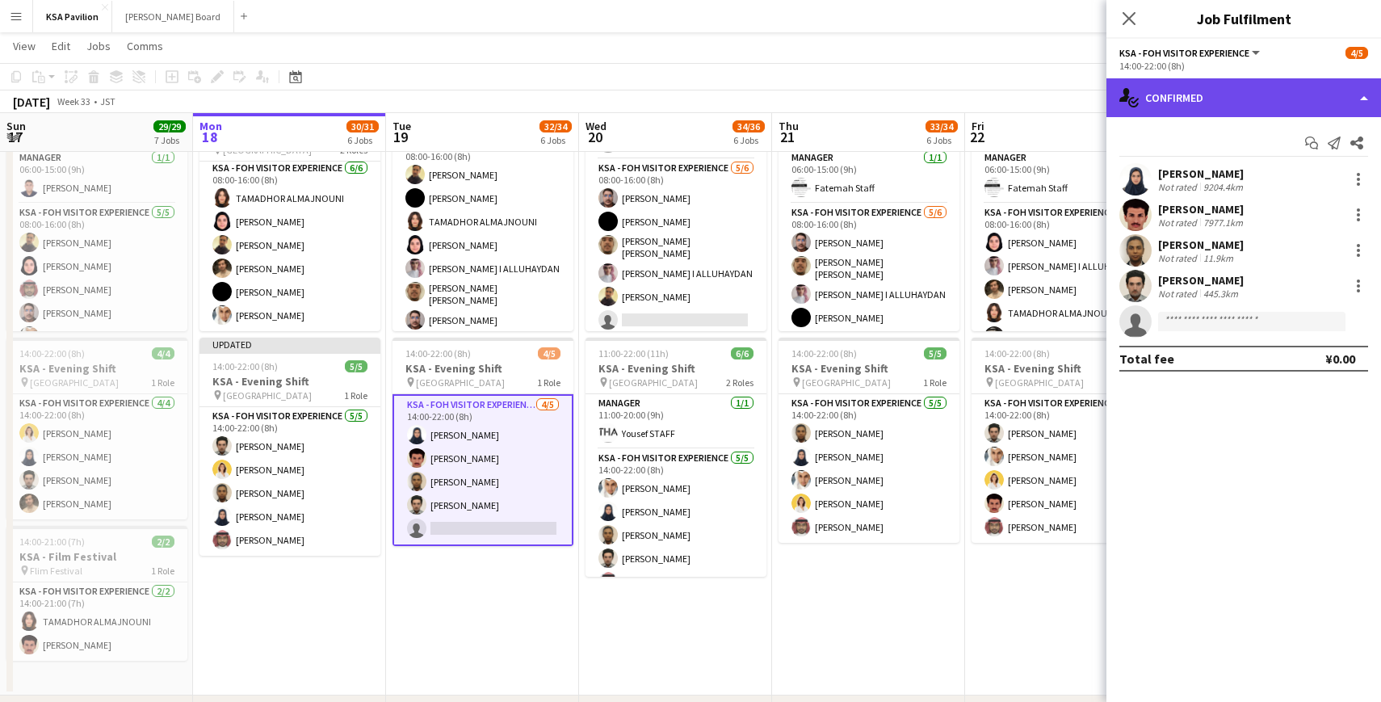
click at [1365, 94] on div "single-neutral-actions-check-2 Confirmed" at bounding box center [1243, 97] width 275 height 39
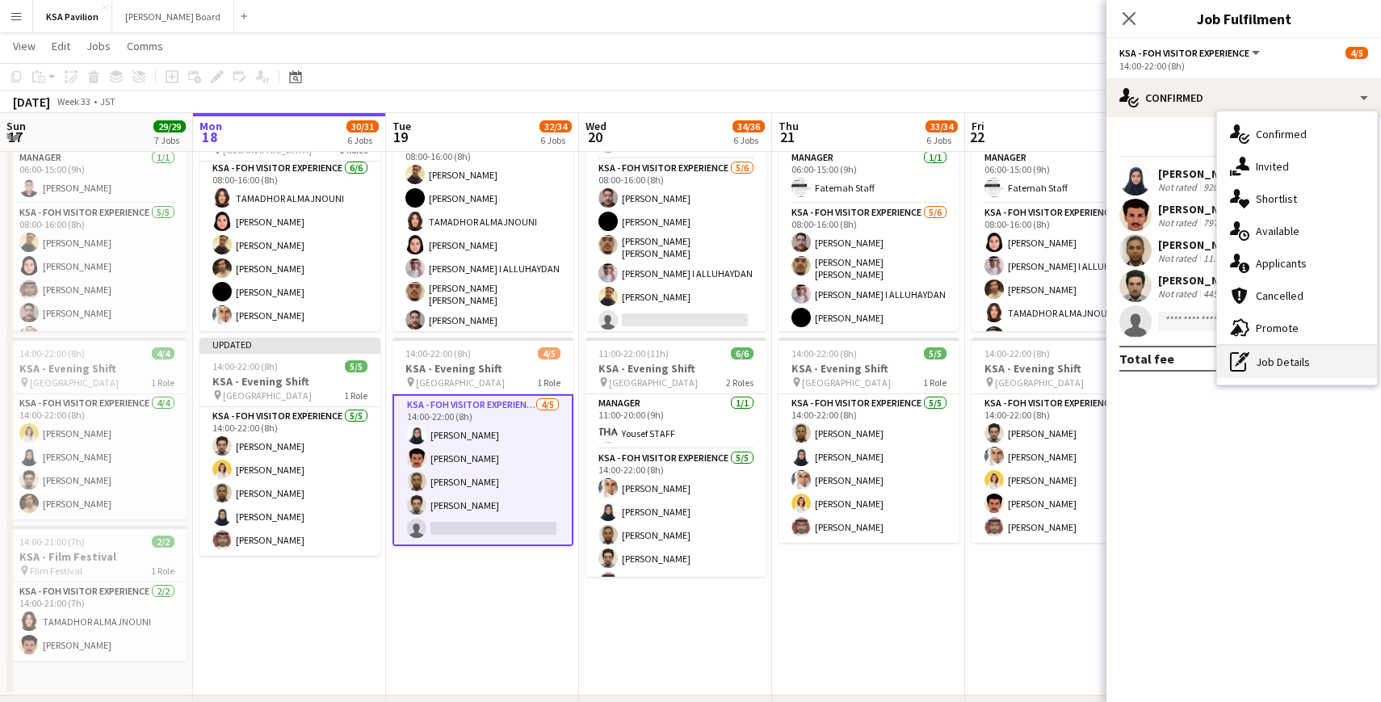
click at [1280, 359] on div "pen-write Job Details" at bounding box center [1297, 362] width 160 height 32
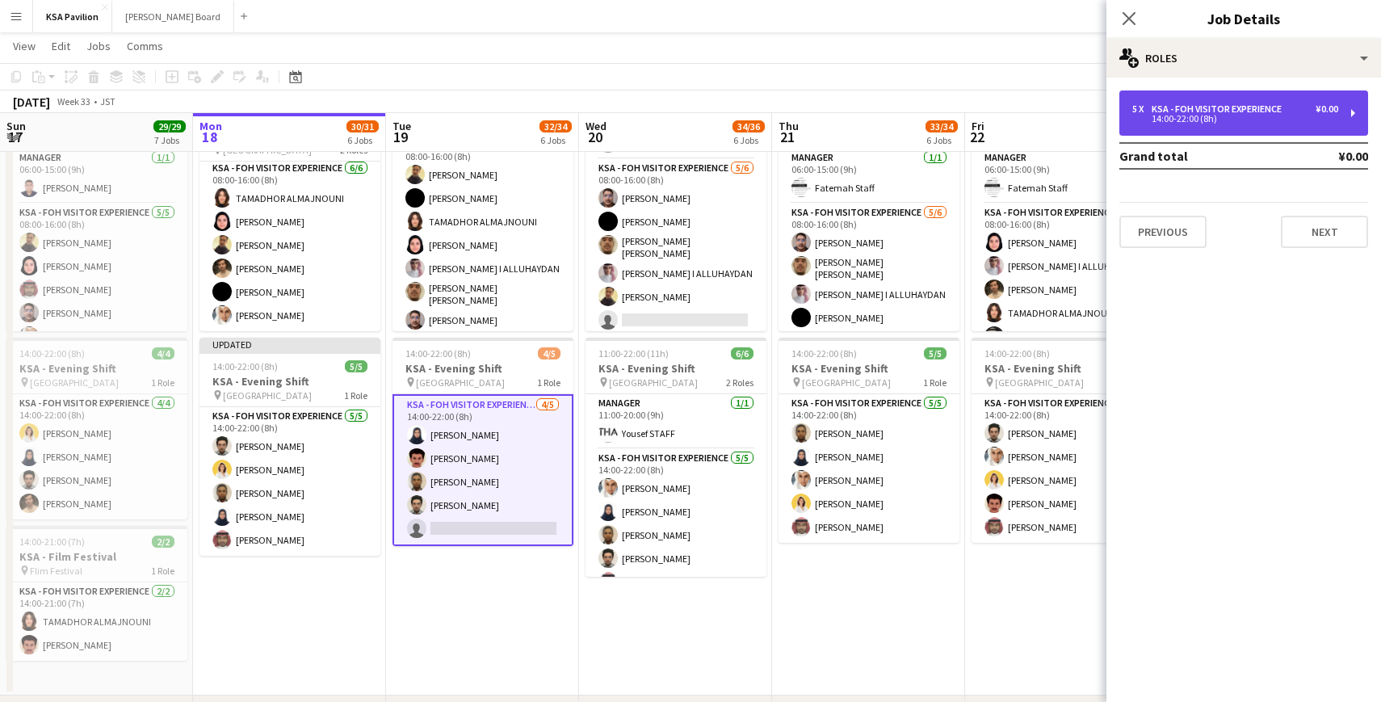
click at [1325, 111] on div "¥0.00" at bounding box center [1326, 108] width 23 height 11
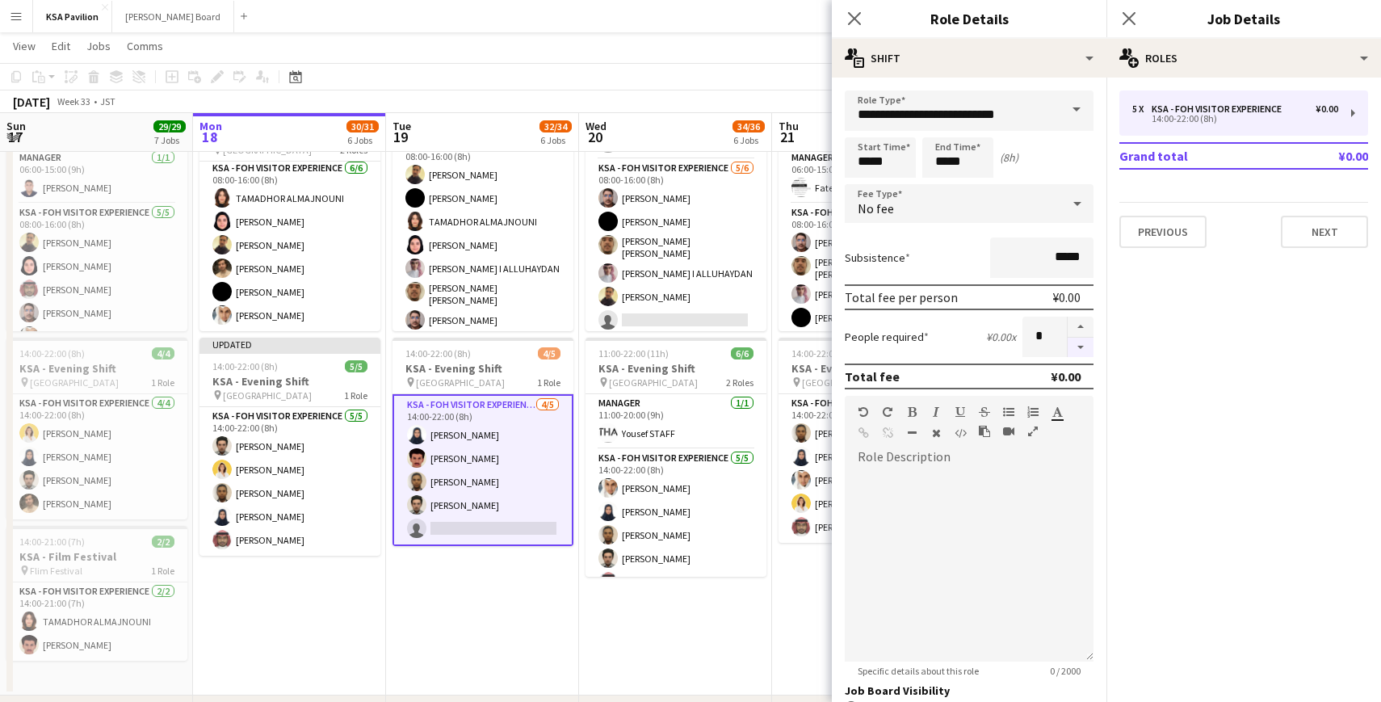
click at [1075, 347] on button "button" at bounding box center [1080, 347] width 26 height 20
type input "*"
click at [860, 14] on icon "Close pop-in" at bounding box center [853, 17] width 15 height 15
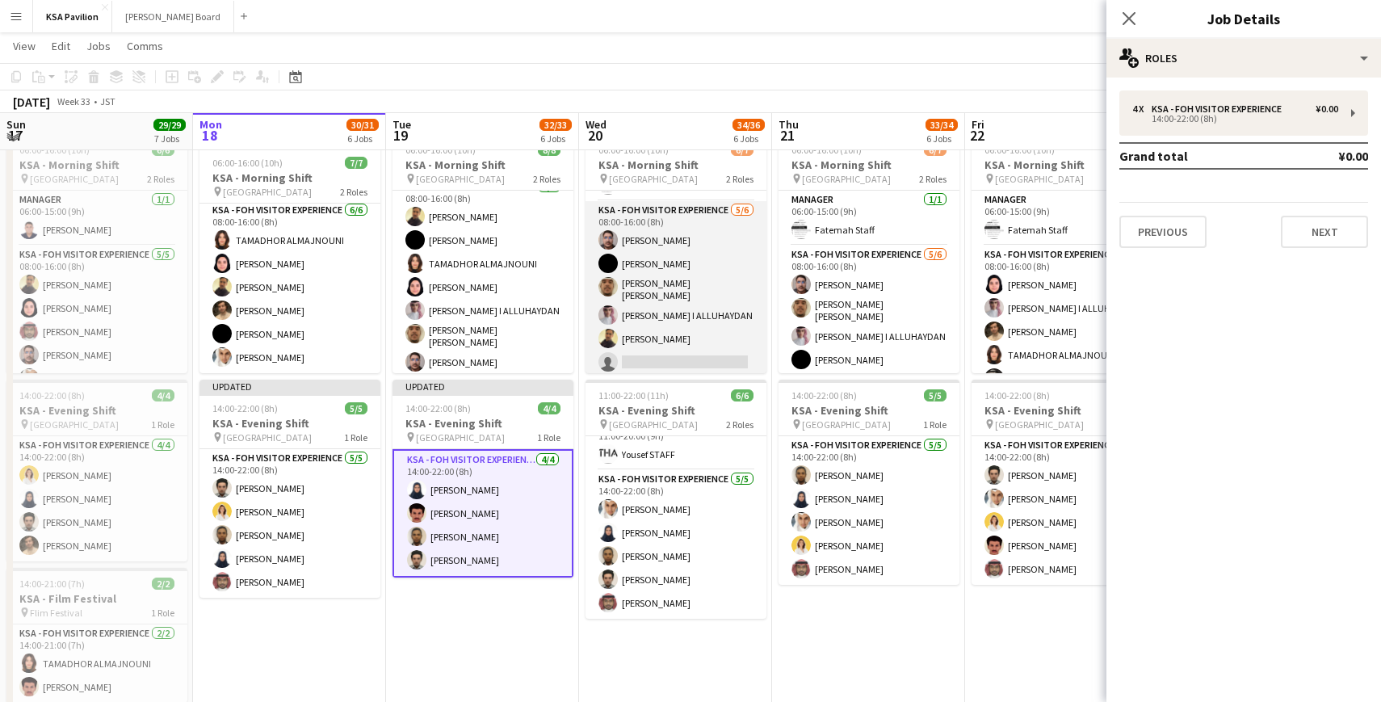
scroll to position [125, 0]
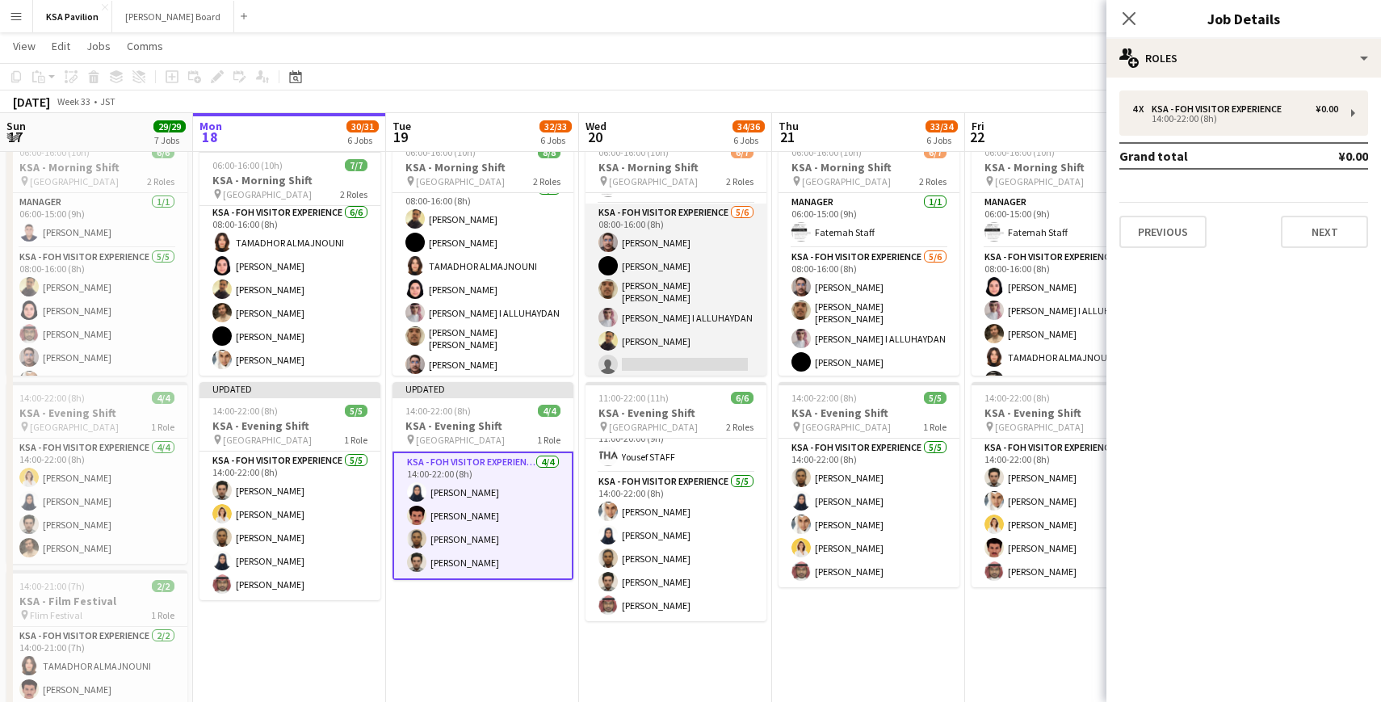
click at [671, 280] on app-card-role "KSA - FOH Visitor Experience [DATE] 08:00-16:00 (8h) [PERSON_NAME] [PERSON_NAME…" at bounding box center [675, 291] width 181 height 177
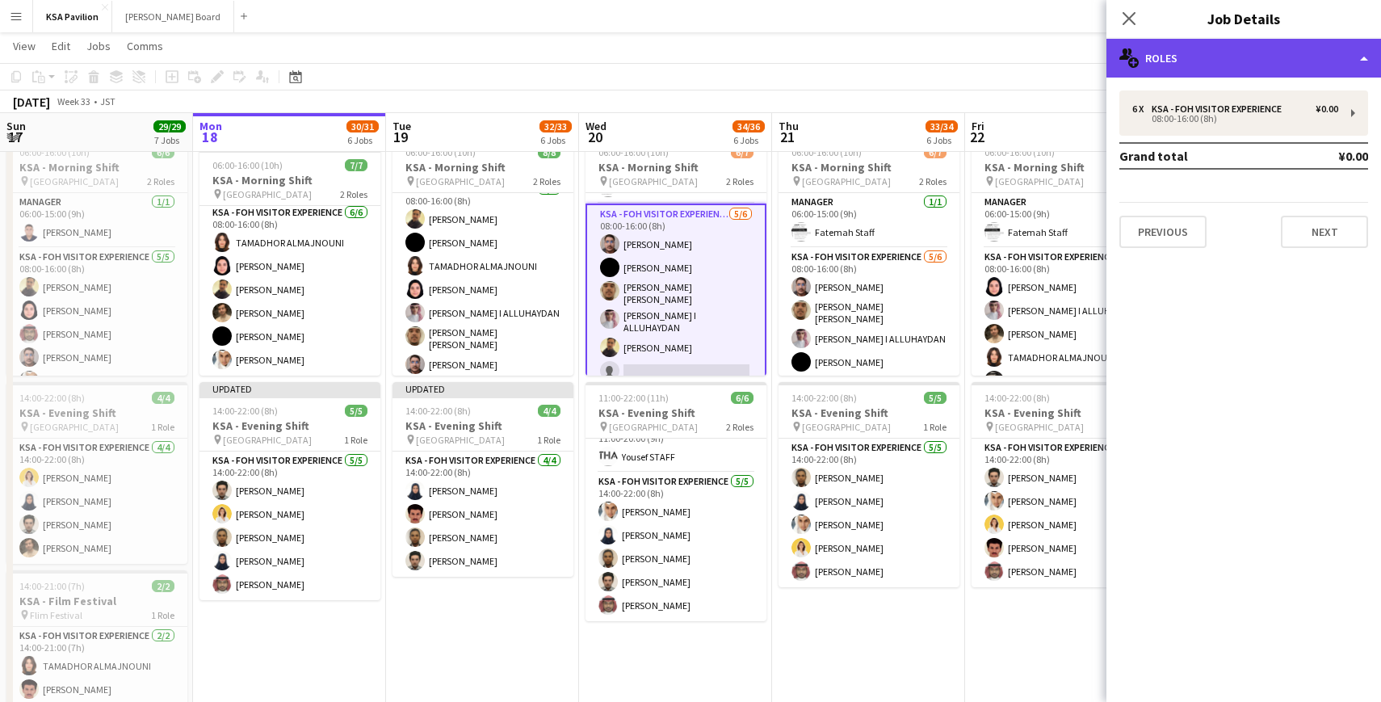
click at [1369, 65] on div "multiple-users-add Roles" at bounding box center [1243, 58] width 275 height 39
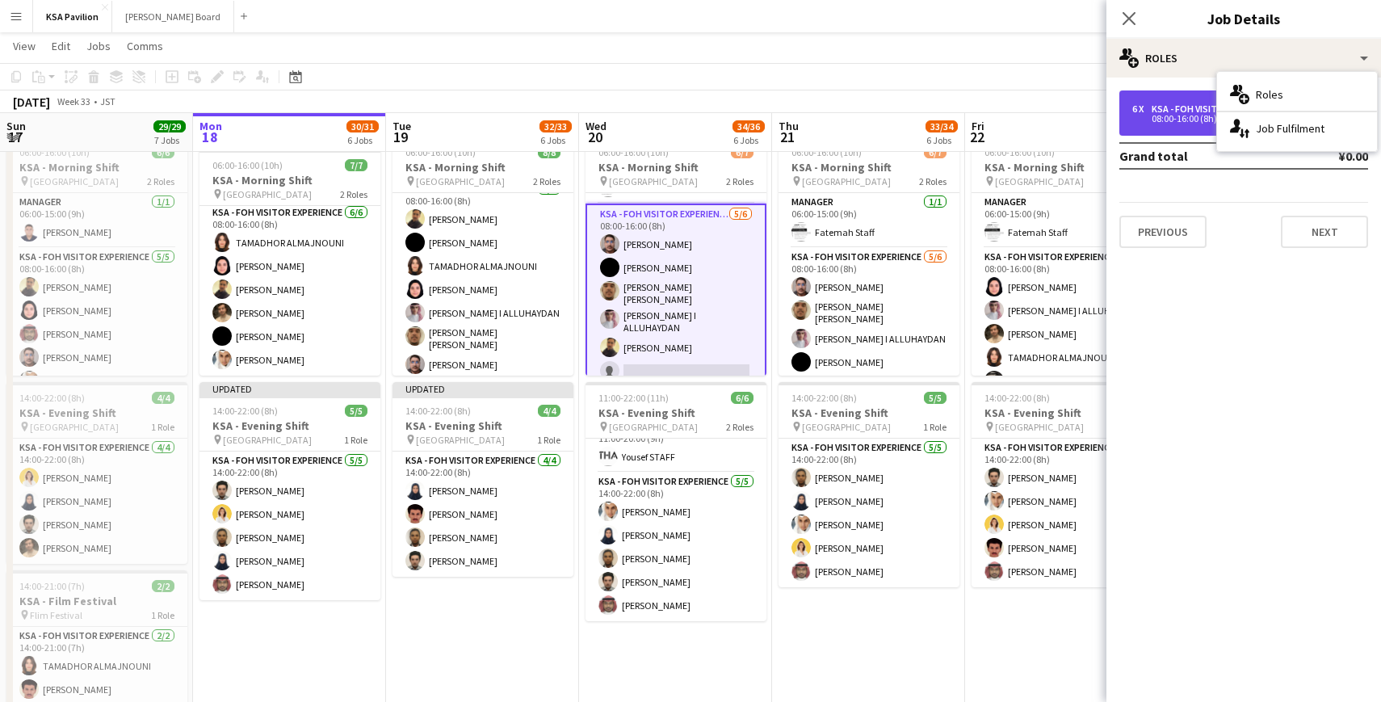
click at [1150, 116] on div "08:00-16:00 (8h)" at bounding box center [1235, 119] width 206 height 8
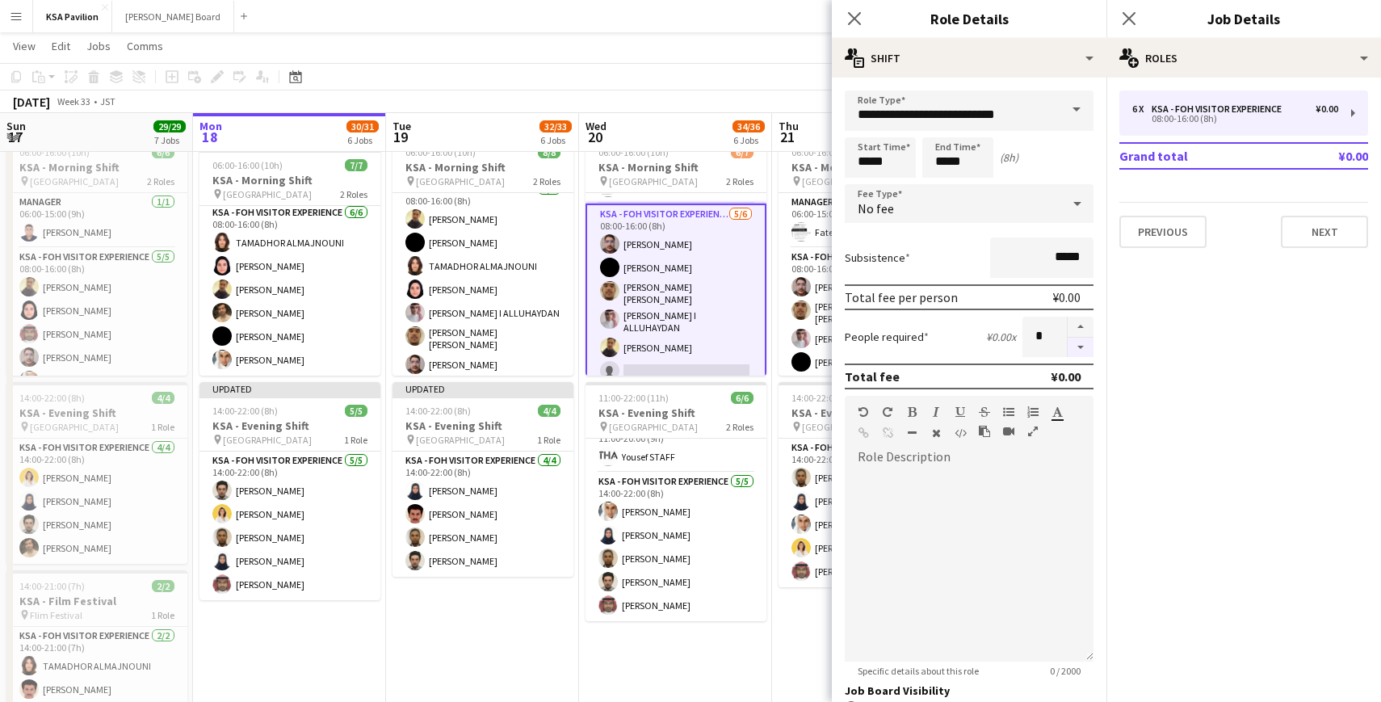
click at [1079, 350] on button "button" at bounding box center [1080, 347] width 26 height 20
type input "*"
click at [859, 19] on icon "Close pop-in" at bounding box center [853, 17] width 15 height 15
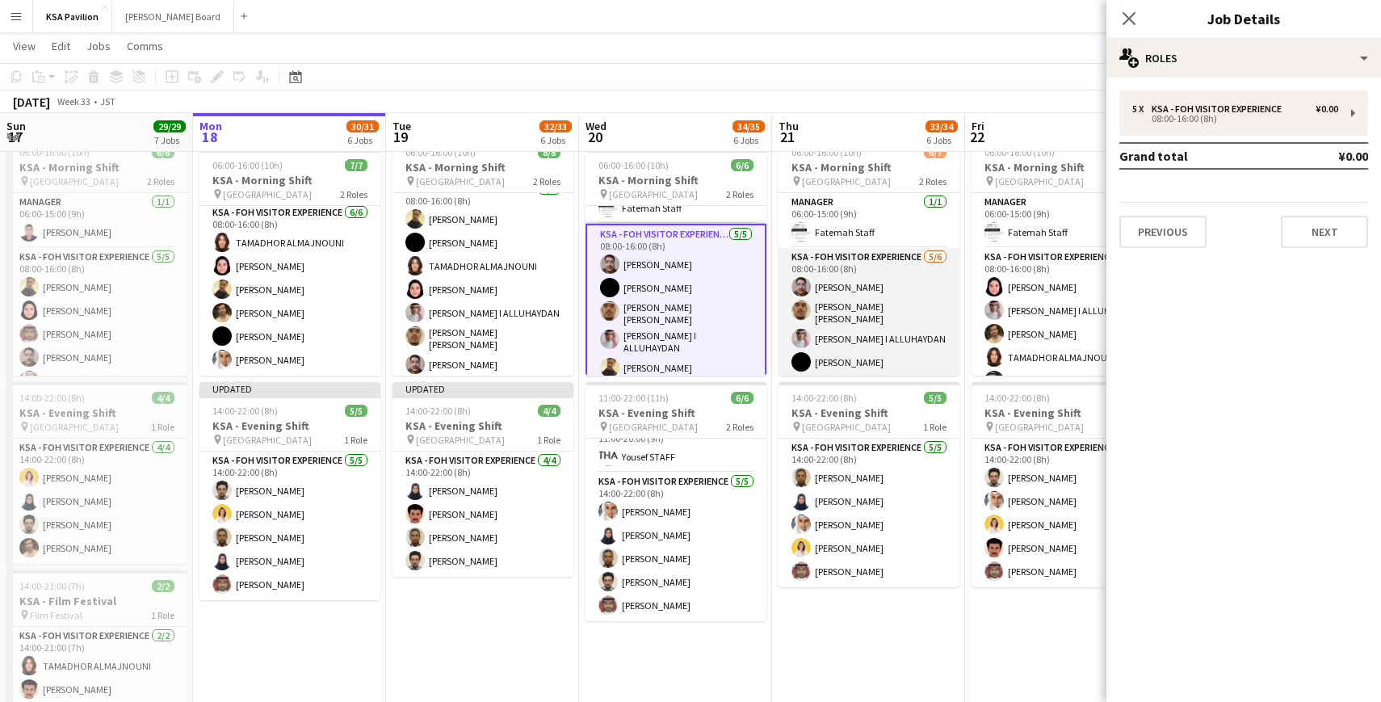
scroll to position [44, 0]
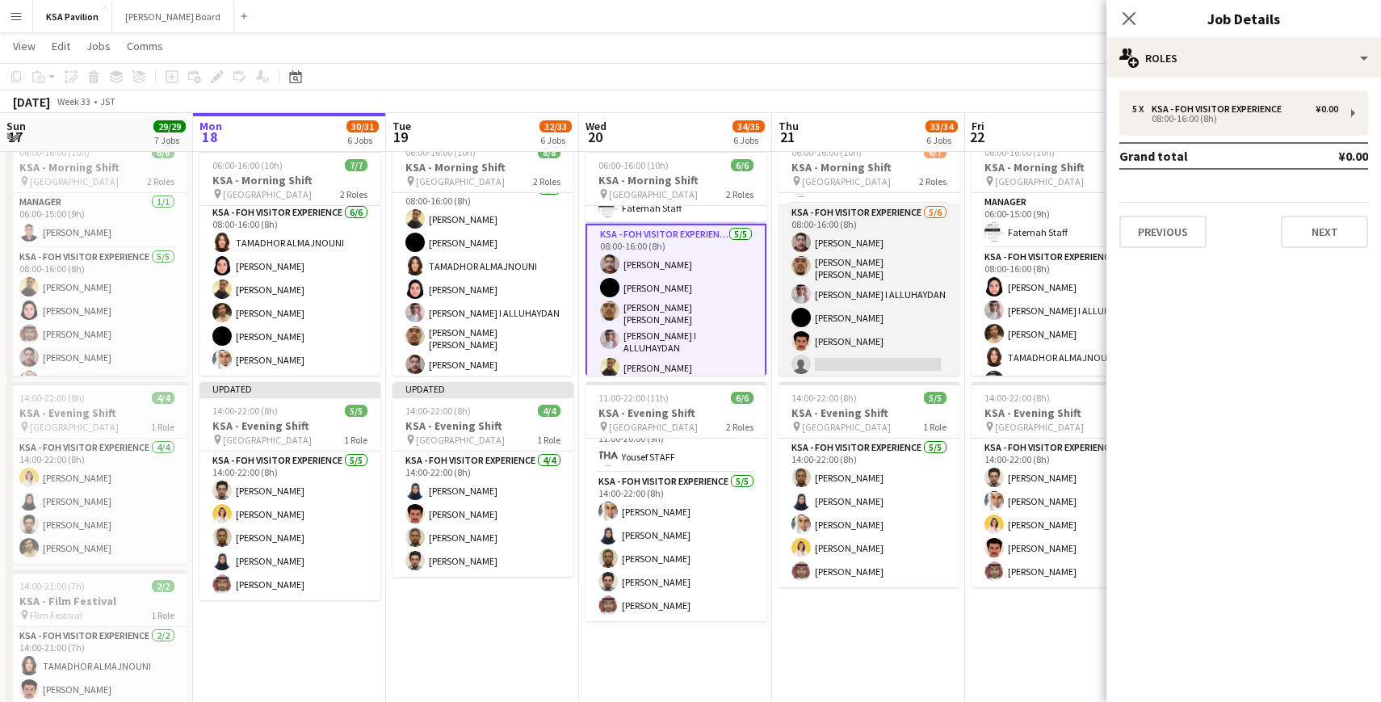
click at [832, 372] on app-card-role "KSA - FOH Visitor Experience [DATE] 08:00-16:00 (8h) [PERSON_NAME] [PERSON_NAME…" at bounding box center [868, 291] width 181 height 177
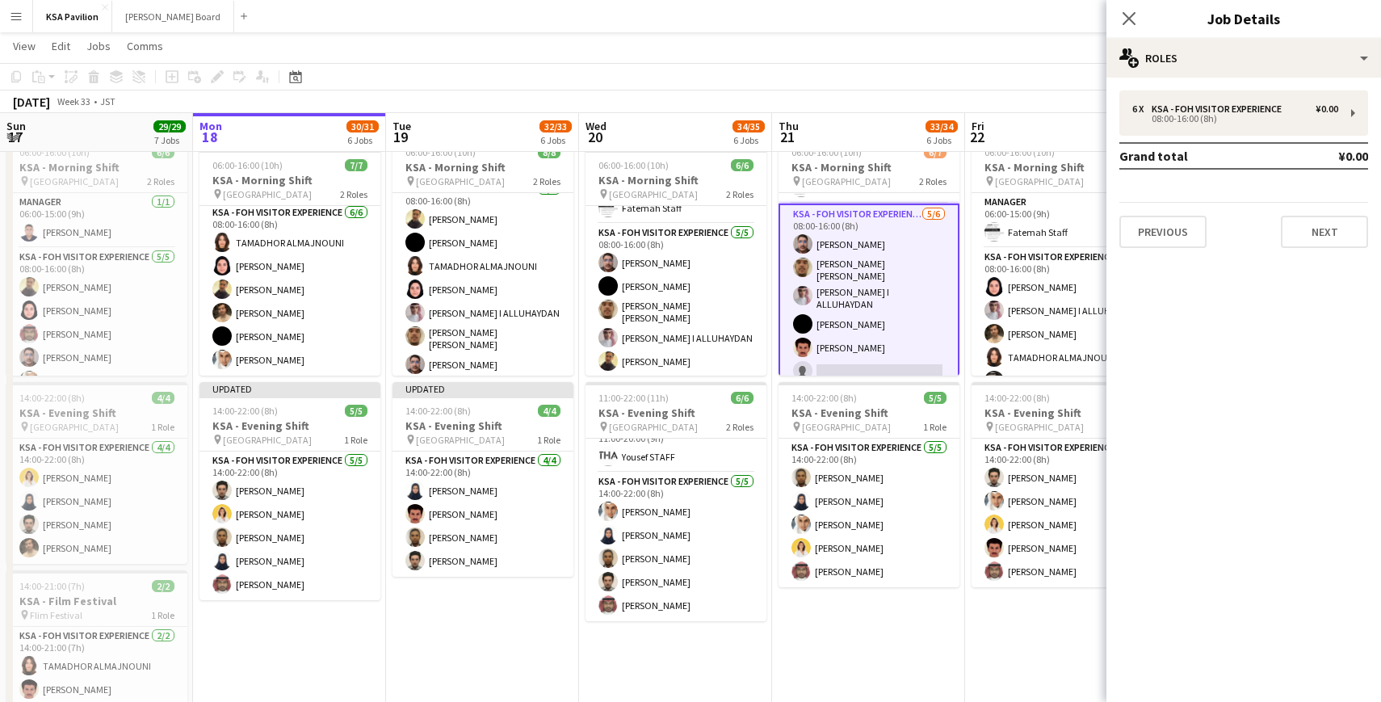
scroll to position [34, 0]
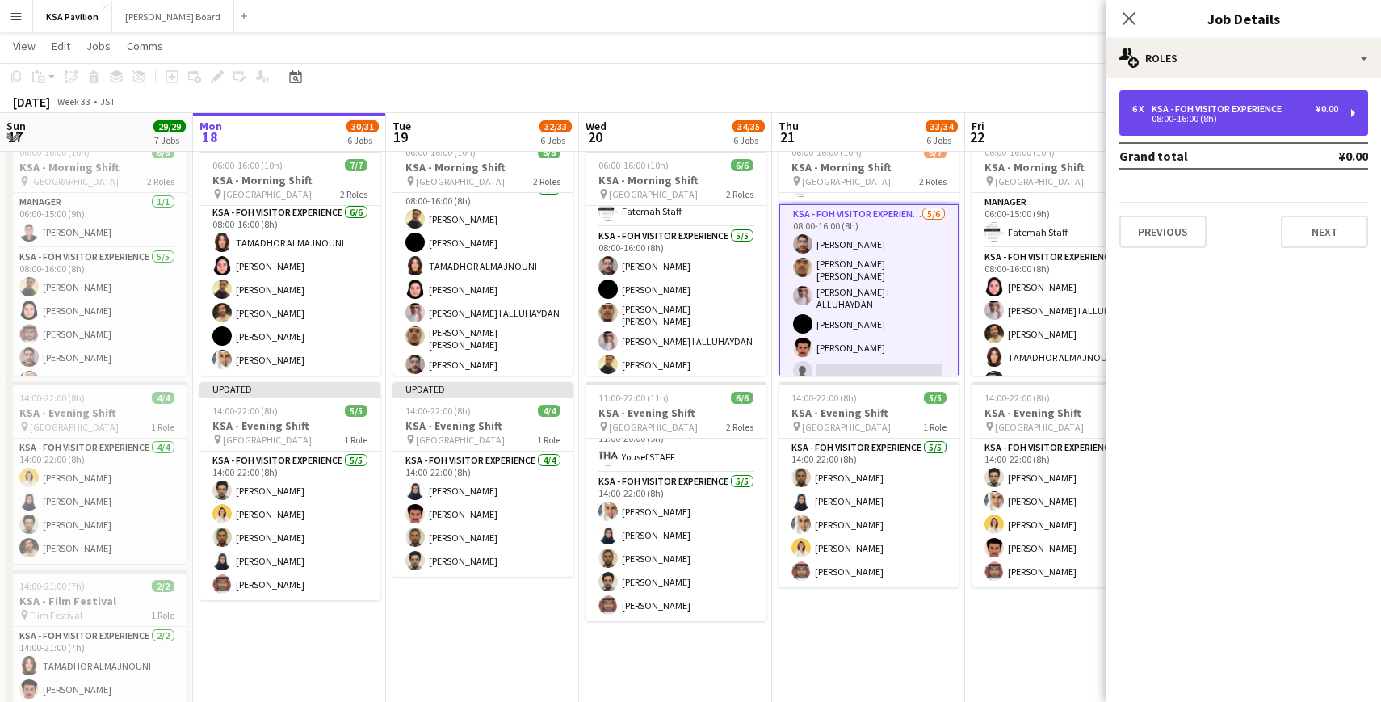
click at [1347, 112] on div "6 x KSA - FOH Visitor Experience ¥0.00 08:00-16:00 (8h)" at bounding box center [1243, 112] width 249 height 45
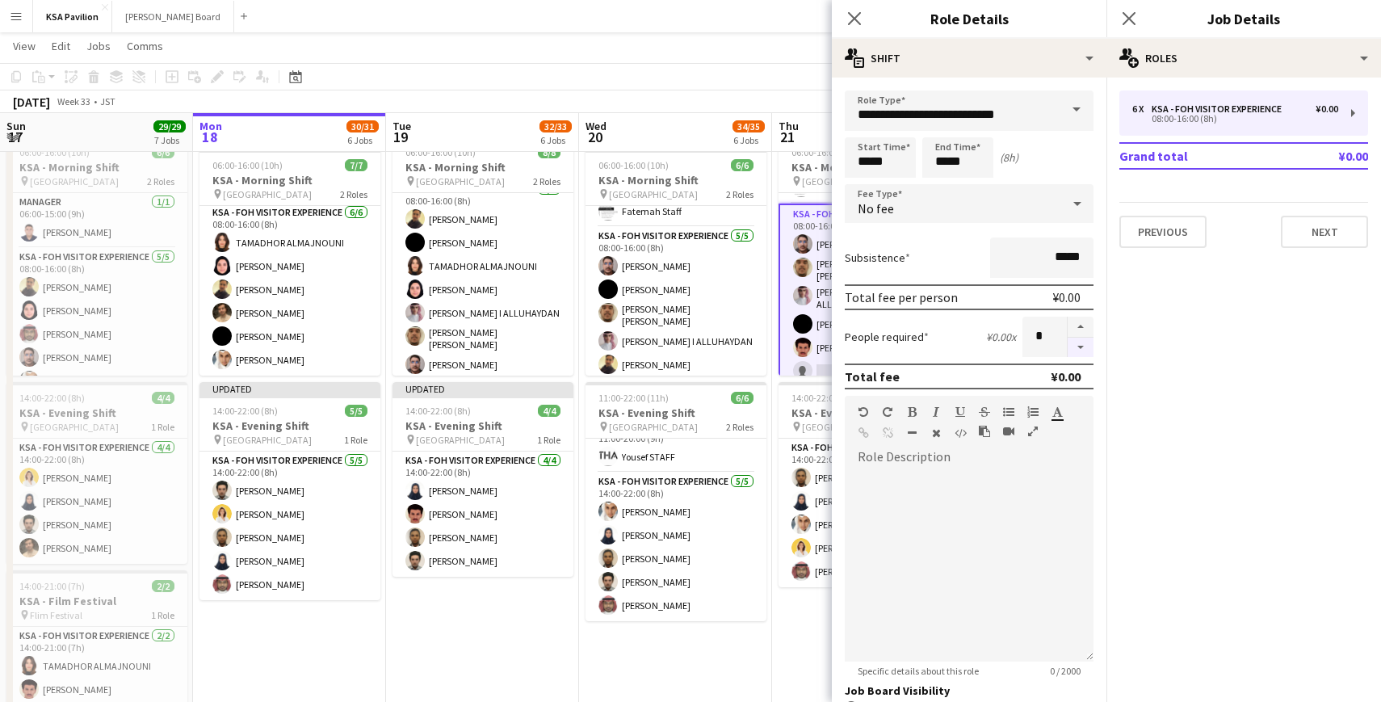
click at [1073, 350] on button "button" at bounding box center [1080, 347] width 26 height 20
type input "*"
click at [856, 18] on icon "Close pop-in" at bounding box center [853, 17] width 15 height 15
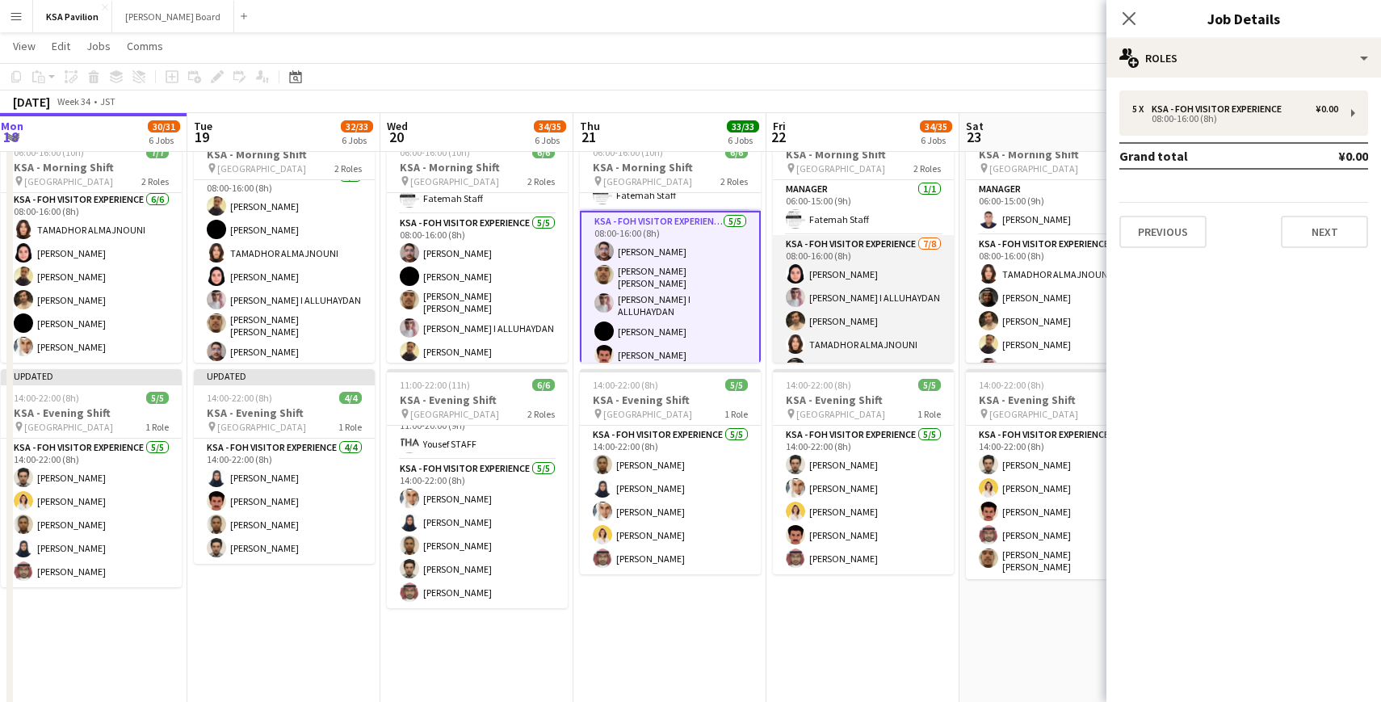
scroll to position [91, 0]
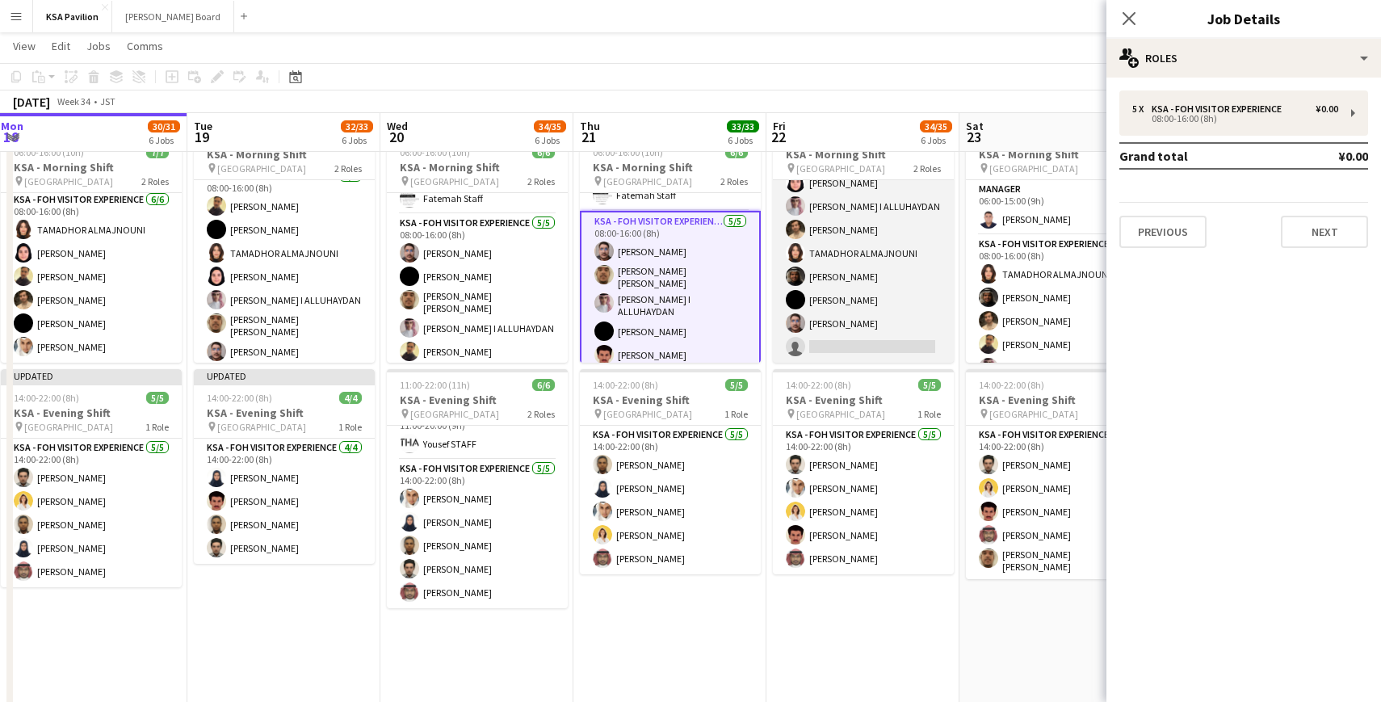
click at [859, 335] on app-card-role "KSA - FOH Visitor Experience [DATE] 08:00-16:00 (8h) [PERSON_NAME] I [PERSON_NA…" at bounding box center [863, 253] width 181 height 219
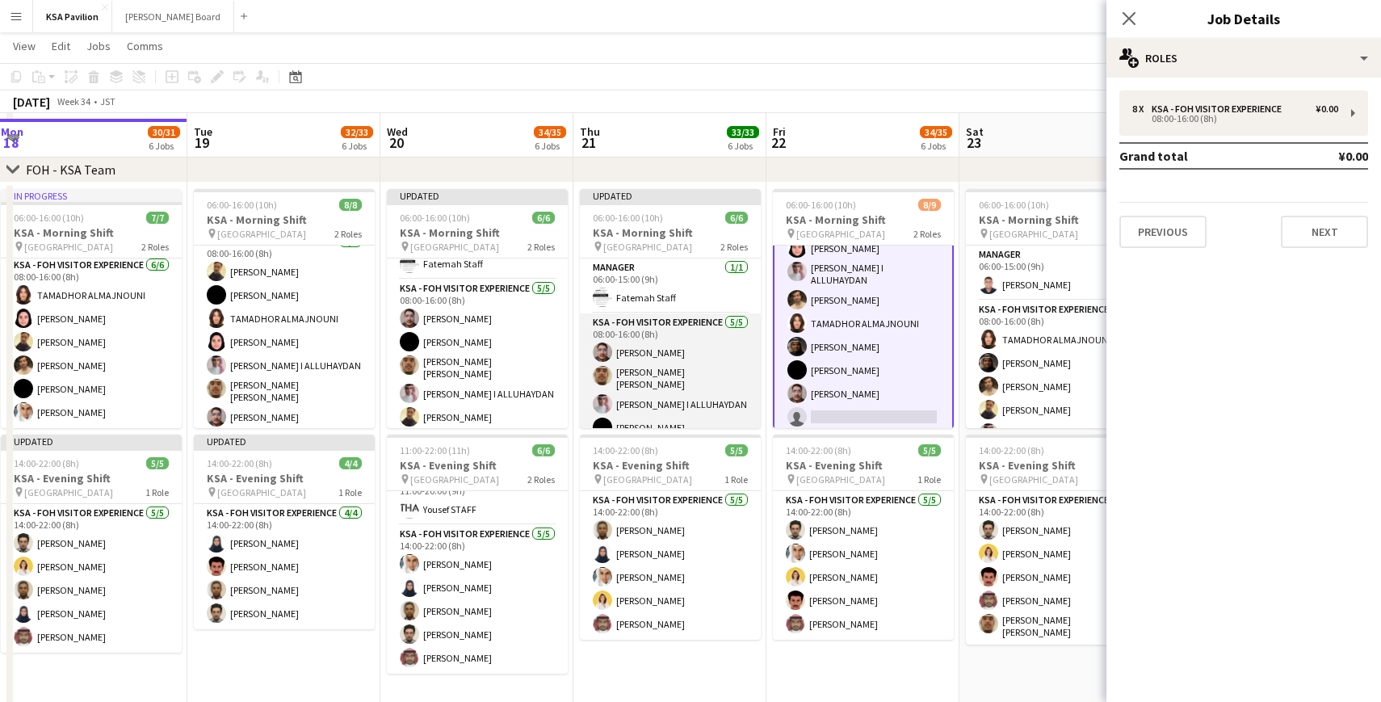
scroll to position [62, 0]
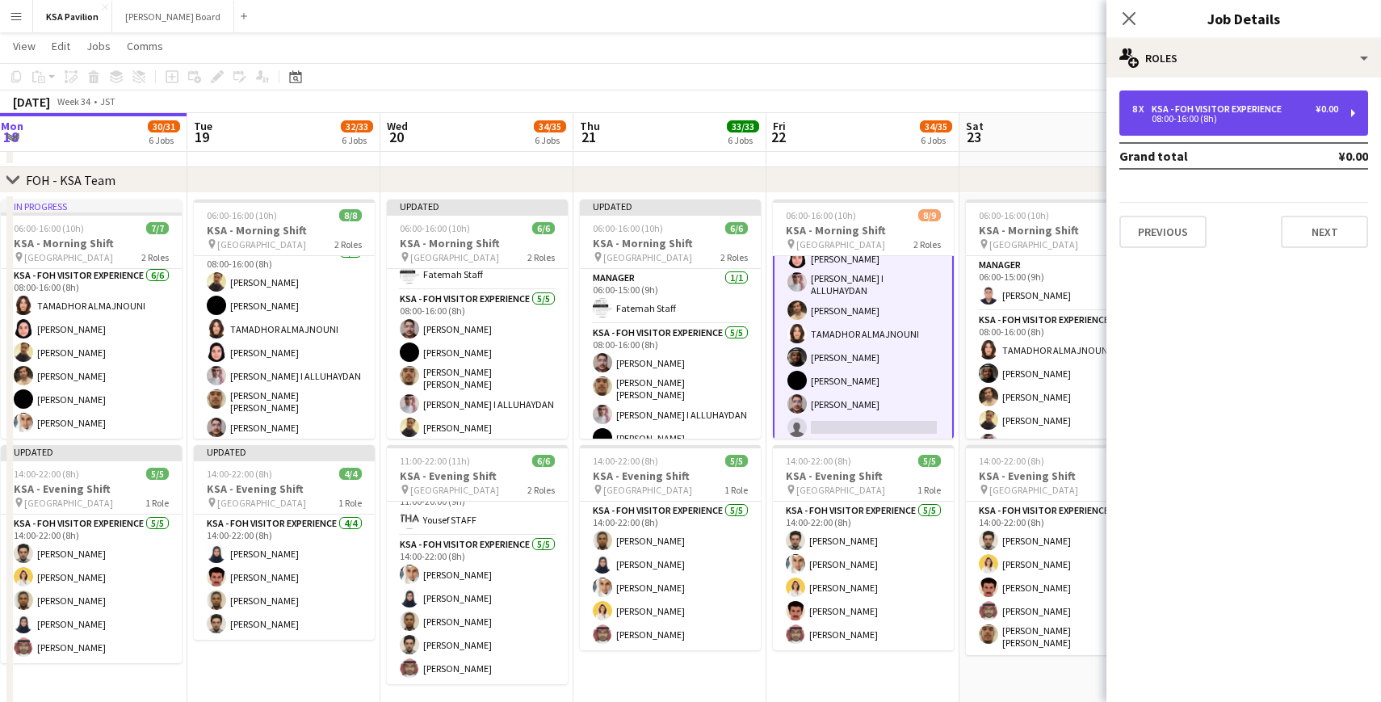
click at [1349, 117] on div "8 x KSA - FOH Visitor Experience ¥0.00 08:00-16:00 (8h)" at bounding box center [1243, 112] width 249 height 45
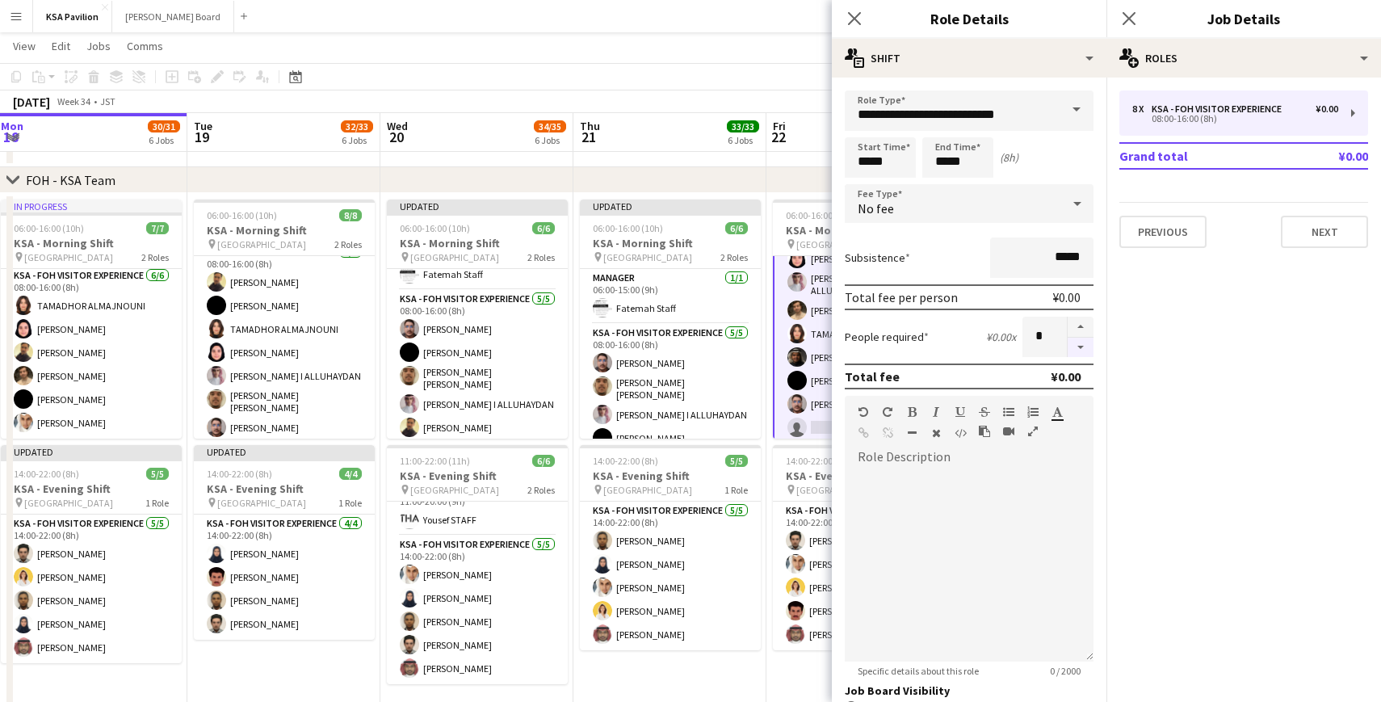
click at [1079, 349] on button "button" at bounding box center [1080, 347] width 26 height 20
type input "*"
click at [850, 23] on icon at bounding box center [853, 17] width 15 height 15
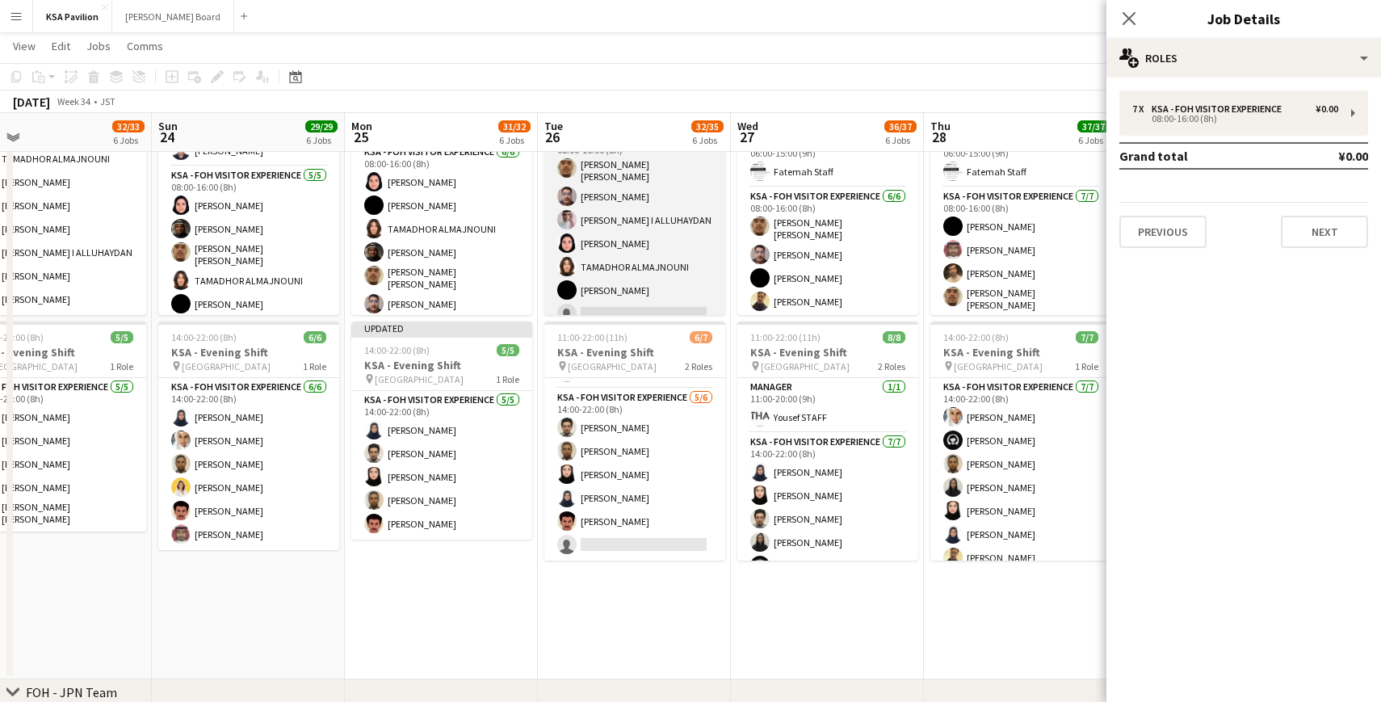
scroll to position [68, 0]
click at [639, 291] on app-card-role "KSA - FOH Visitor Experience [DATE] 08:00-16:00 (8h) [PERSON_NAME] [PERSON_NAME…" at bounding box center [634, 219] width 181 height 200
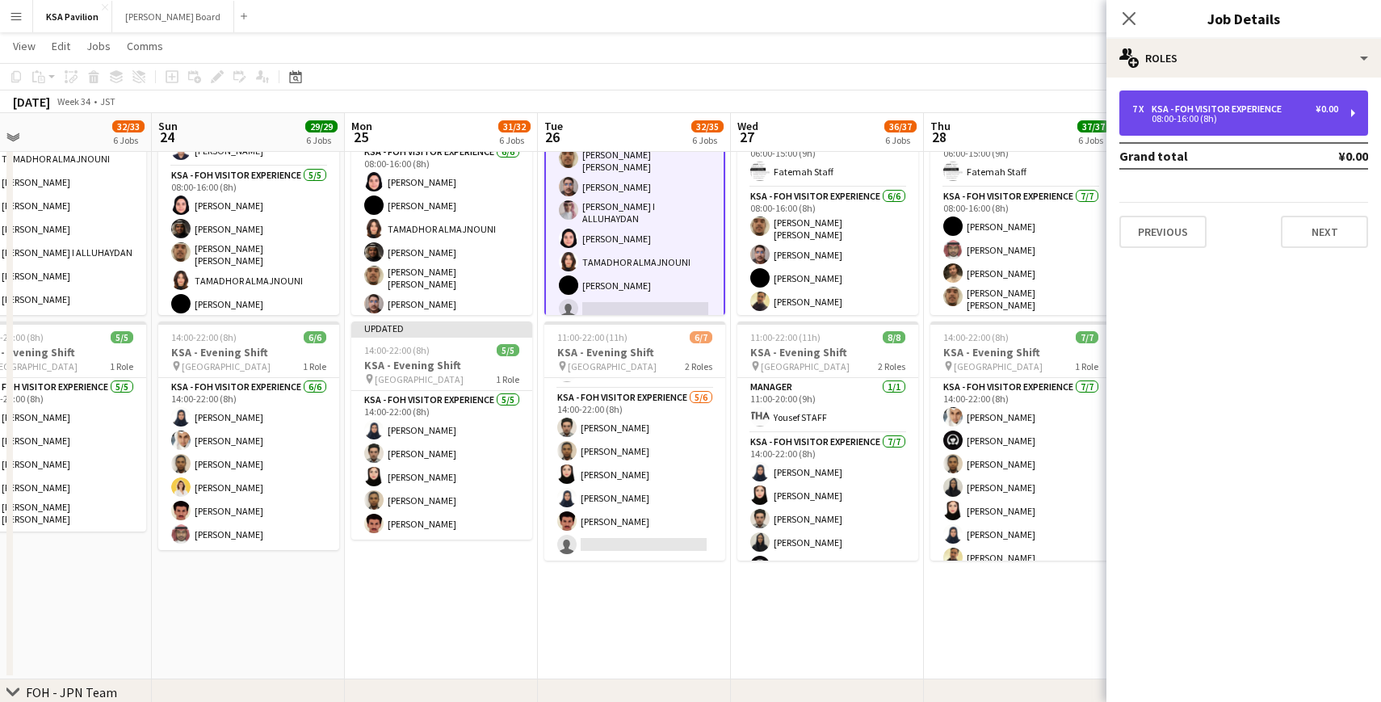
click at [1353, 107] on div "7 x KSA - FOH Visitor Experience ¥0.00 08:00-16:00 (8h)" at bounding box center [1243, 112] width 249 height 45
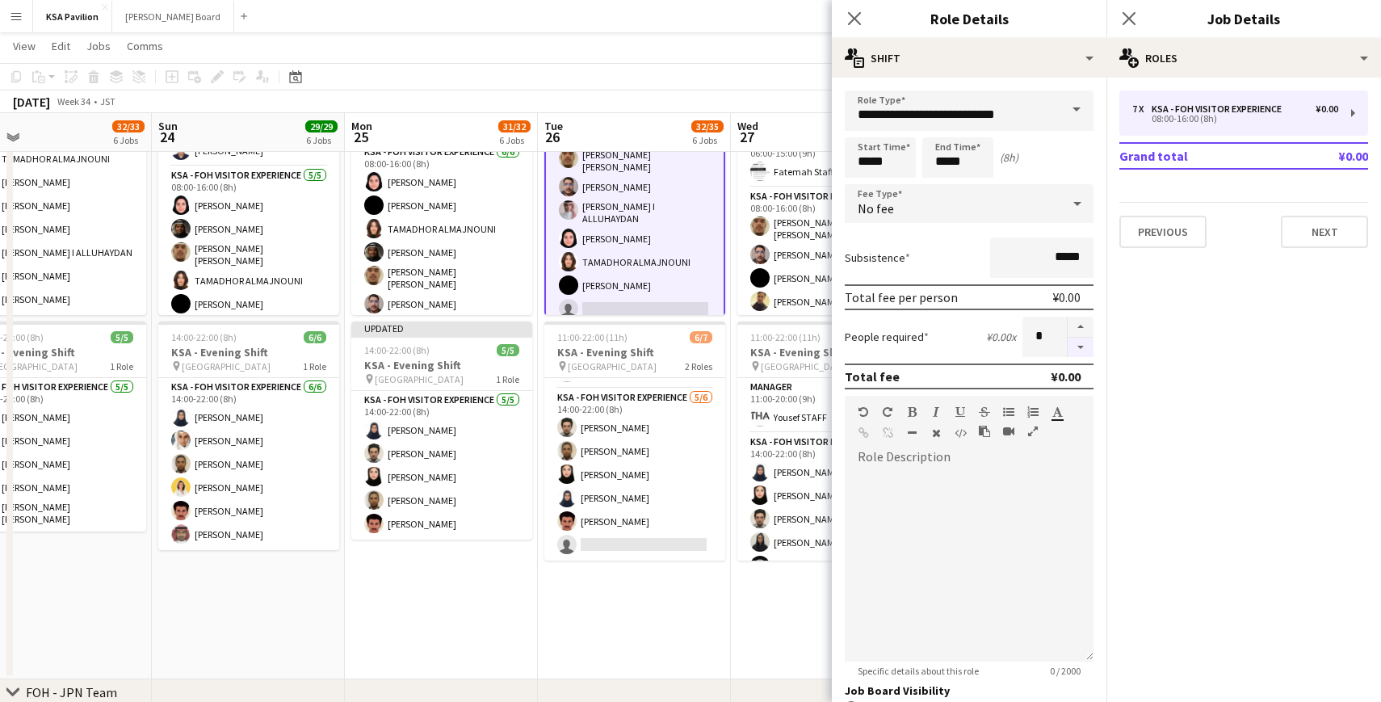
click at [1079, 351] on button "button" at bounding box center [1080, 347] width 26 height 20
type input "*"
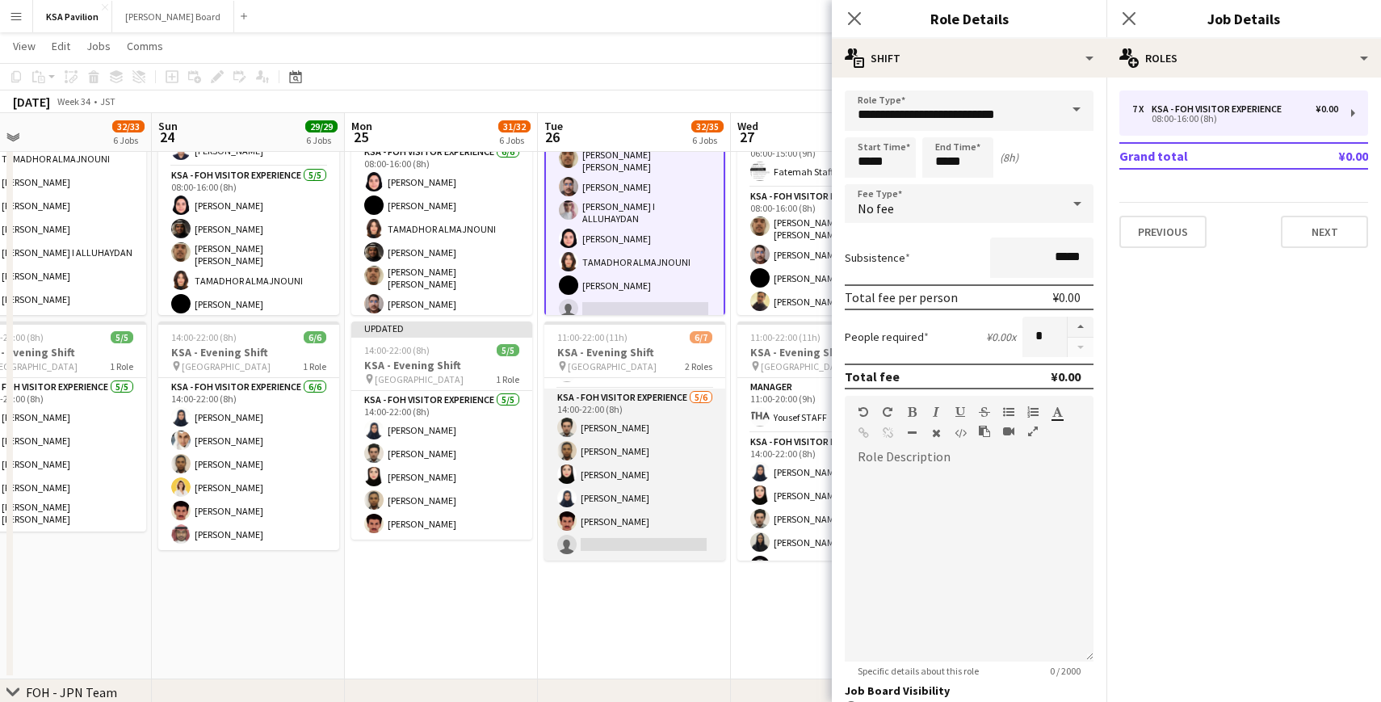
click at [629, 432] on app-card-role "KSA - FOH Visitor Experience [DATE] 14:00-22:00 (8h) [PERSON_NAME] [PERSON_NAME…" at bounding box center [634, 474] width 181 height 172
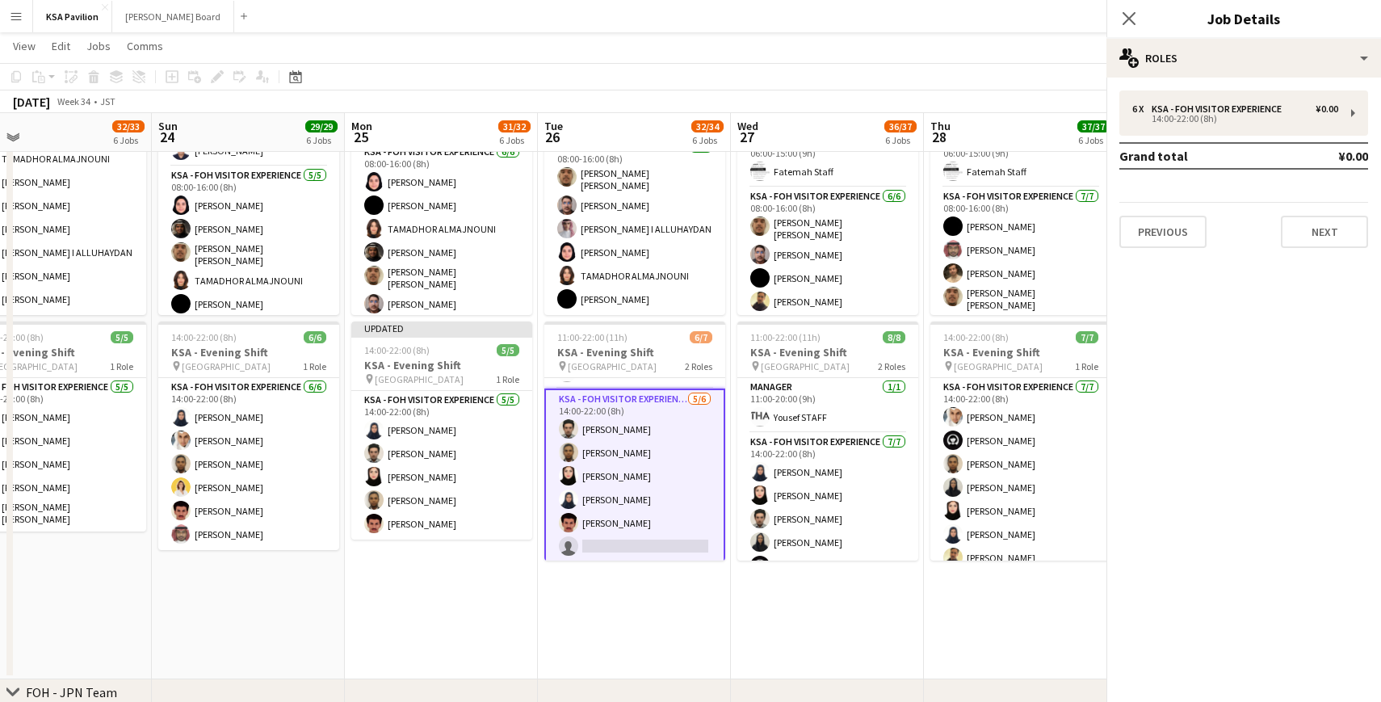
scroll to position [57, 0]
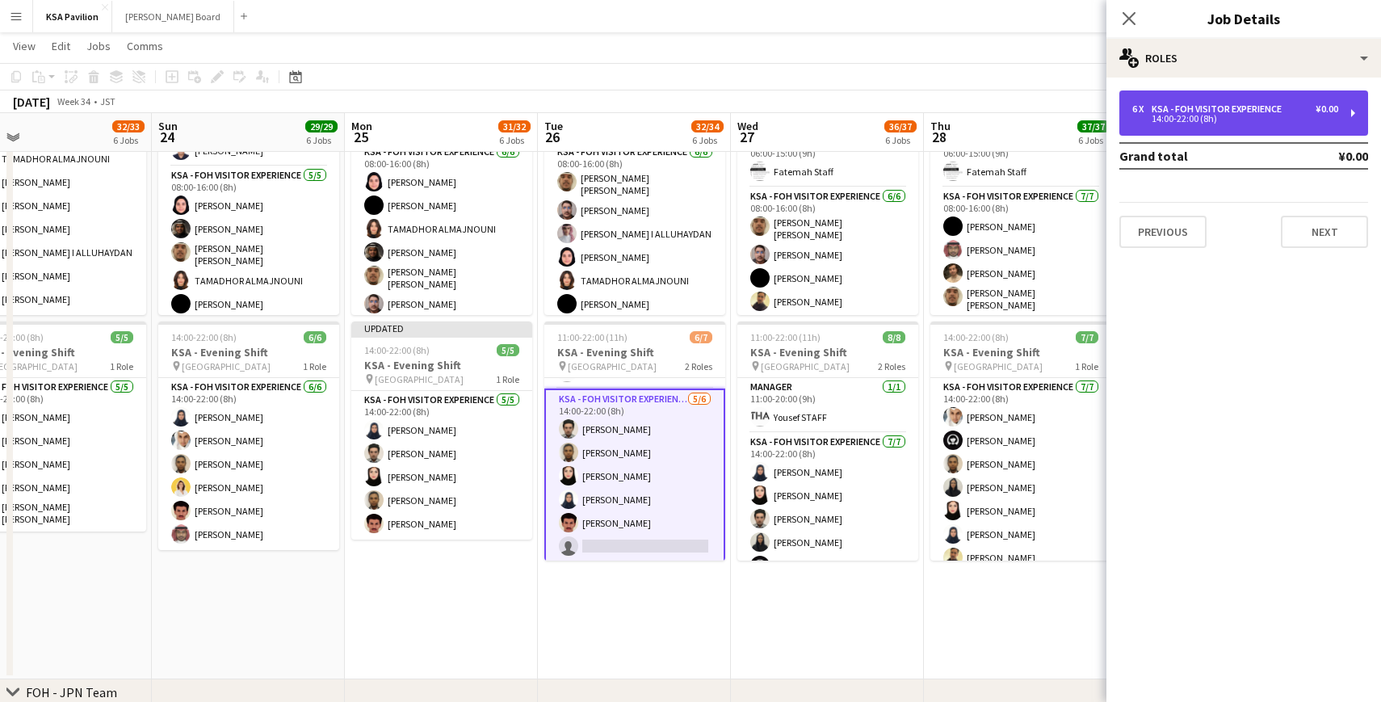
click at [1350, 114] on div "6 x KSA - FOH Visitor Experience ¥0.00 14:00-22:00 (8h)" at bounding box center [1243, 112] width 249 height 45
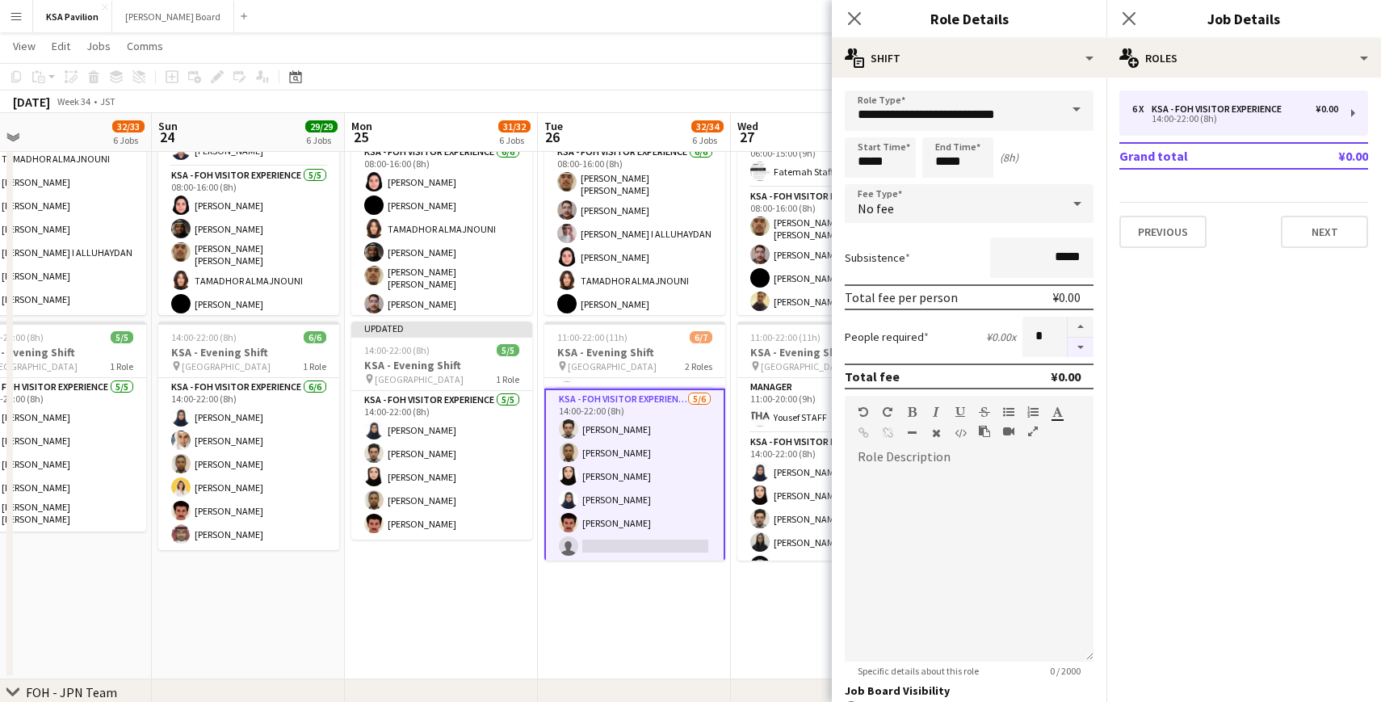
click at [1075, 342] on button "button" at bounding box center [1080, 347] width 26 height 20
type input "*"
click at [855, 24] on icon "Close pop-in" at bounding box center [853, 17] width 15 height 15
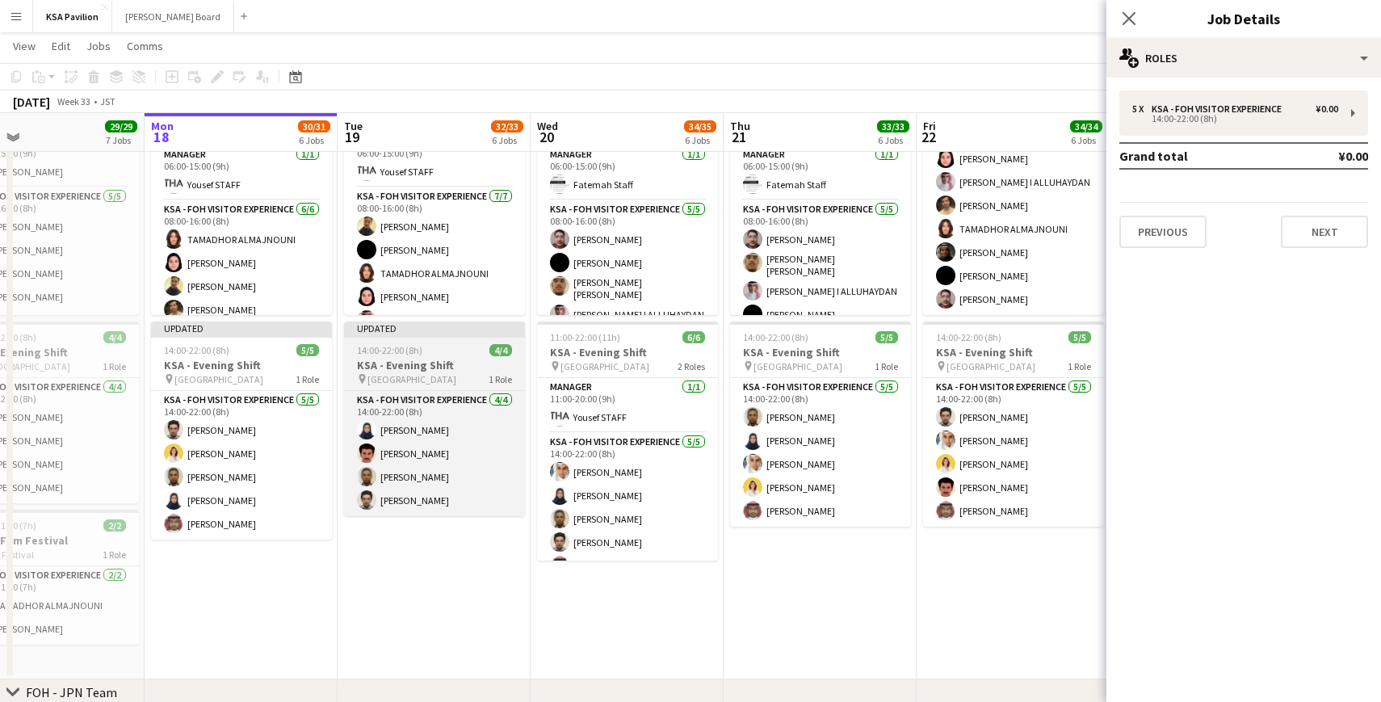
scroll to position [0, 425]
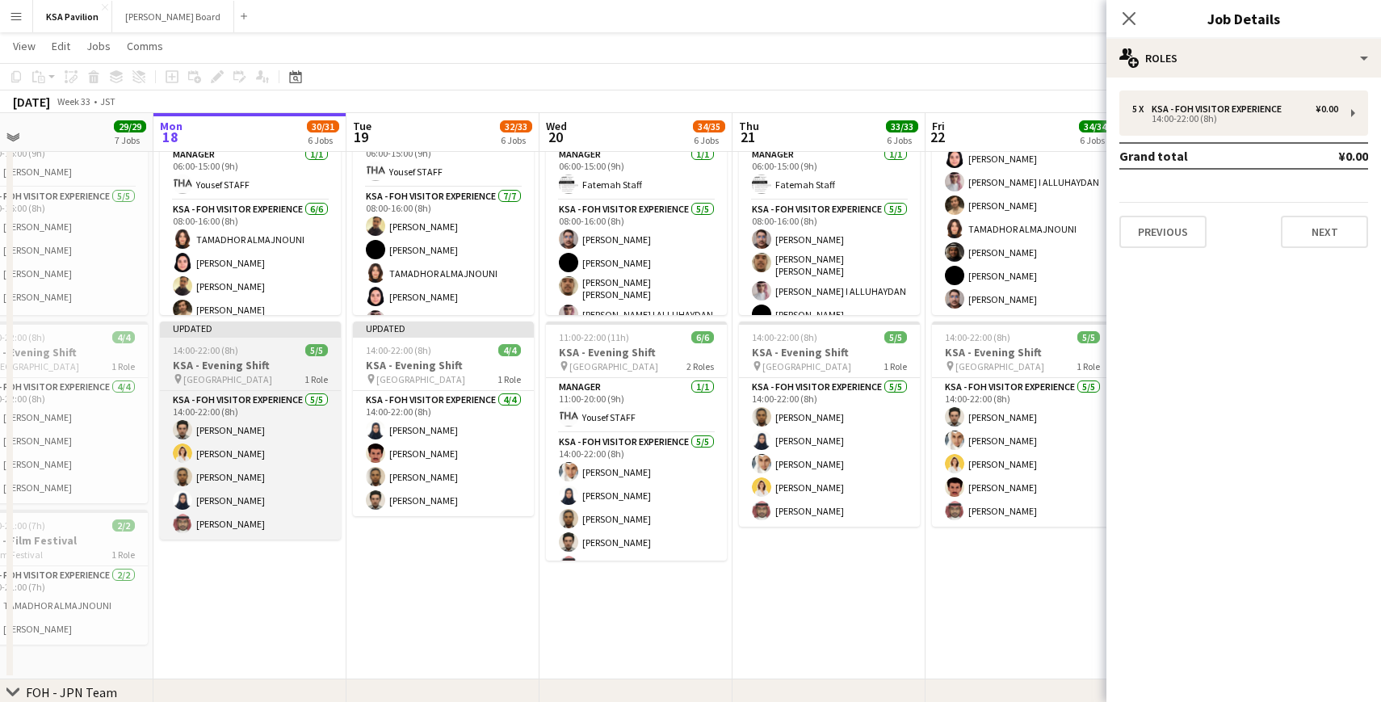
click at [206, 333] on div "Updated" at bounding box center [250, 327] width 181 height 13
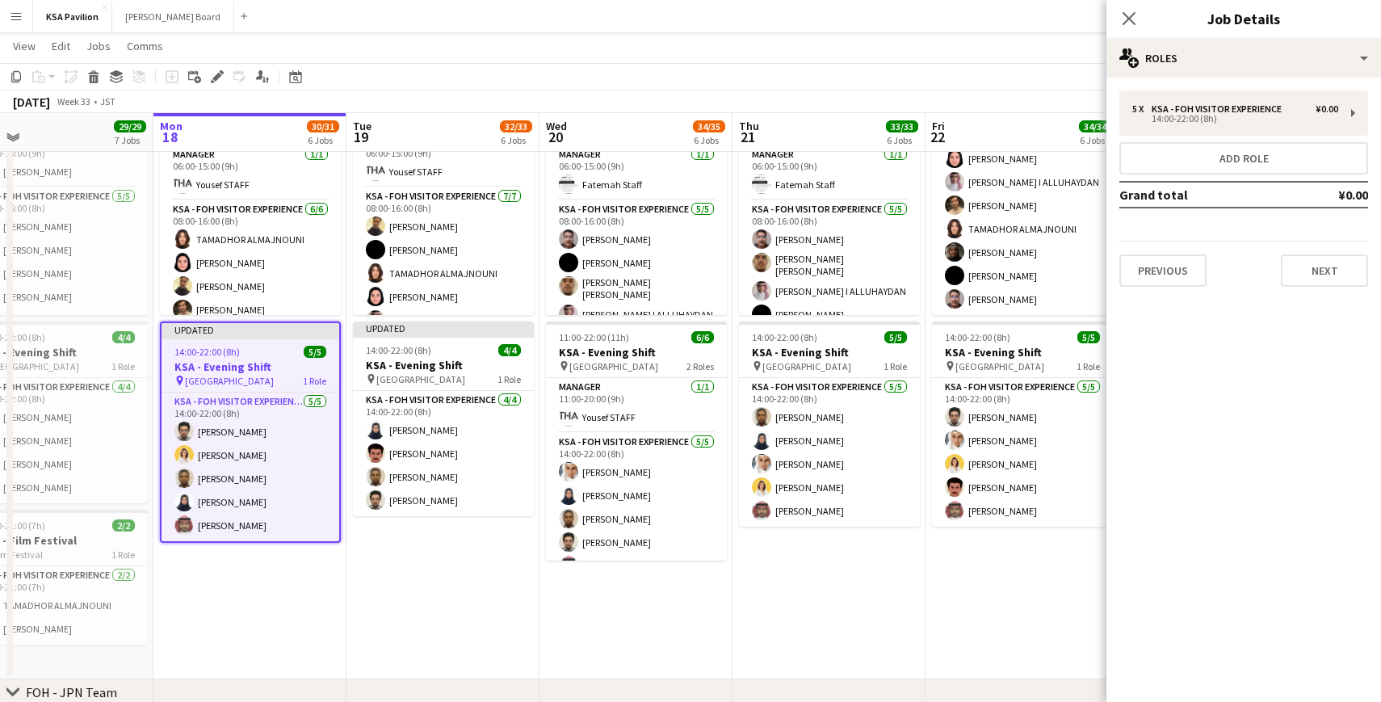
scroll to position [34, 0]
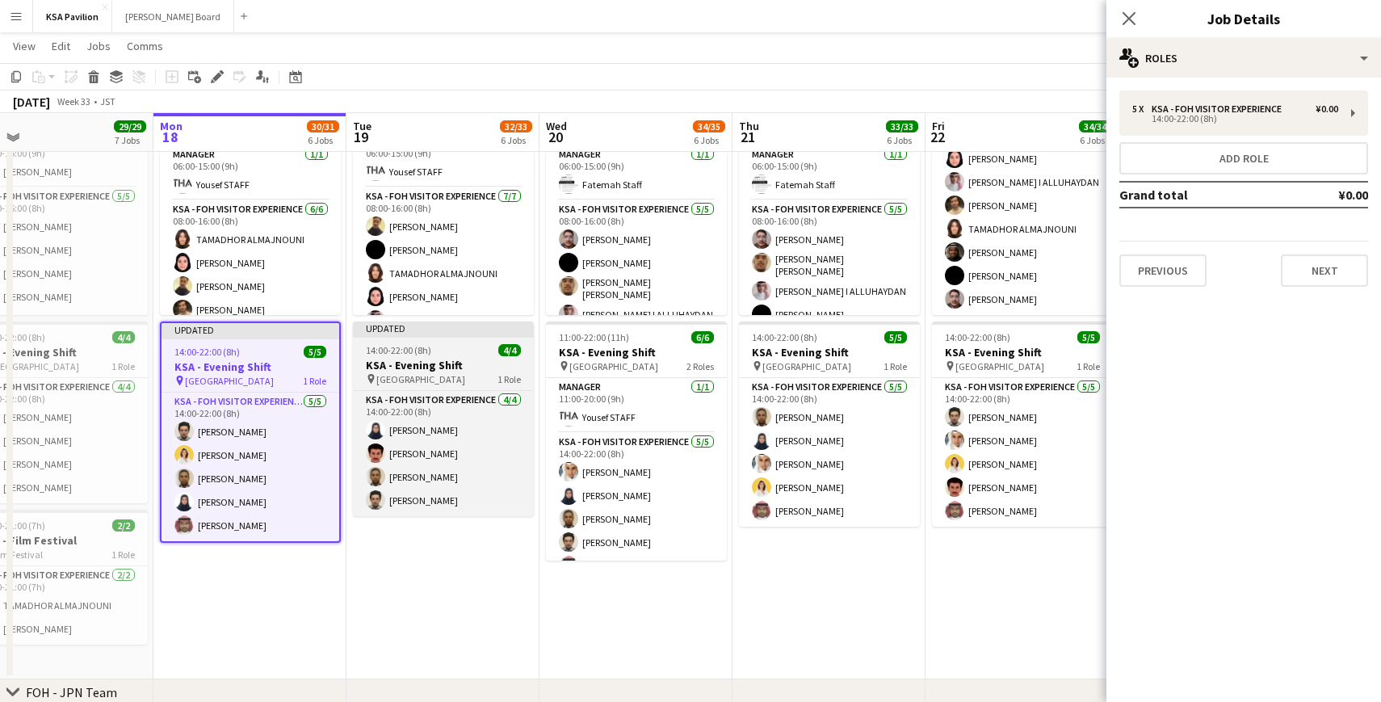
click at [386, 332] on div "Updated" at bounding box center [443, 327] width 181 height 13
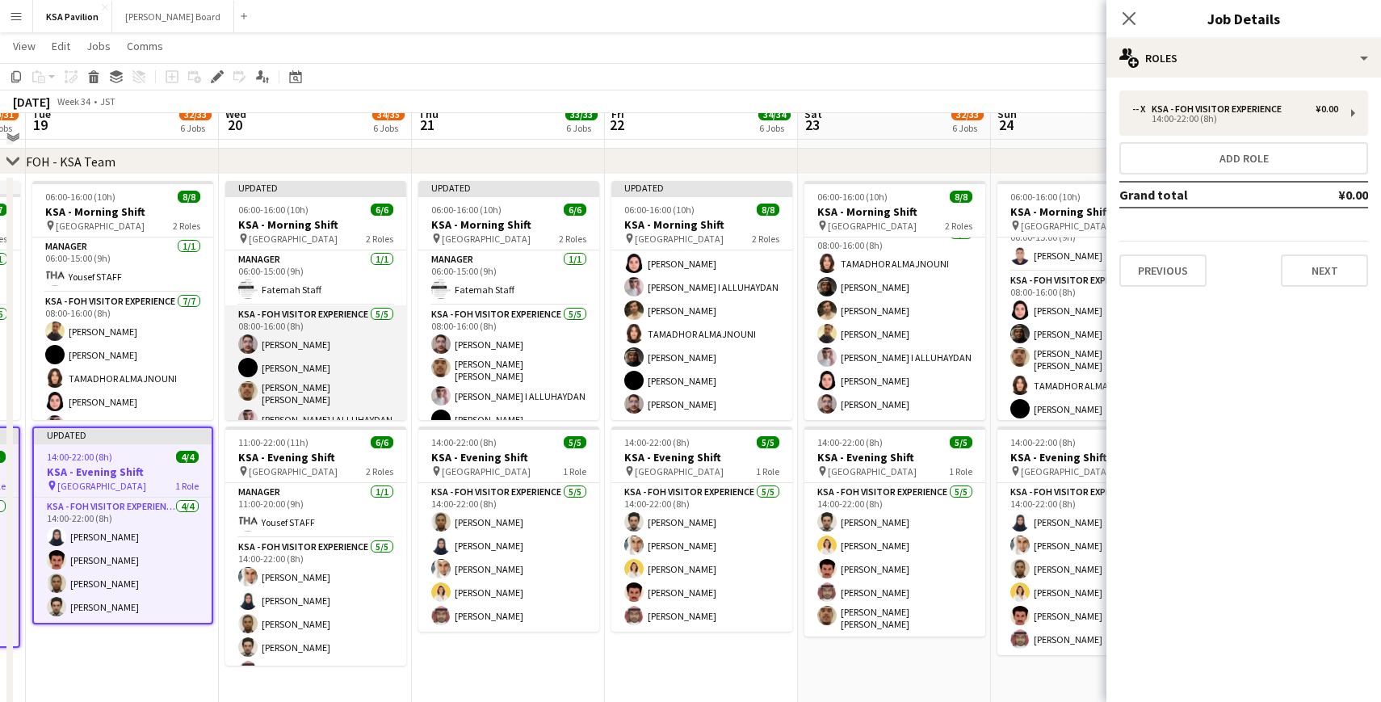
scroll to position [63, 0]
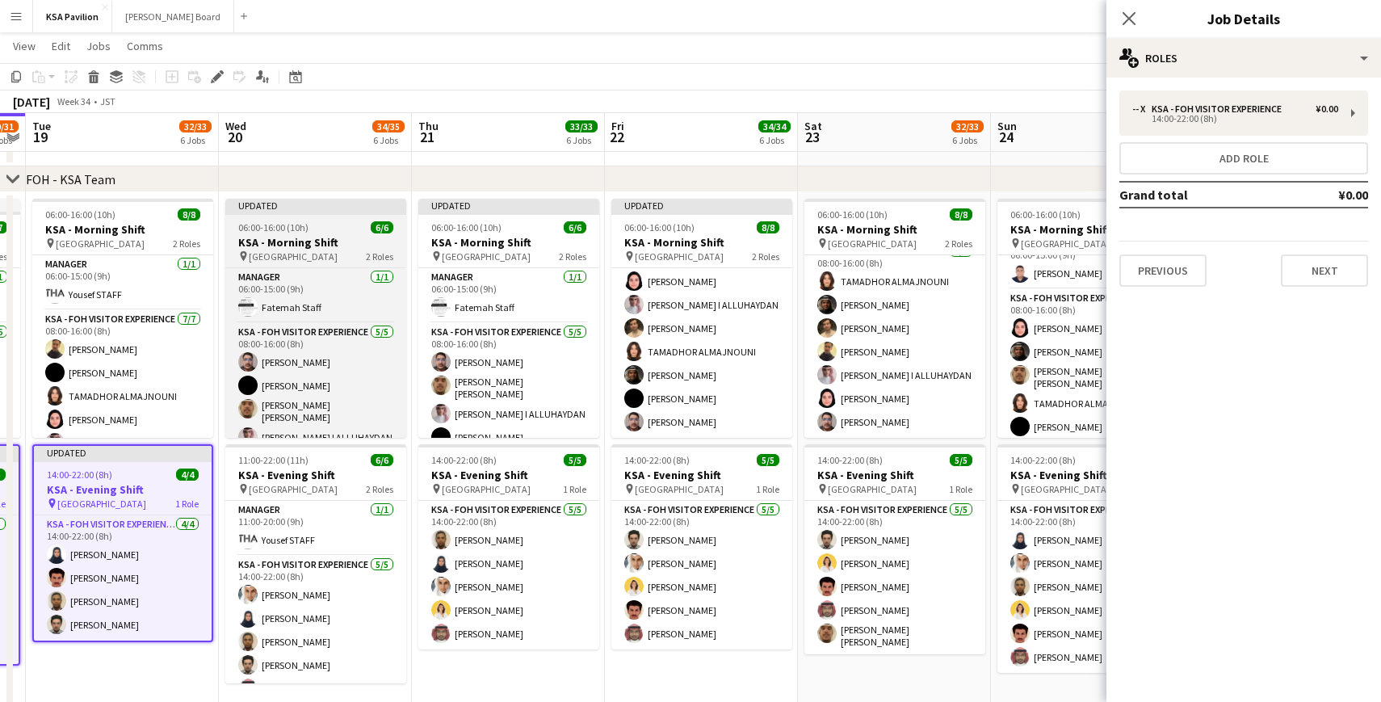
click at [283, 206] on div "Updated" at bounding box center [315, 205] width 181 height 13
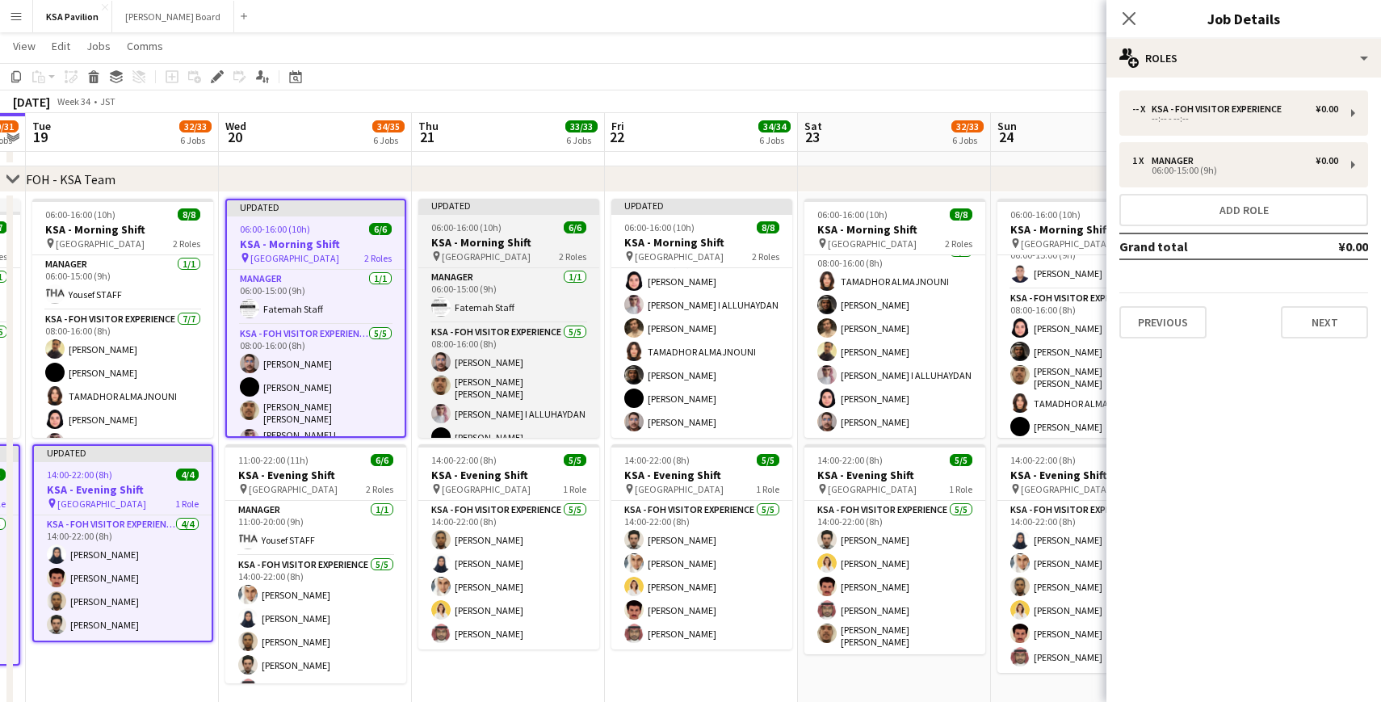
click at [465, 199] on div "Updated" at bounding box center [508, 205] width 181 height 13
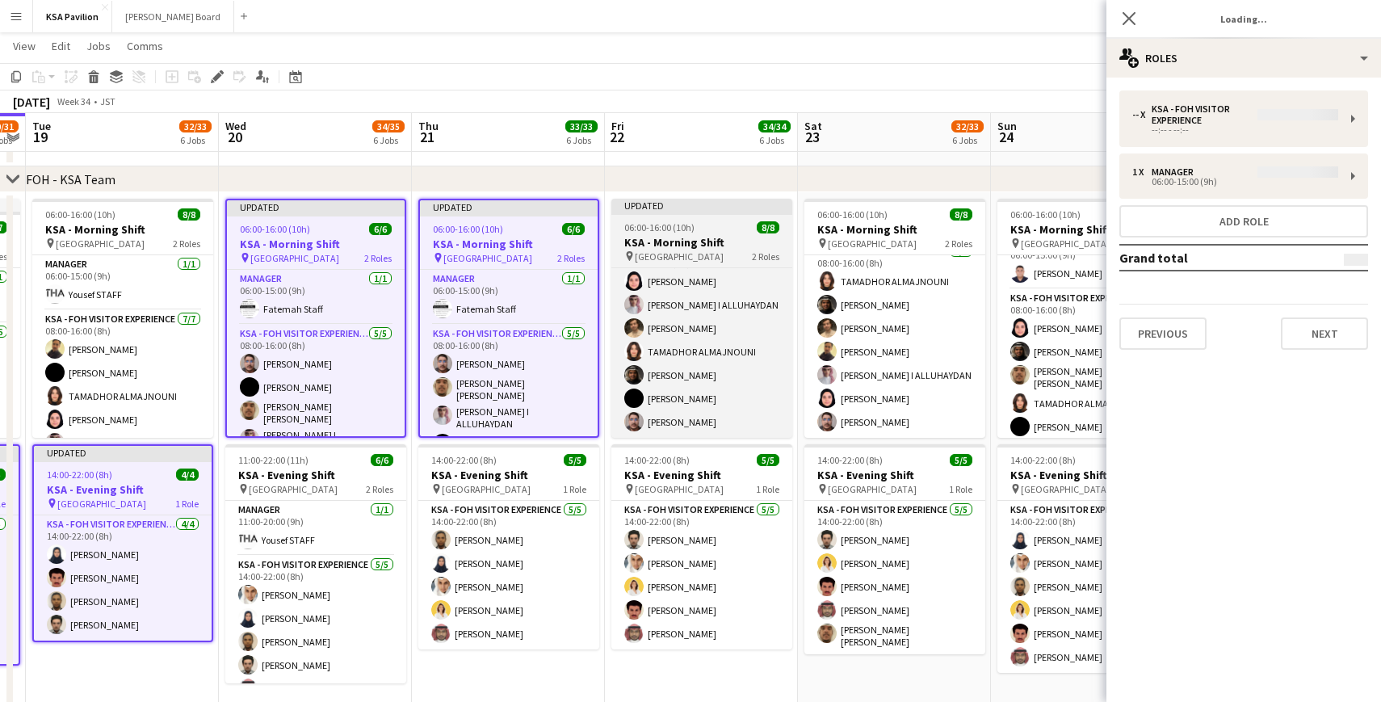
click at [702, 204] on div "Updated" at bounding box center [701, 205] width 181 height 13
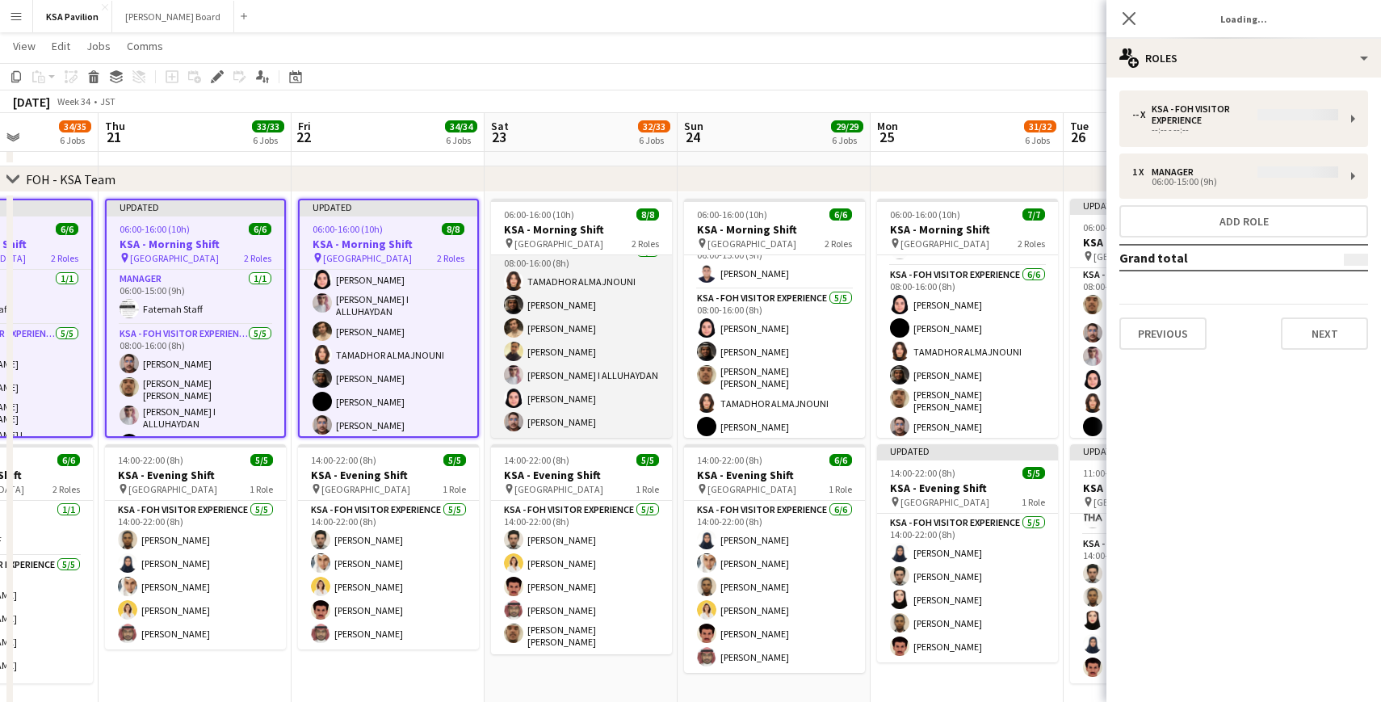
scroll to position [0, 705]
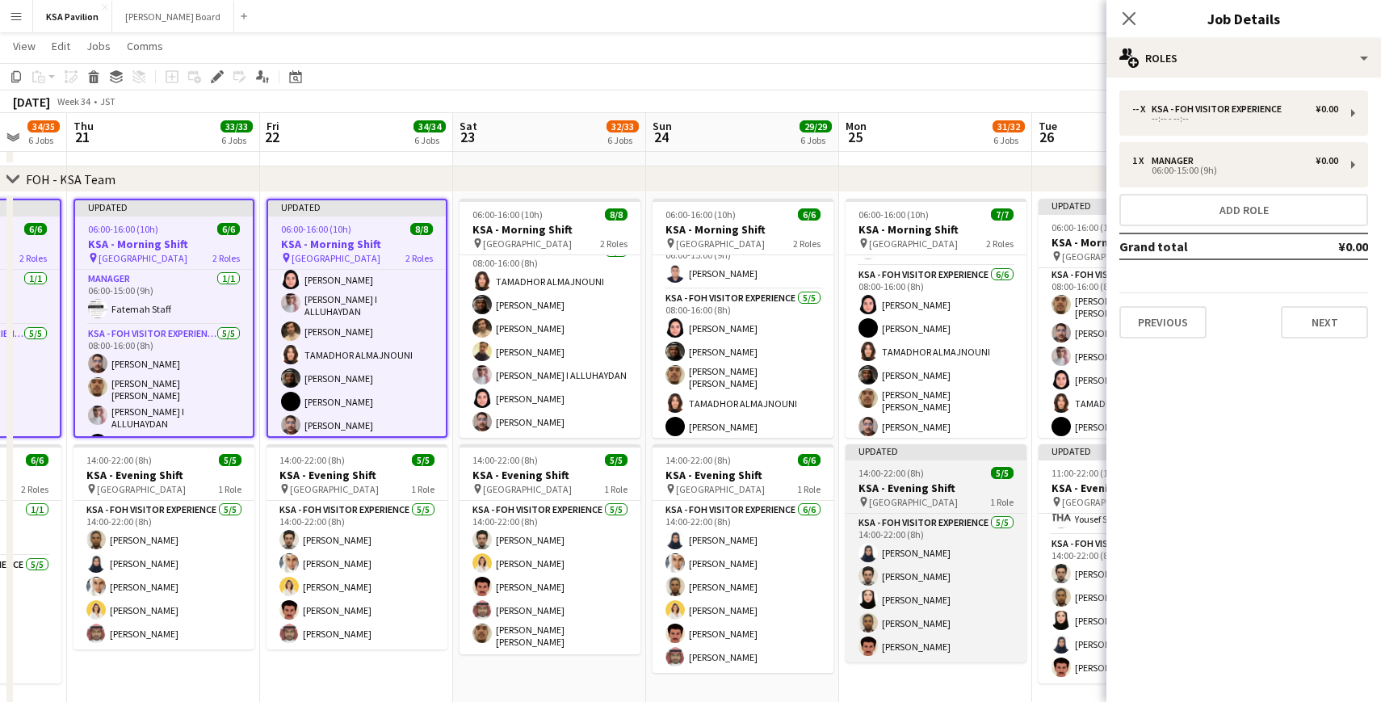
click at [872, 451] on div "Updated" at bounding box center [935, 450] width 181 height 13
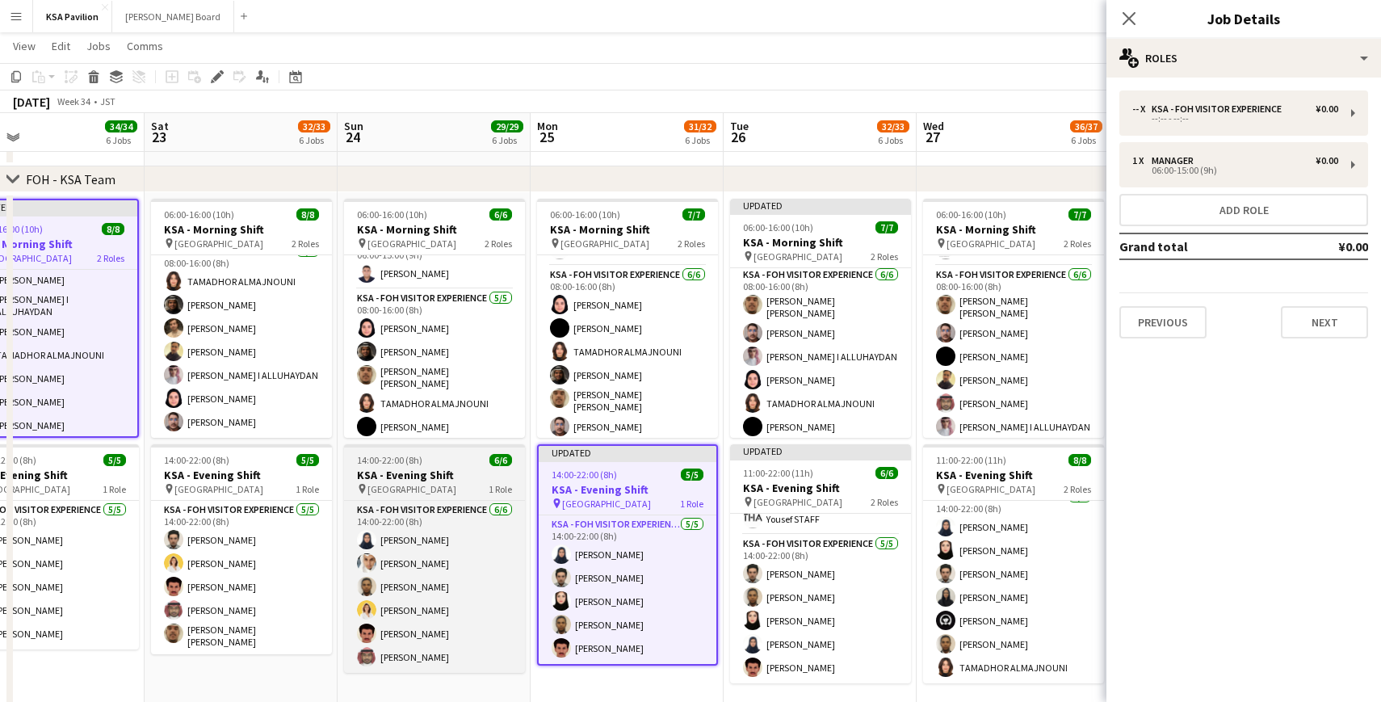
scroll to position [0, 763]
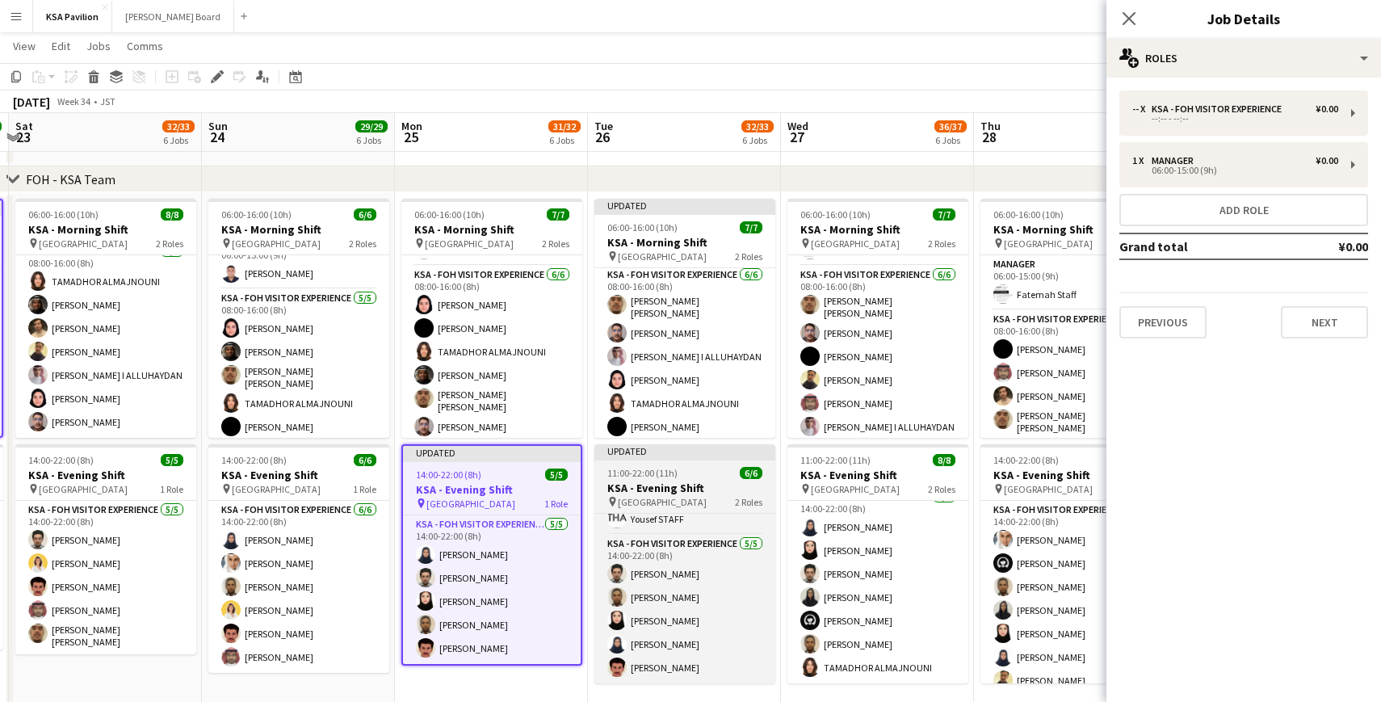
click at [673, 448] on div "Updated" at bounding box center [684, 450] width 181 height 13
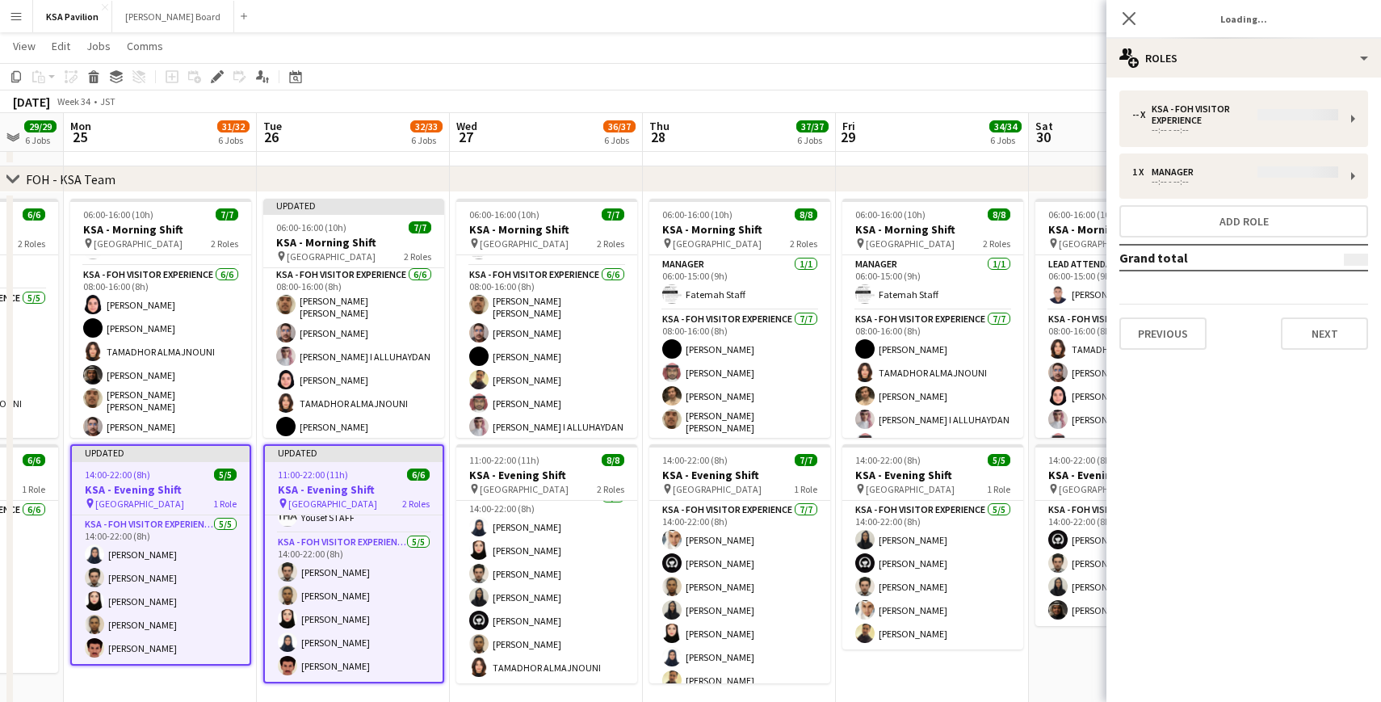
scroll to position [0, 752]
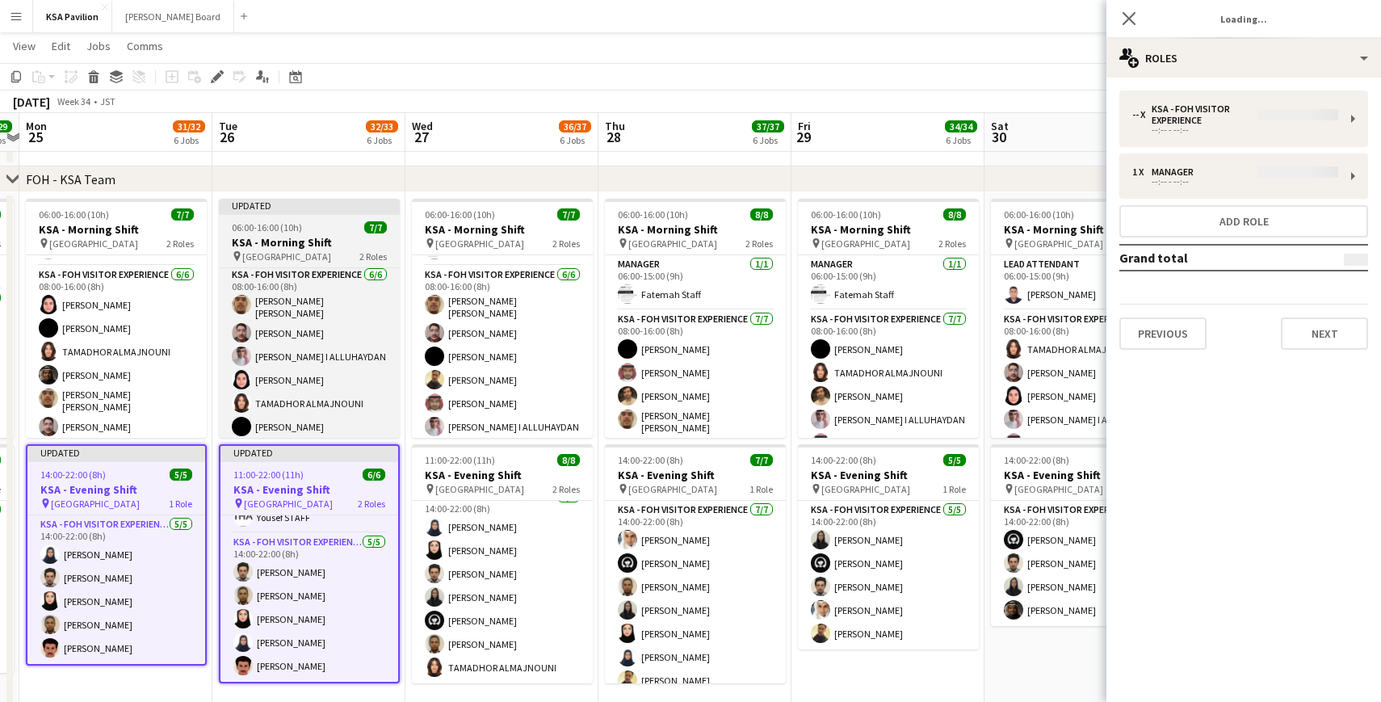
click at [316, 212] on div at bounding box center [309, 213] width 181 height 3
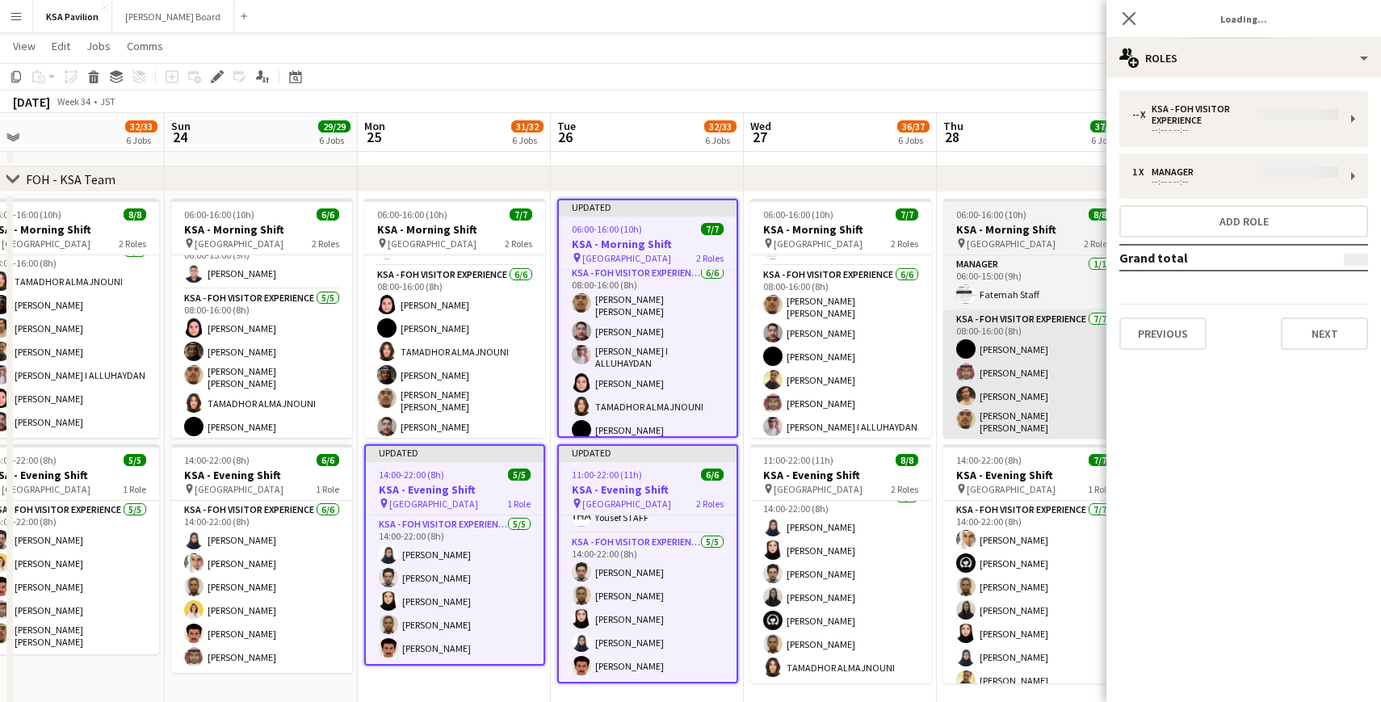
scroll to position [0, 398]
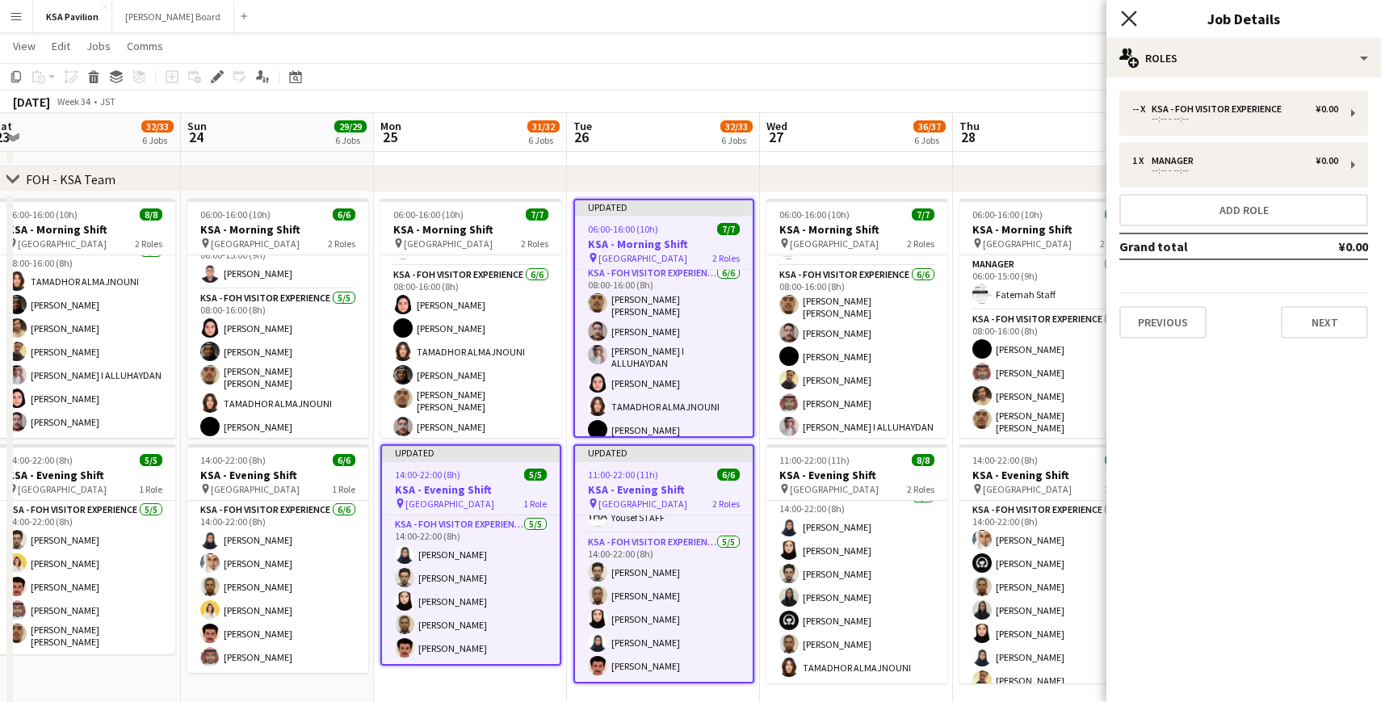
click at [1134, 19] on icon "Close pop-in" at bounding box center [1128, 17] width 15 height 15
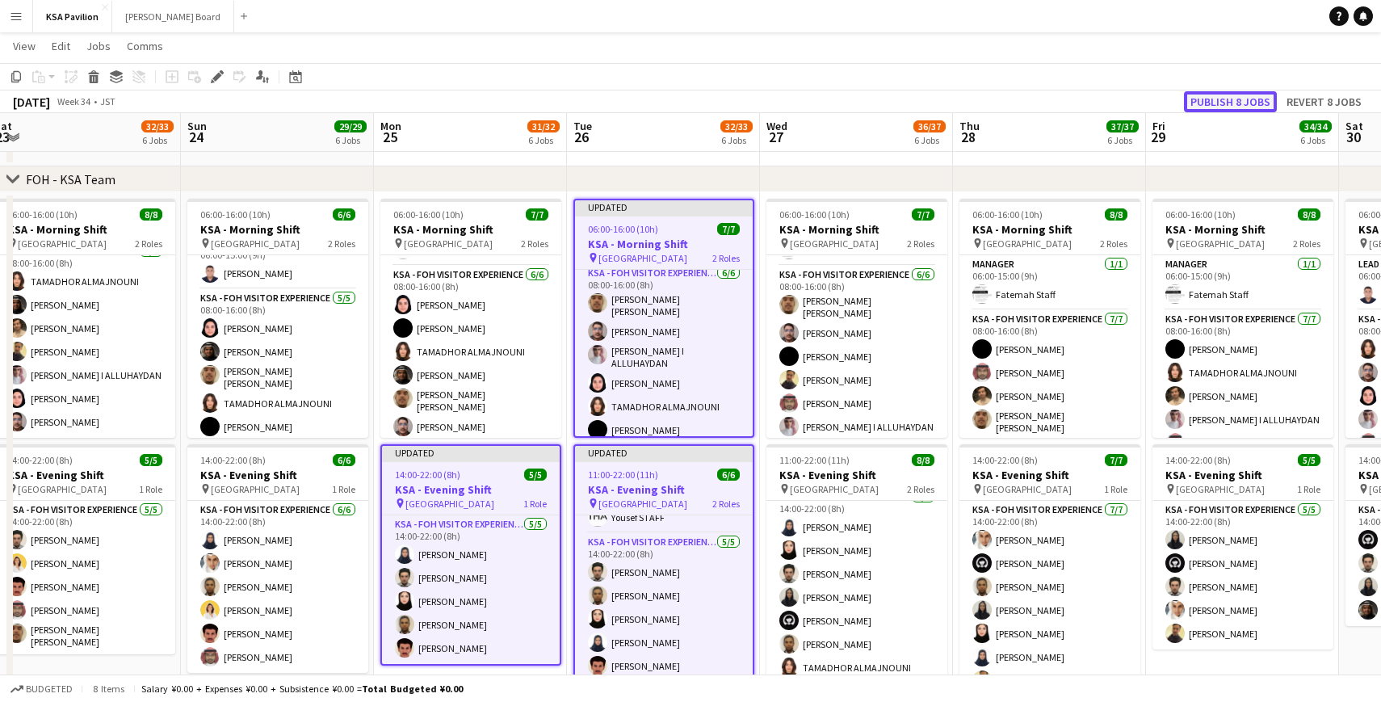
click at [1218, 105] on button "Publish 8 jobs" at bounding box center [1230, 101] width 93 height 21
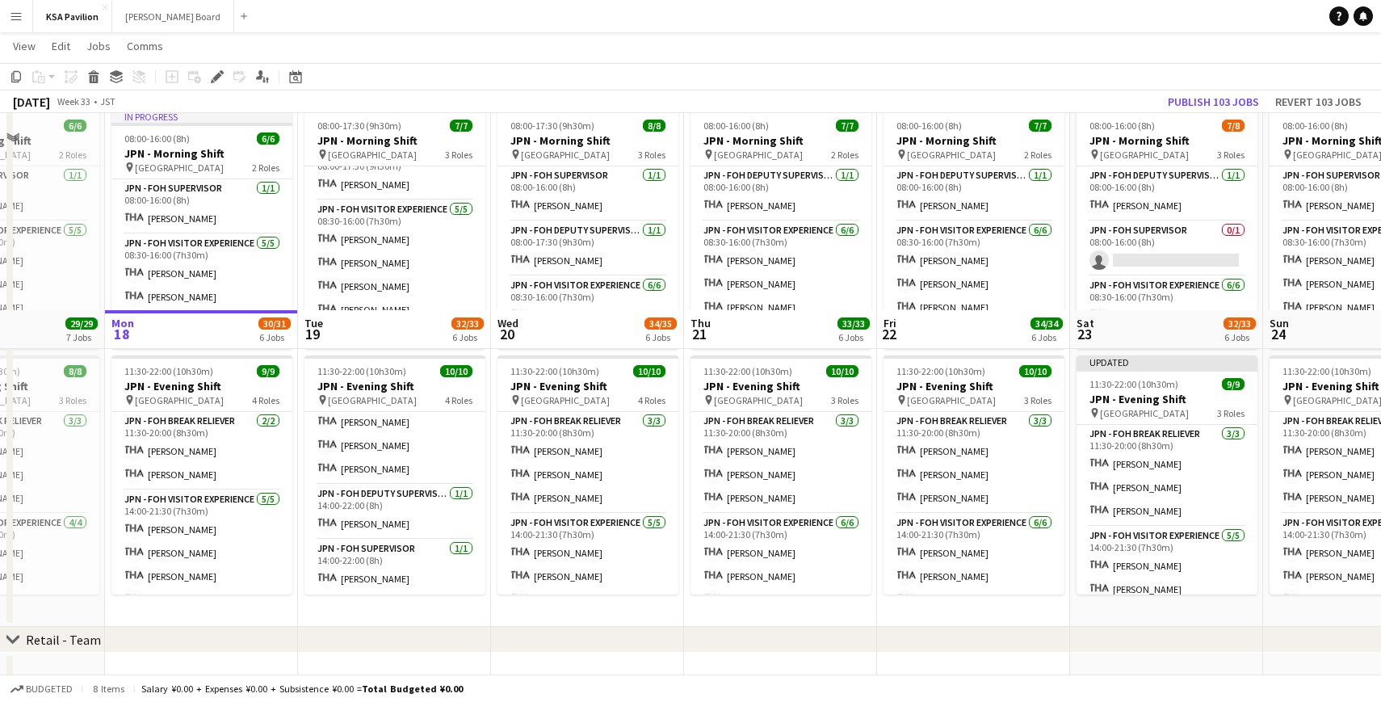
scroll to position [1222, 0]
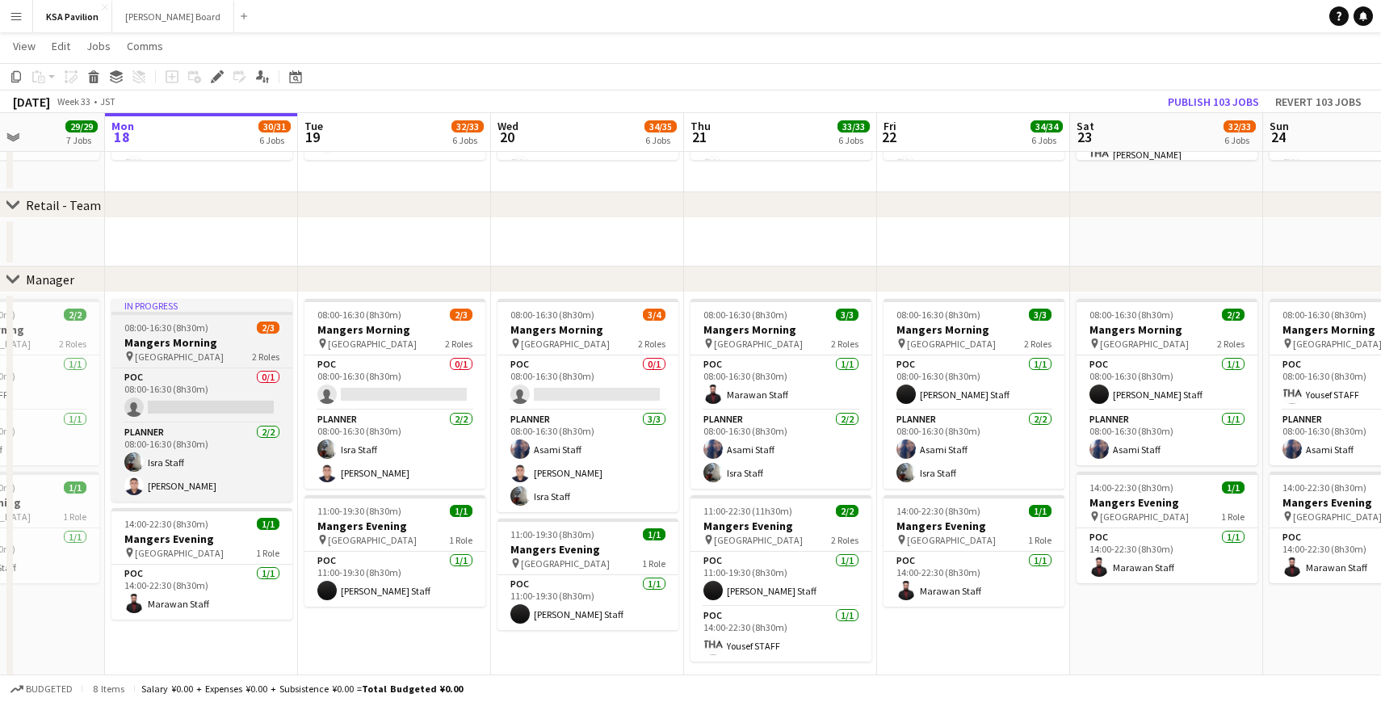
click at [201, 308] on div "In progress" at bounding box center [201, 305] width 181 height 13
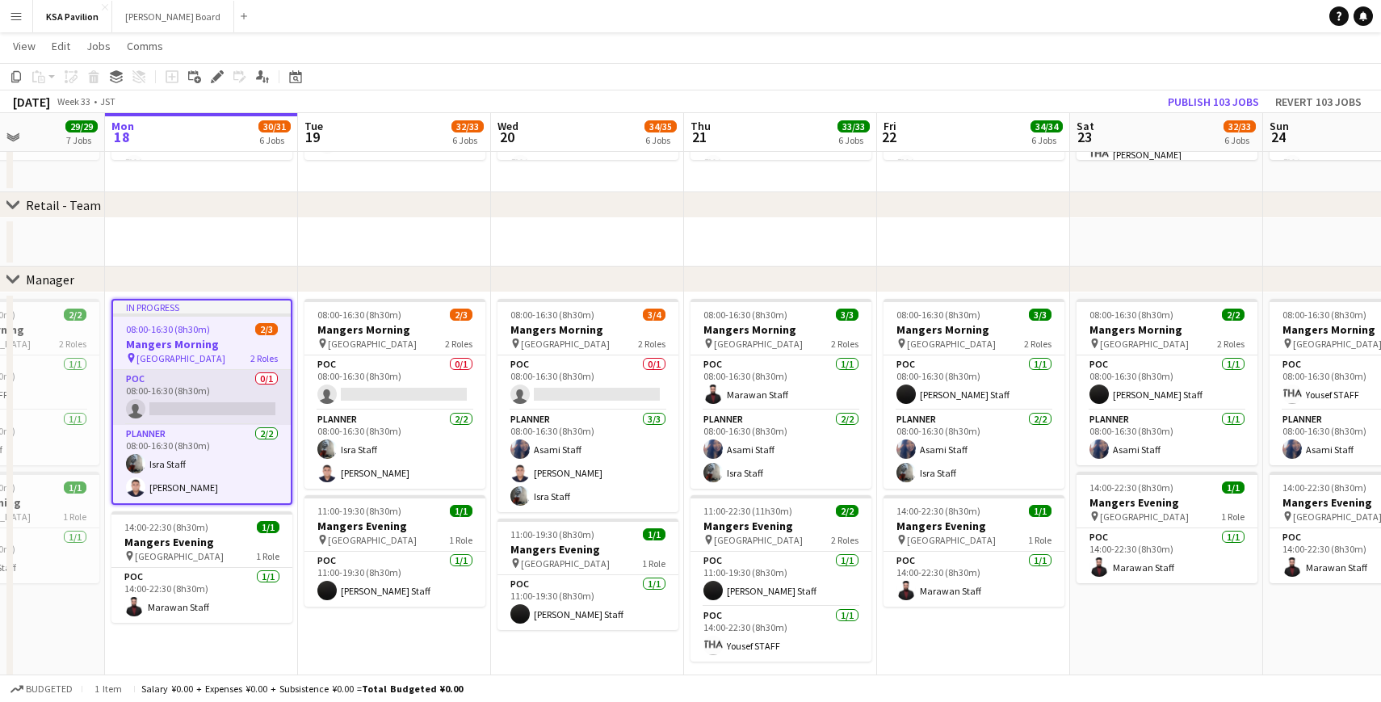
click at [235, 399] on app-card-role "POC 0/1 08:00-16:30 (8h30m) single-neutral-actions" at bounding box center [202, 397] width 178 height 55
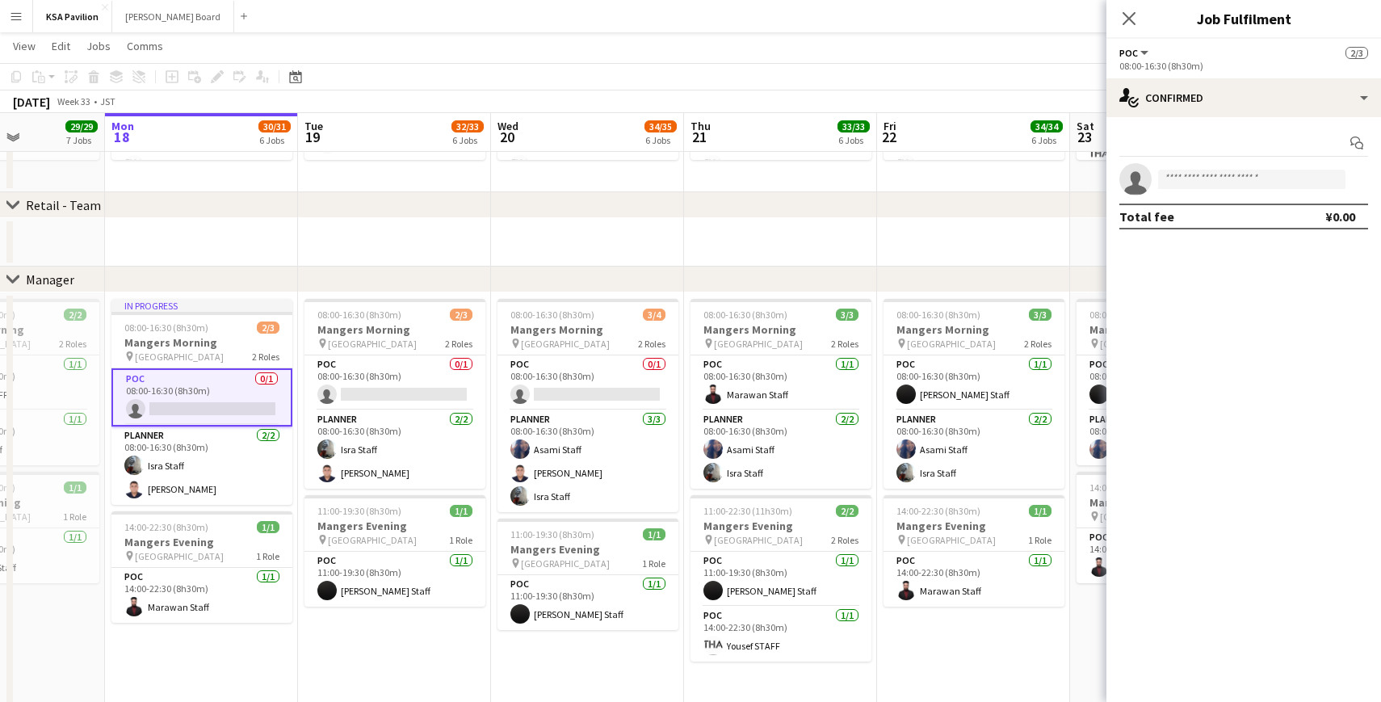
click at [354, 253] on app-date-cell at bounding box center [394, 242] width 193 height 48
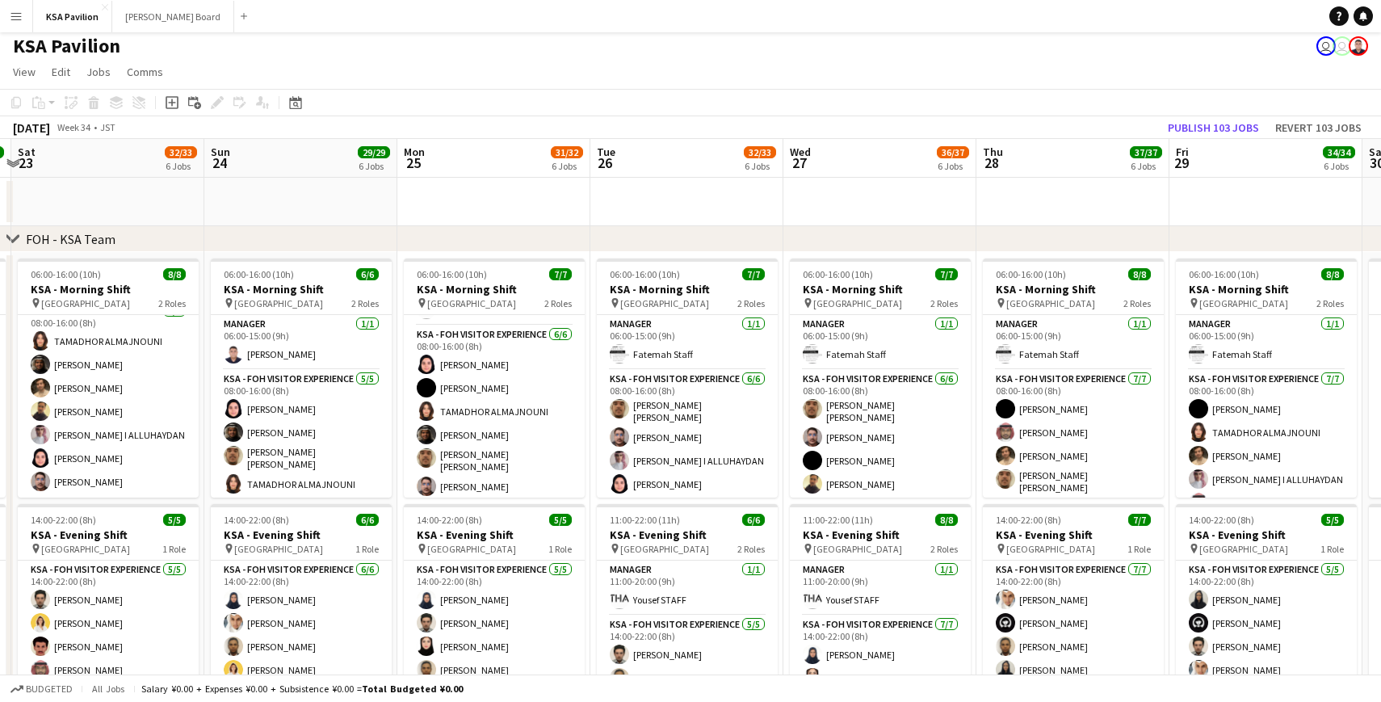
scroll to position [0, 0]
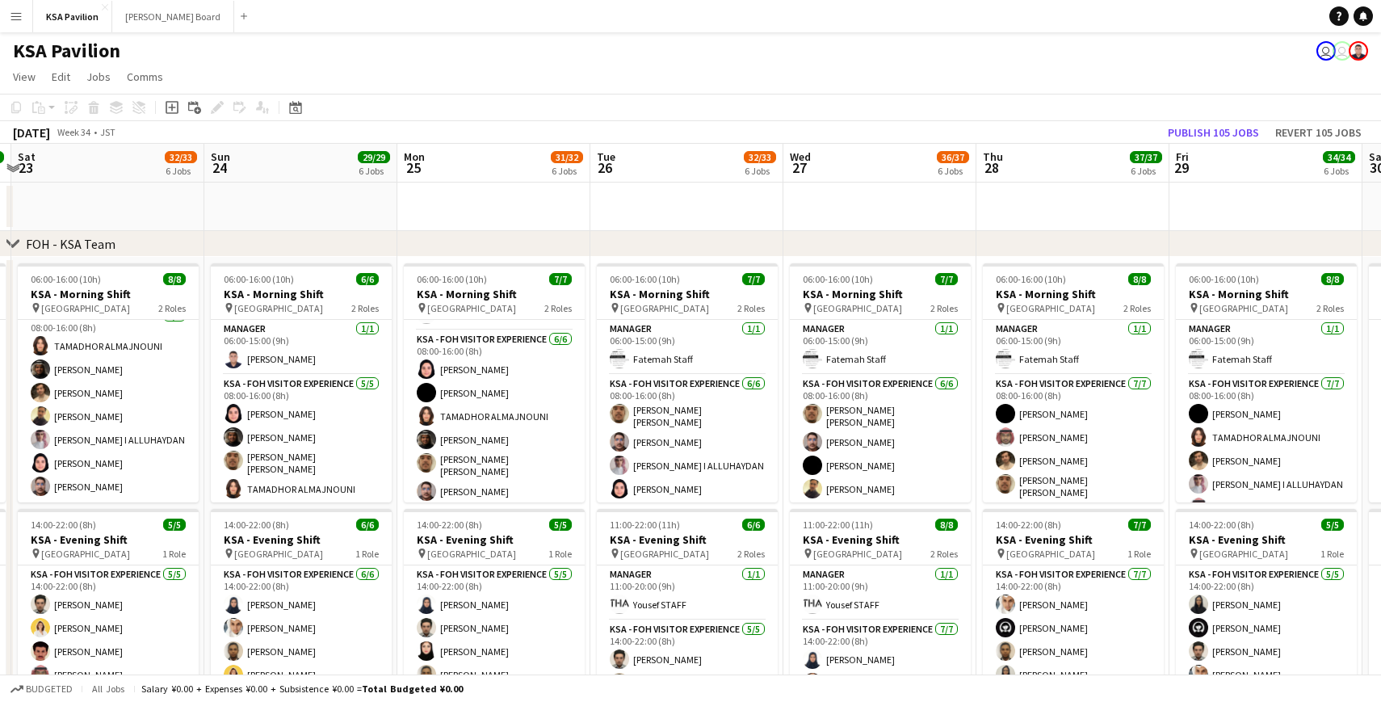
click at [1338, 53] on app-user-avatar "user" at bounding box center [1341, 50] width 19 height 19
click at [1314, 48] on div "KSA Pavilion user user" at bounding box center [690, 47] width 1381 height 31
click at [1325, 49] on app-user-avatar "user" at bounding box center [1325, 50] width 19 height 19
